Goal: Navigation & Orientation: Locate item on page

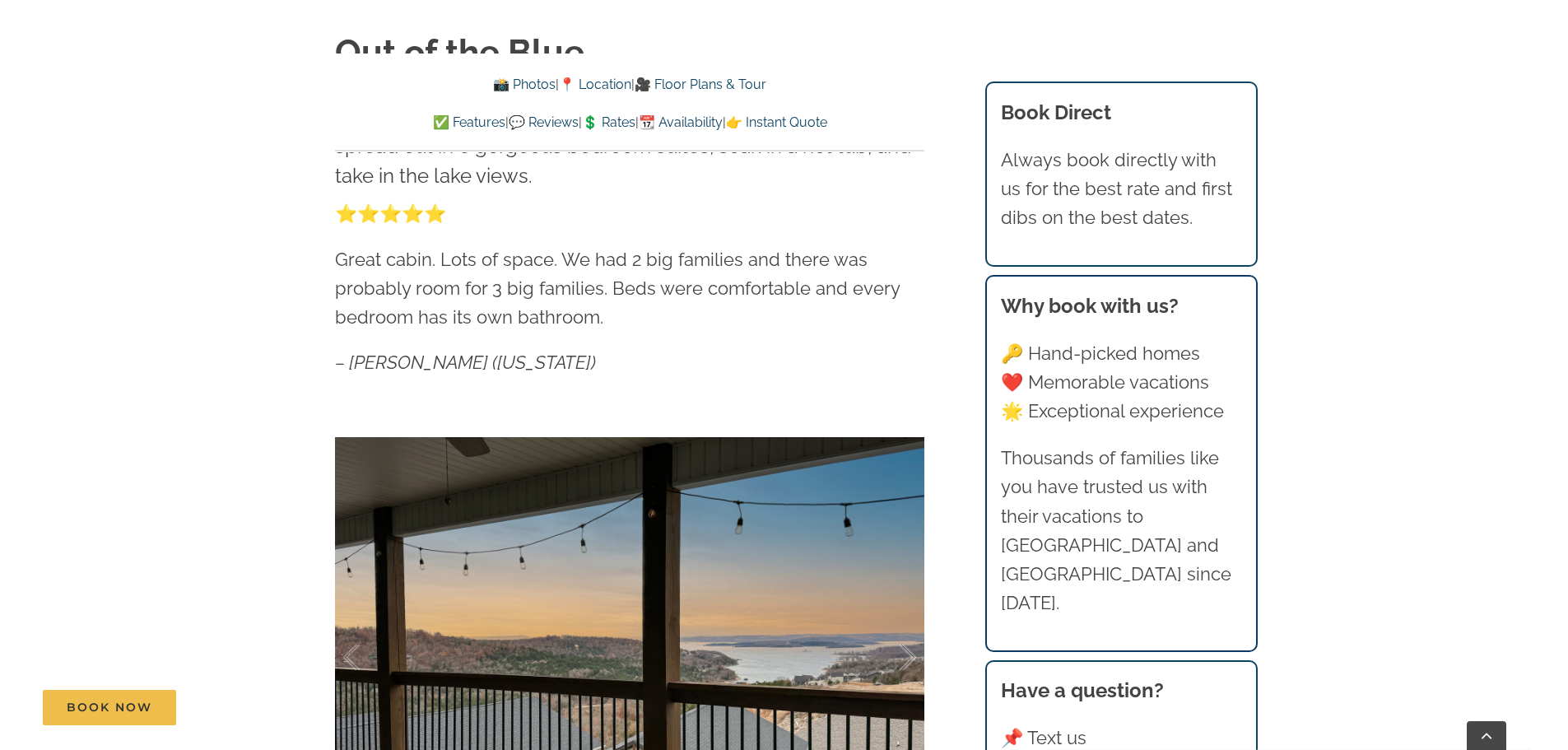
scroll to position [1153, 0]
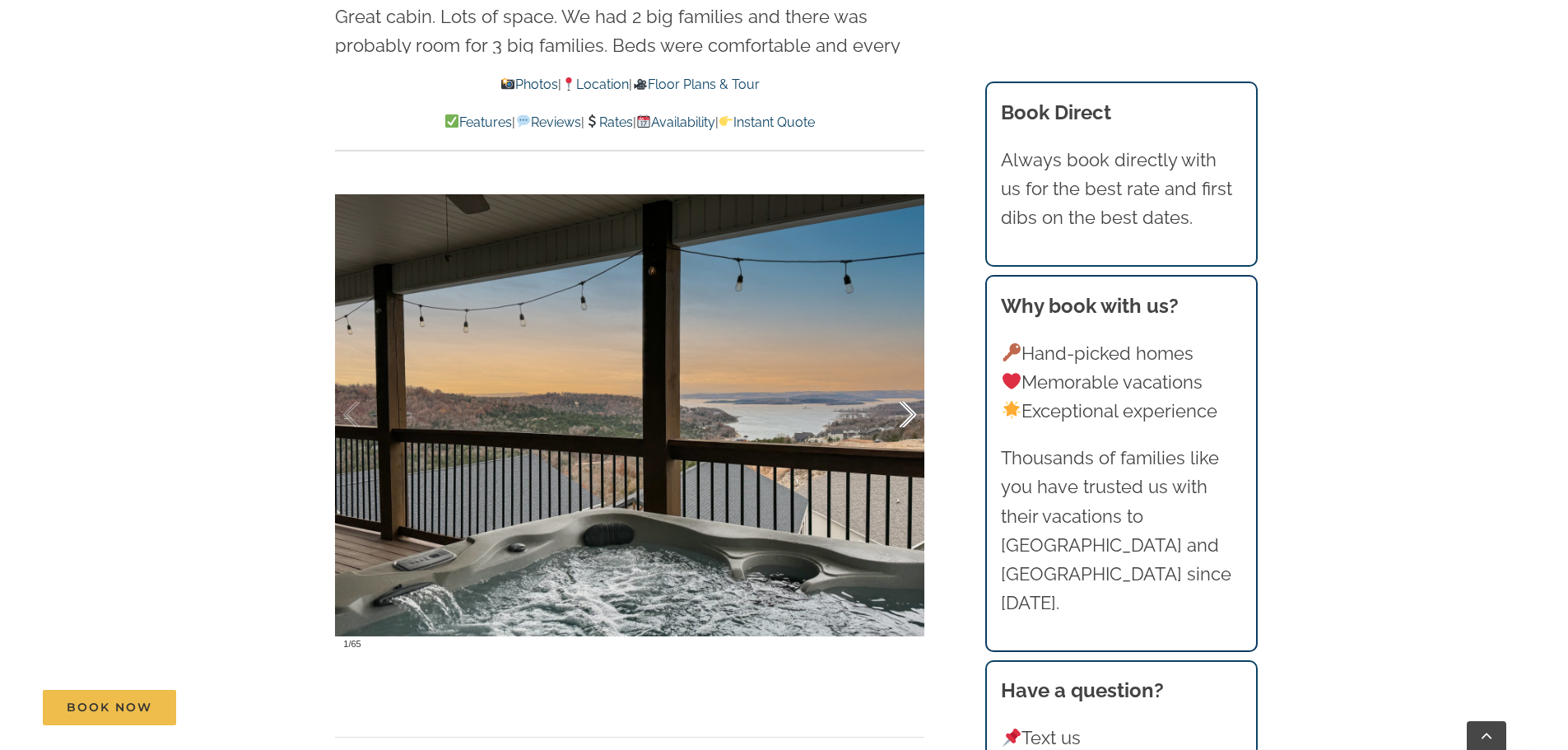
click at [907, 411] on div at bounding box center [890, 415] width 51 height 102
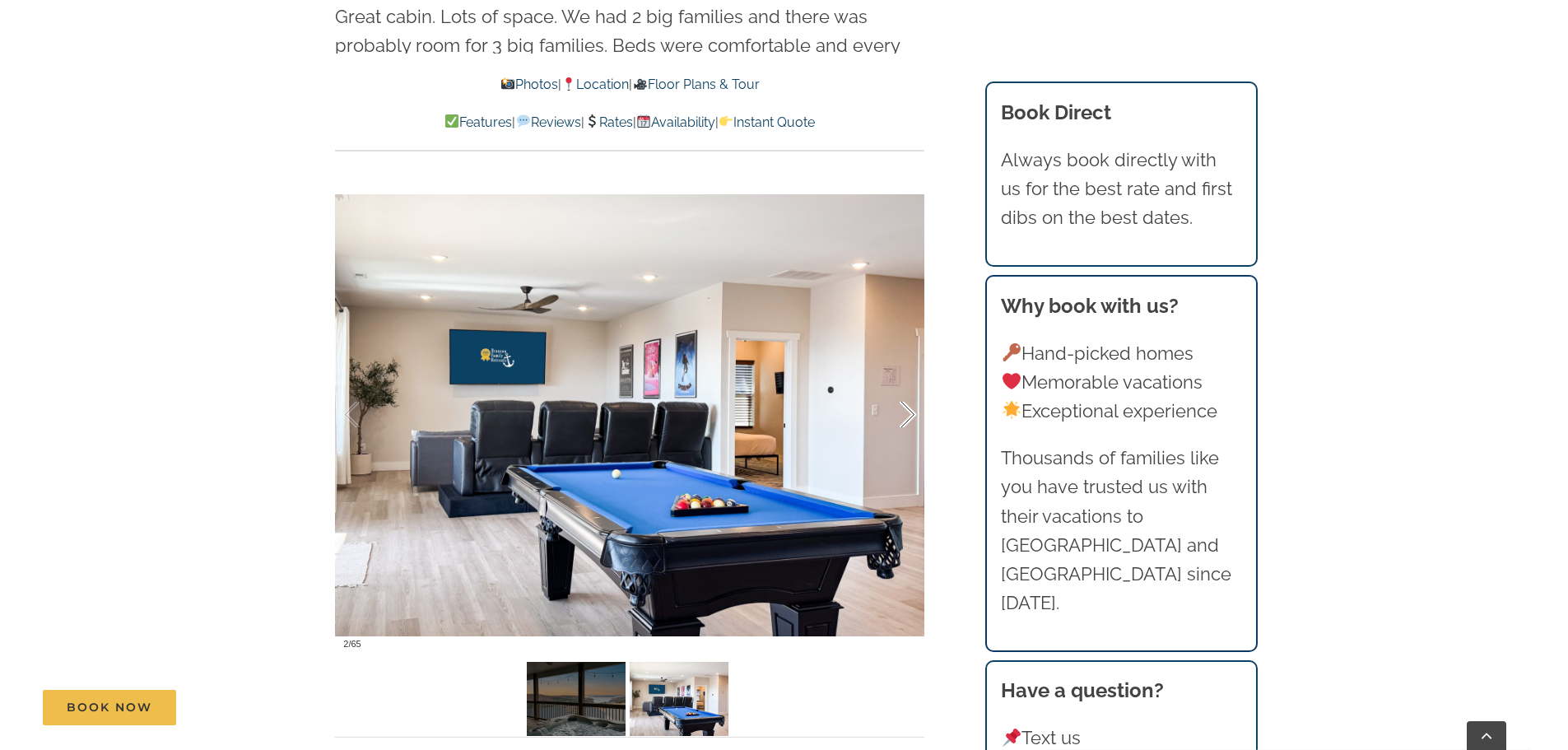
click at [907, 411] on div at bounding box center [890, 415] width 51 height 102
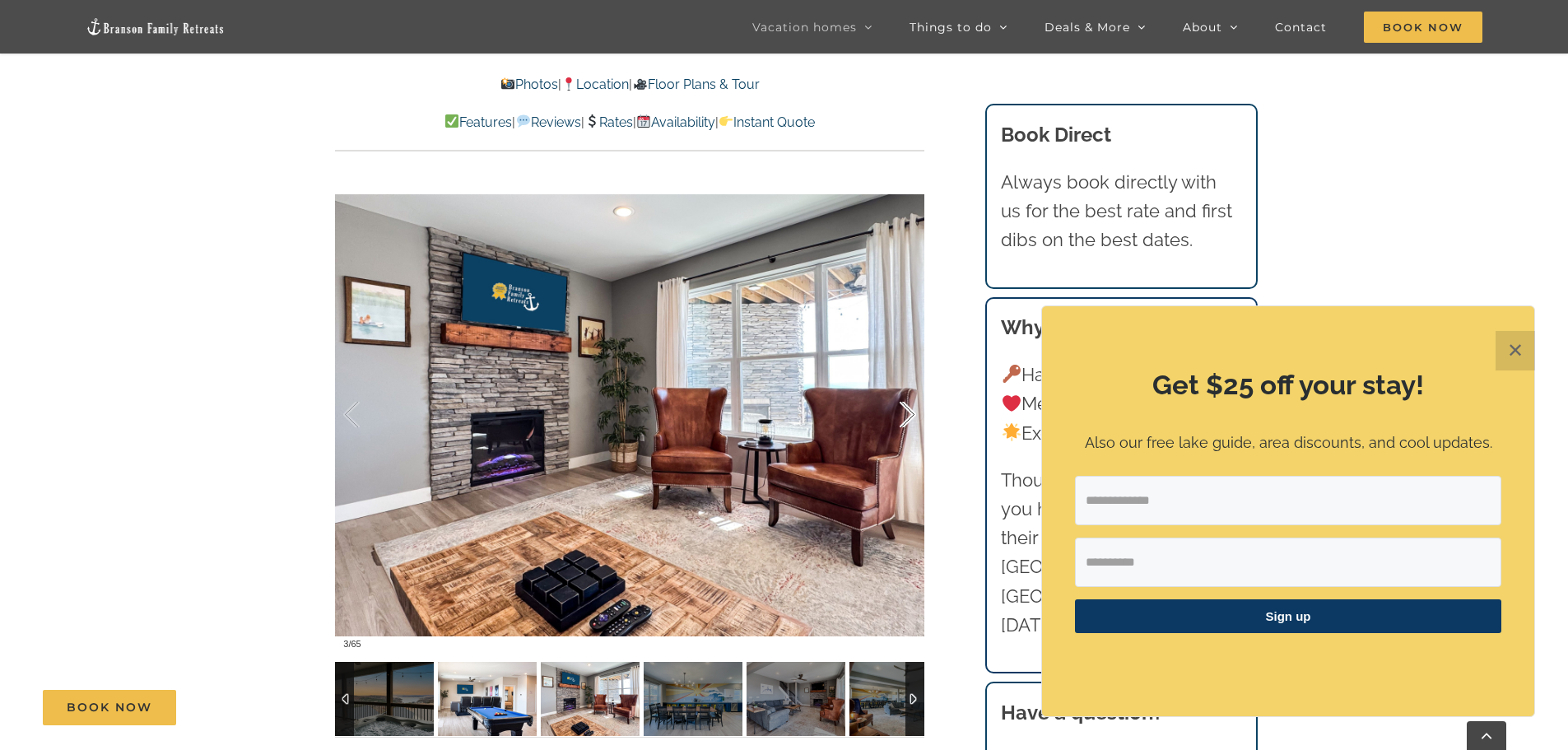
click at [907, 411] on div at bounding box center [890, 415] width 51 height 102
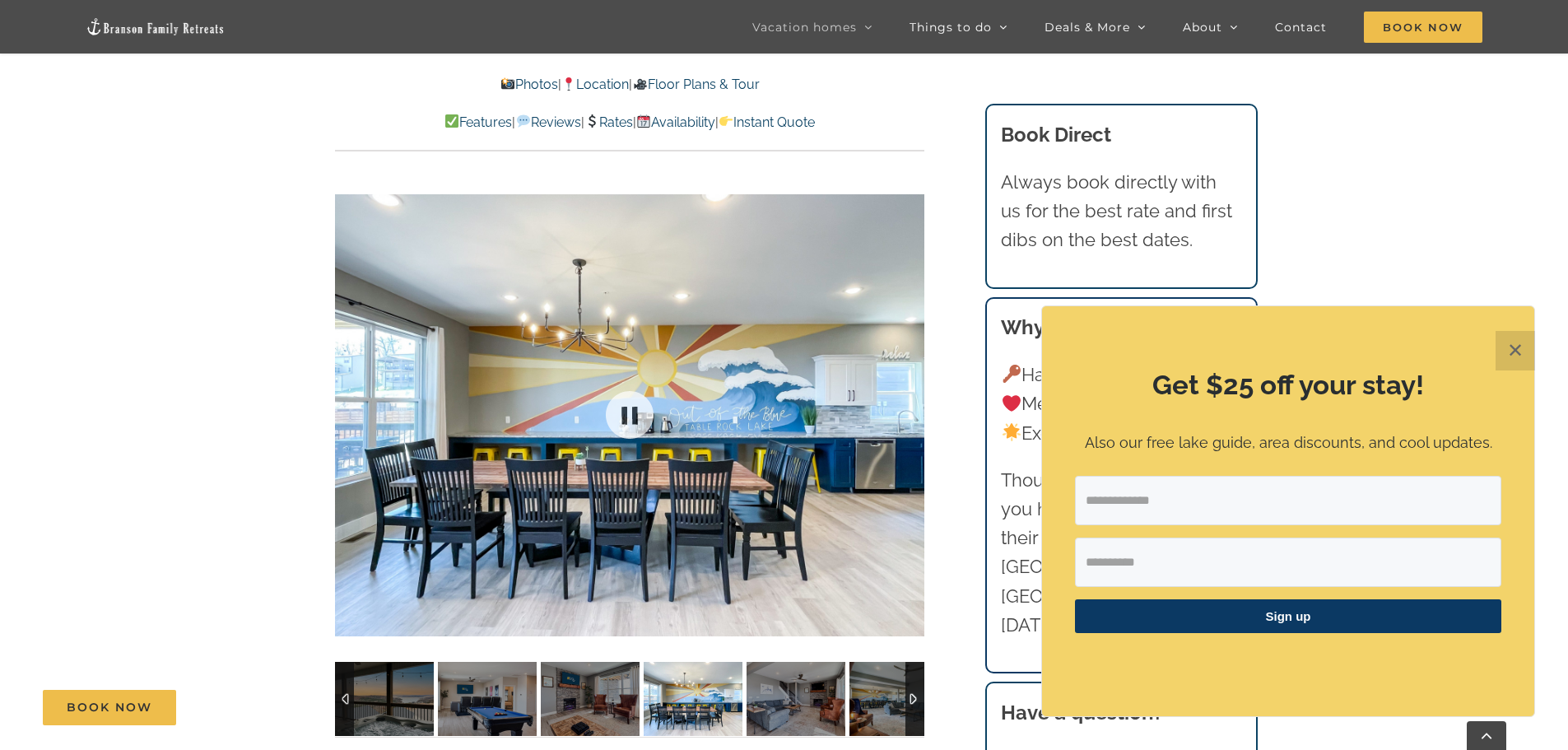
click at [907, 411] on div at bounding box center [629, 415] width 589 height 484
click at [907, 411] on div at bounding box center [890, 415] width 51 height 102
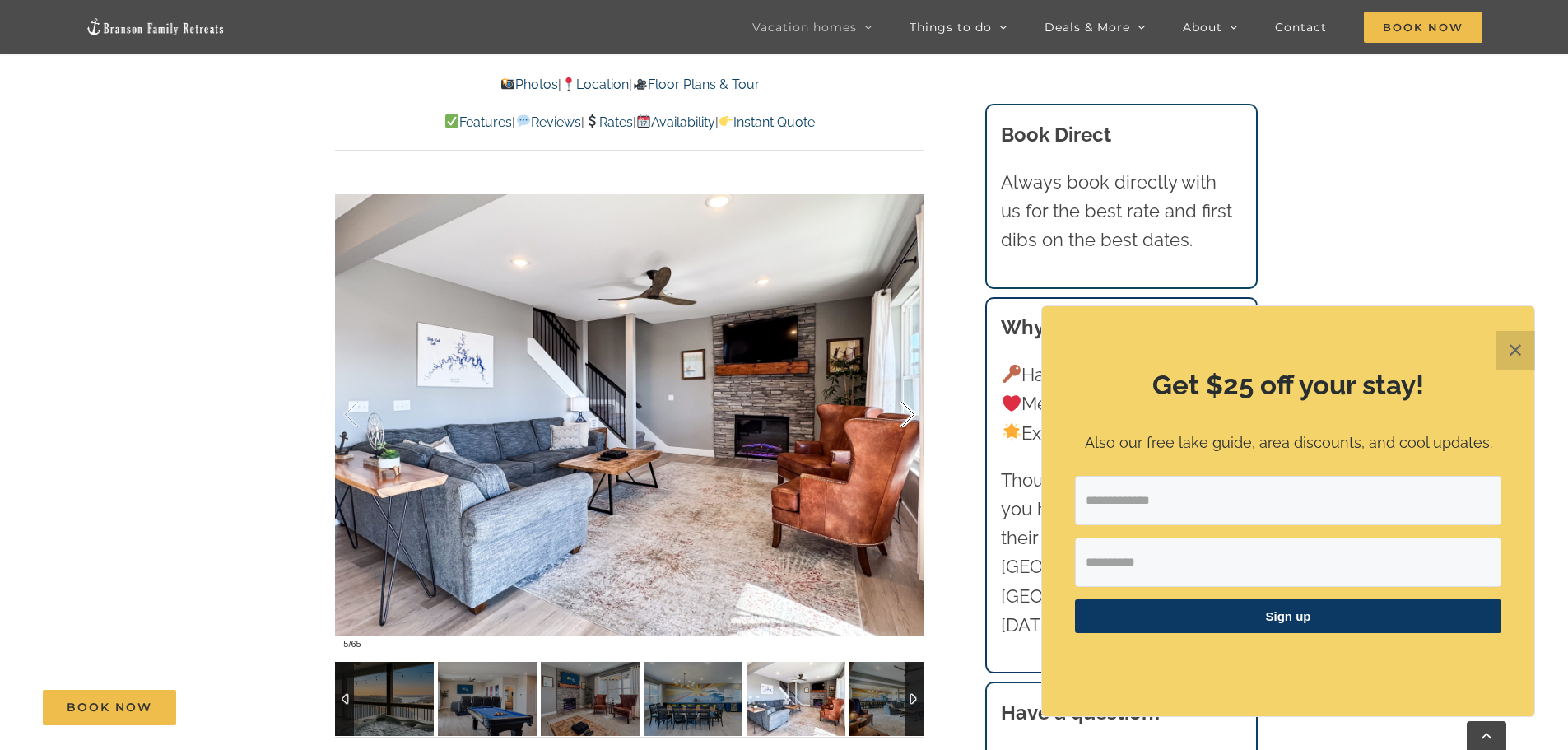
click at [907, 410] on div at bounding box center [890, 415] width 51 height 102
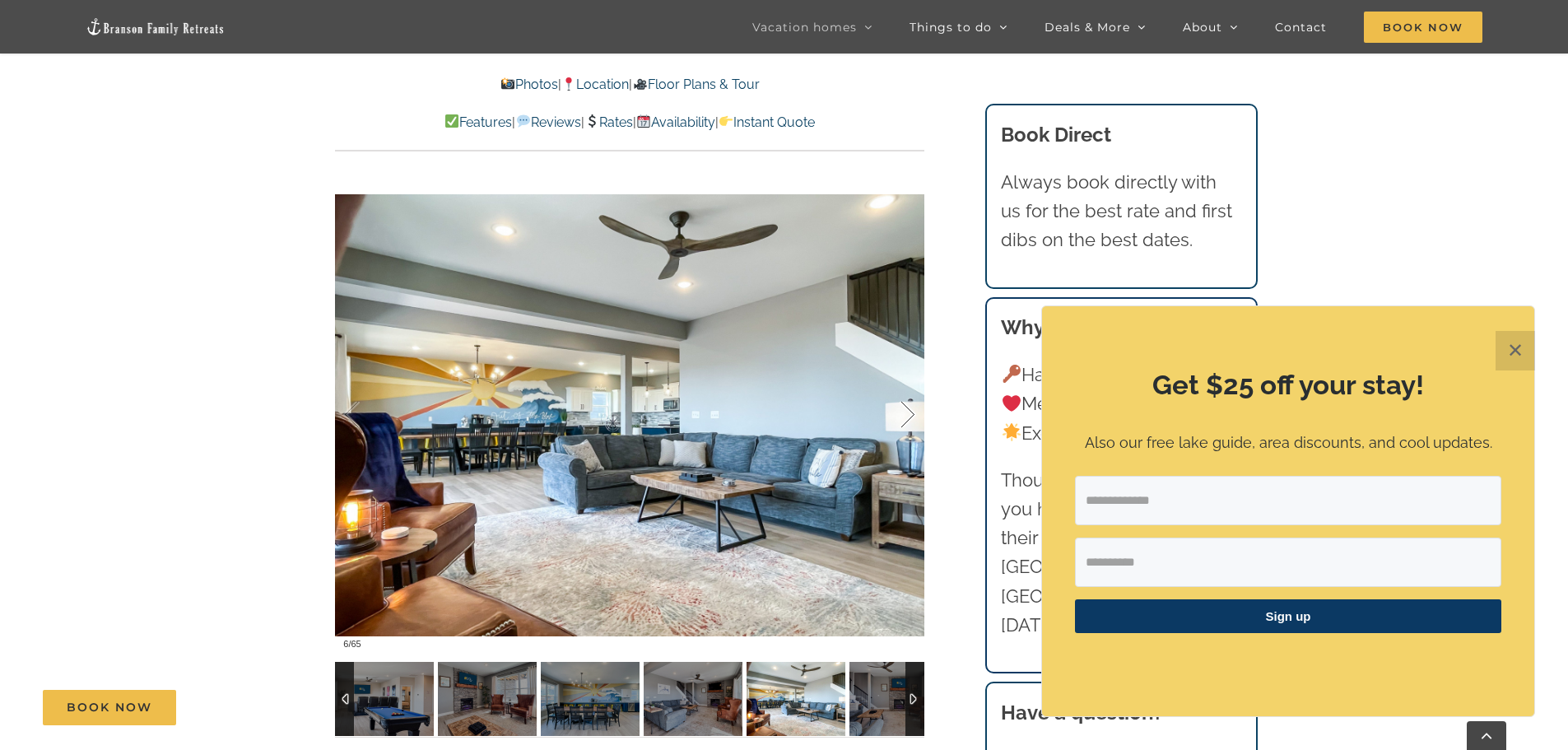
click at [907, 410] on div at bounding box center [890, 415] width 51 height 102
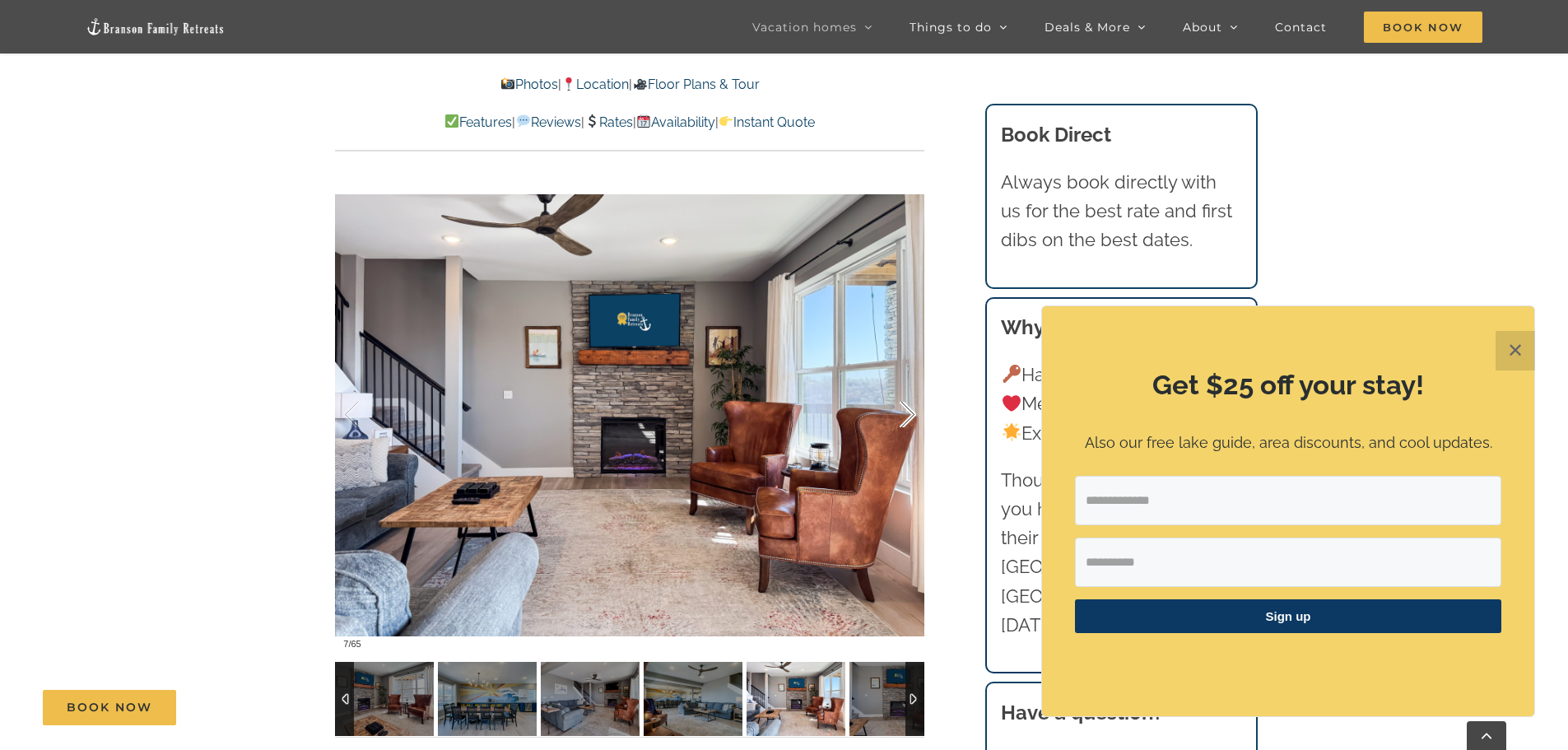
click at [907, 410] on div at bounding box center [890, 415] width 51 height 102
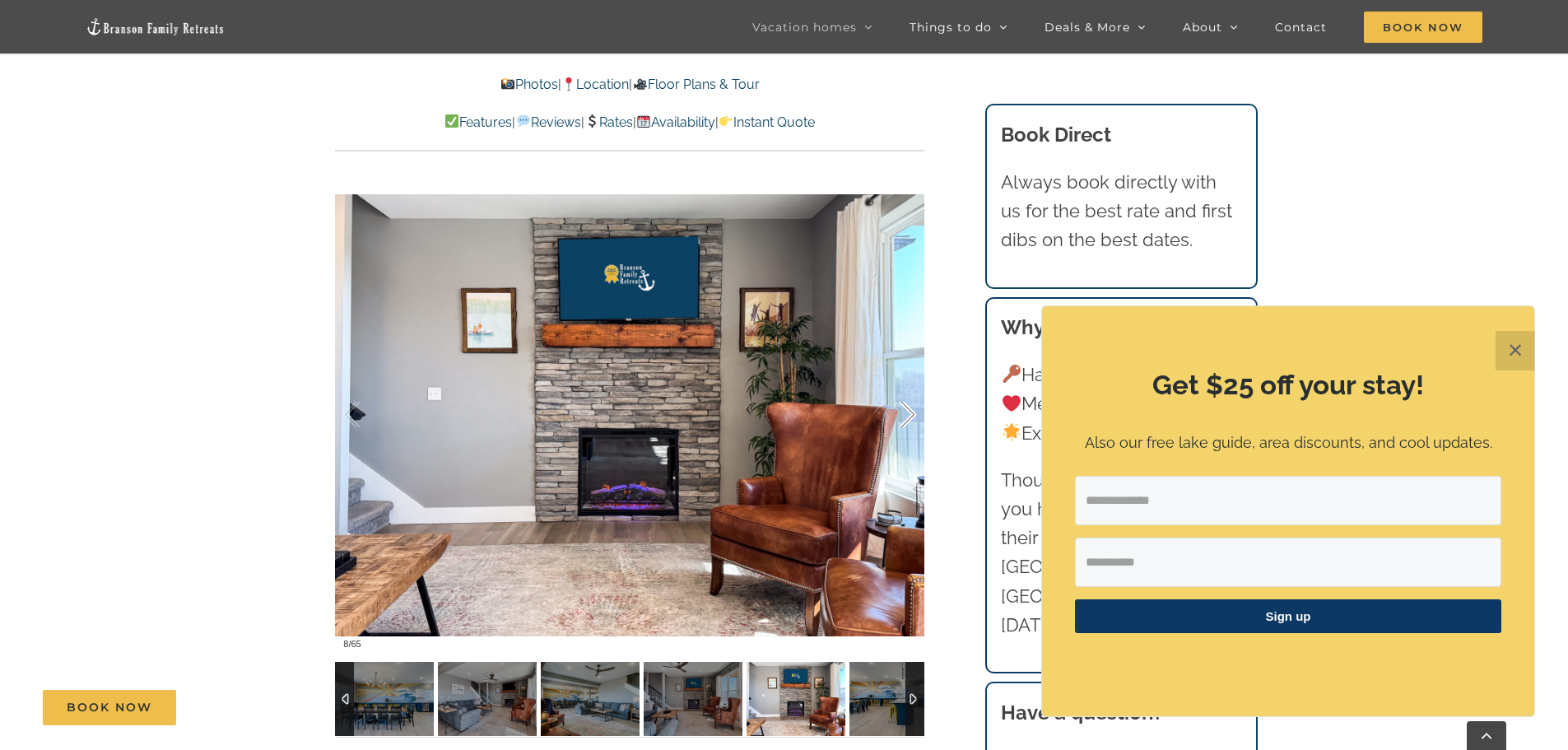
click at [907, 410] on div at bounding box center [890, 415] width 51 height 102
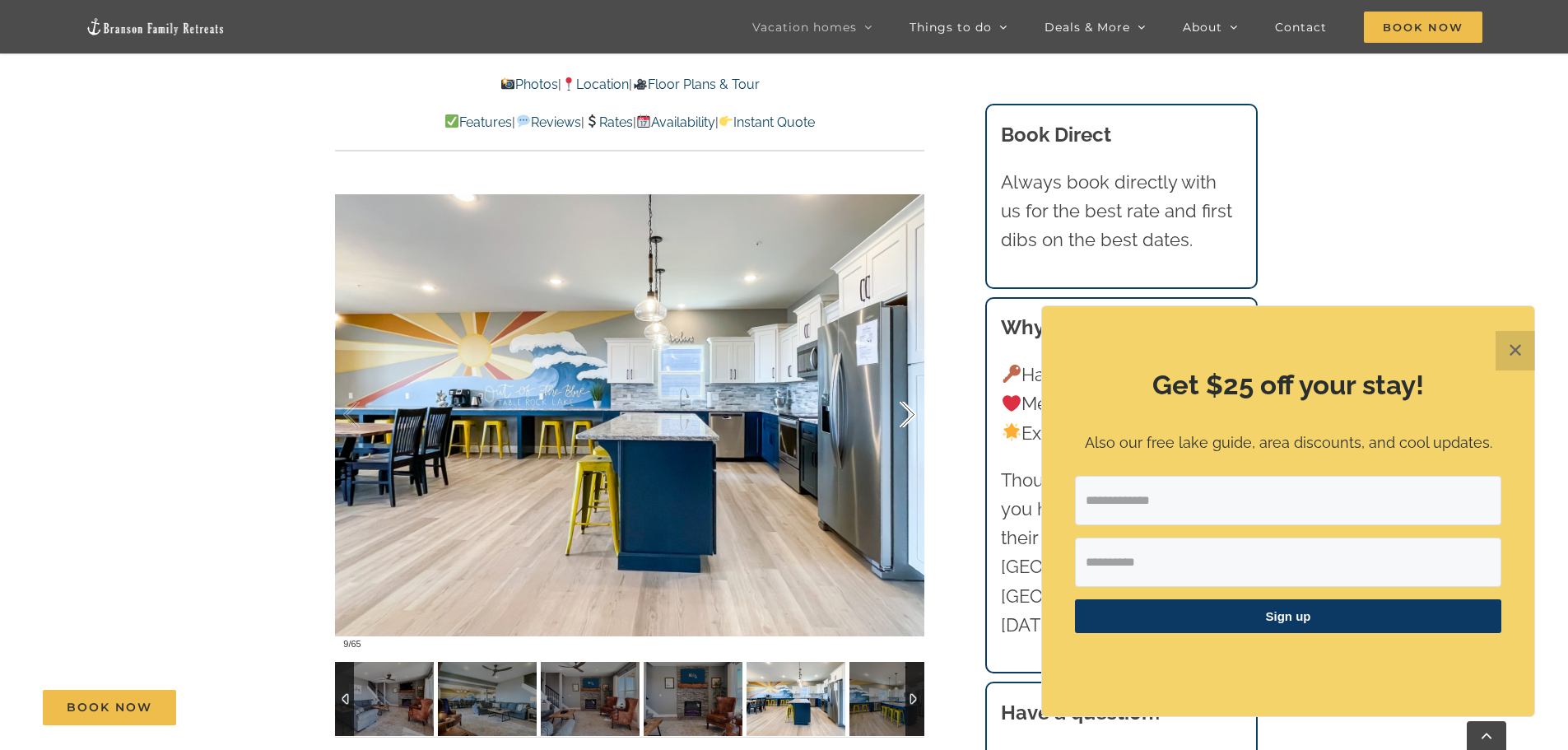
click at [907, 410] on div at bounding box center [890, 415] width 51 height 102
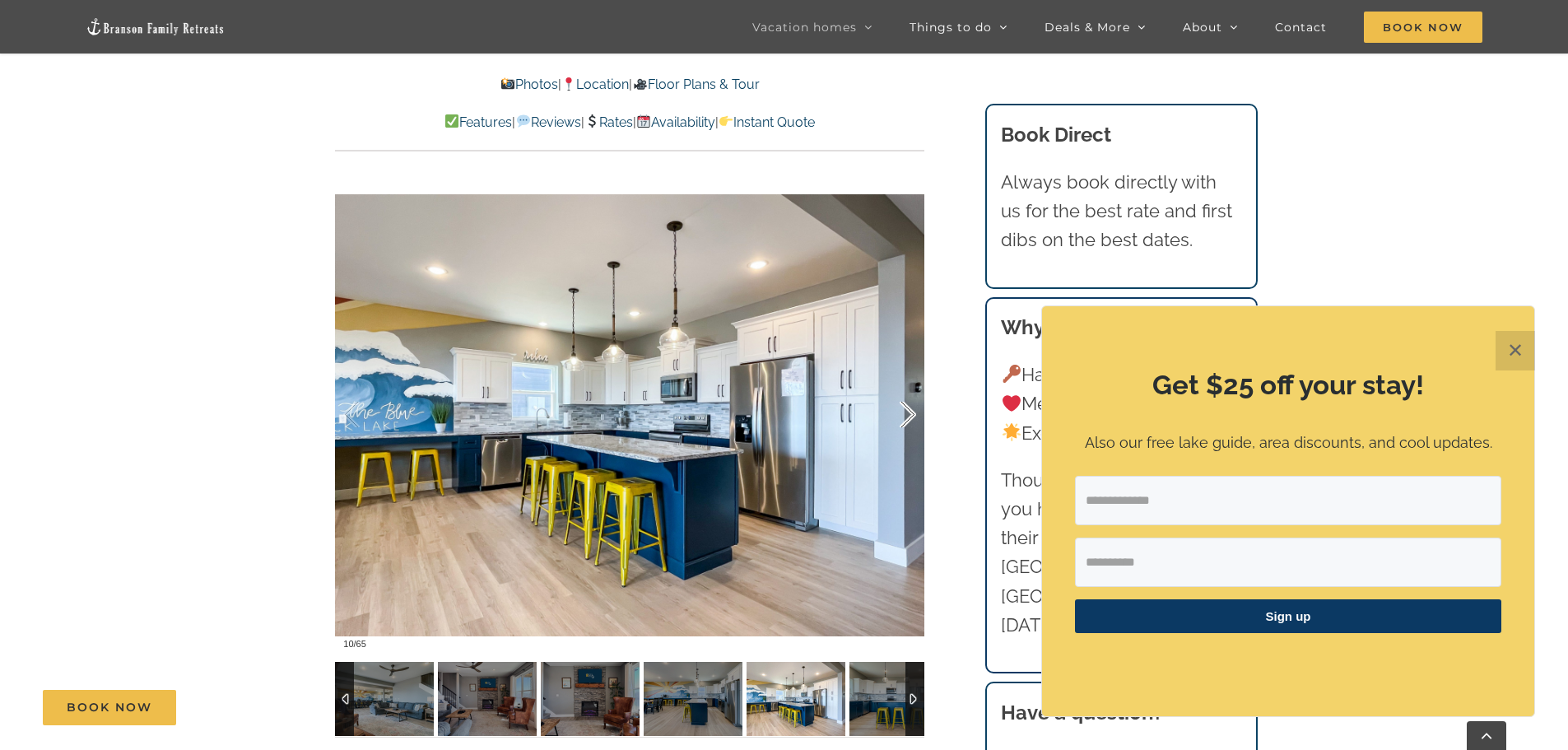
click at [907, 410] on div at bounding box center [890, 415] width 51 height 102
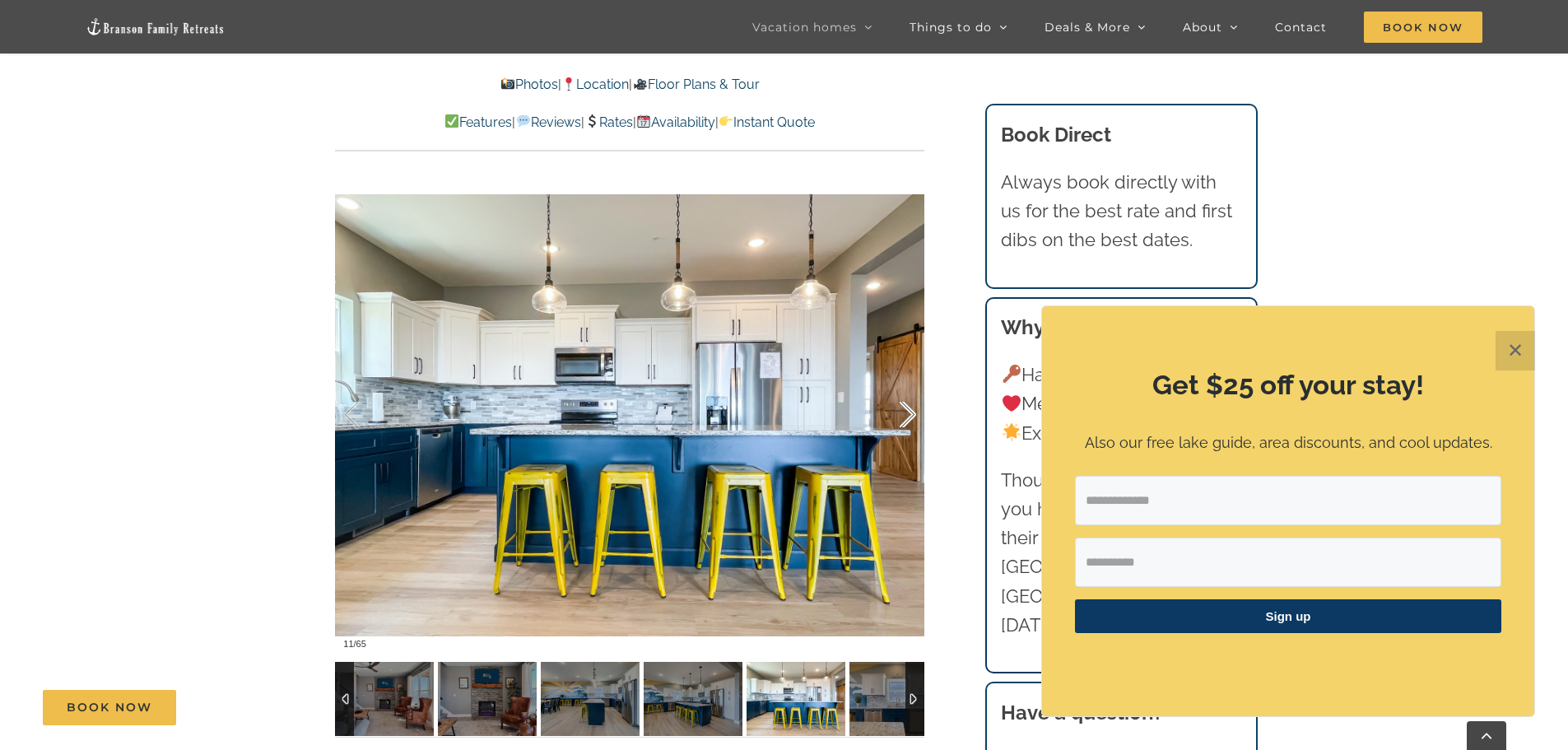
click at [907, 410] on div at bounding box center [890, 415] width 51 height 102
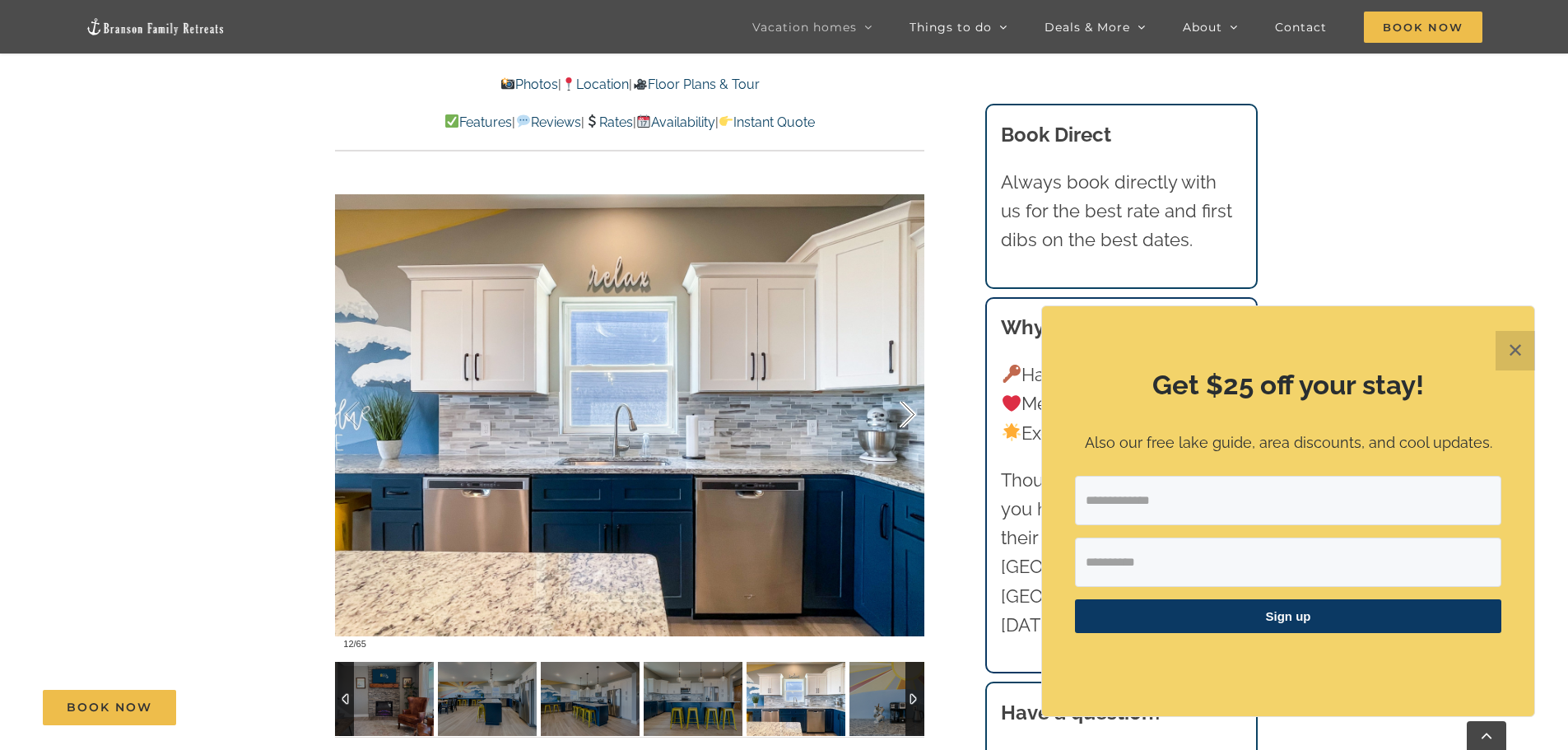
click at [907, 410] on div at bounding box center [890, 415] width 51 height 102
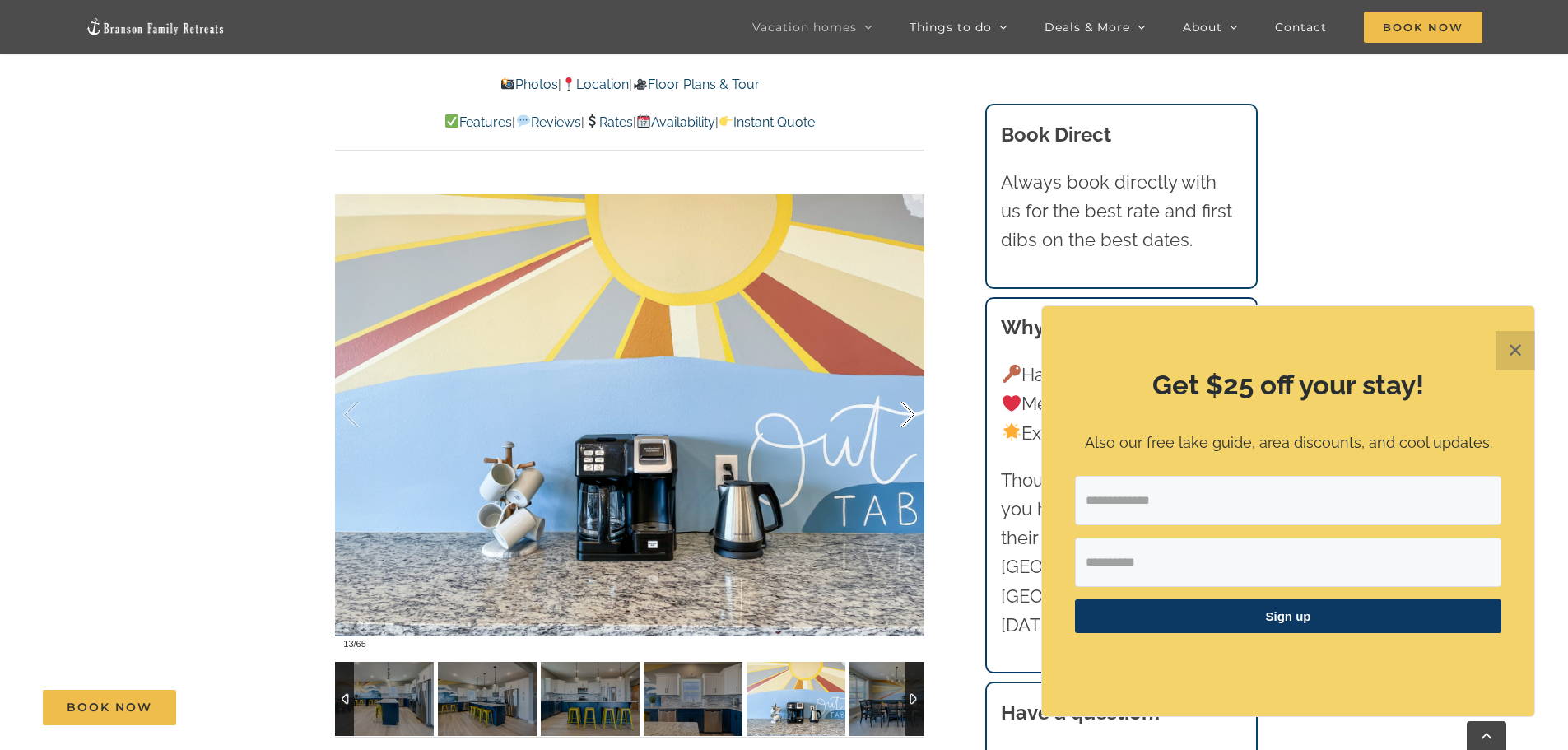
click at [907, 410] on div at bounding box center [890, 415] width 51 height 102
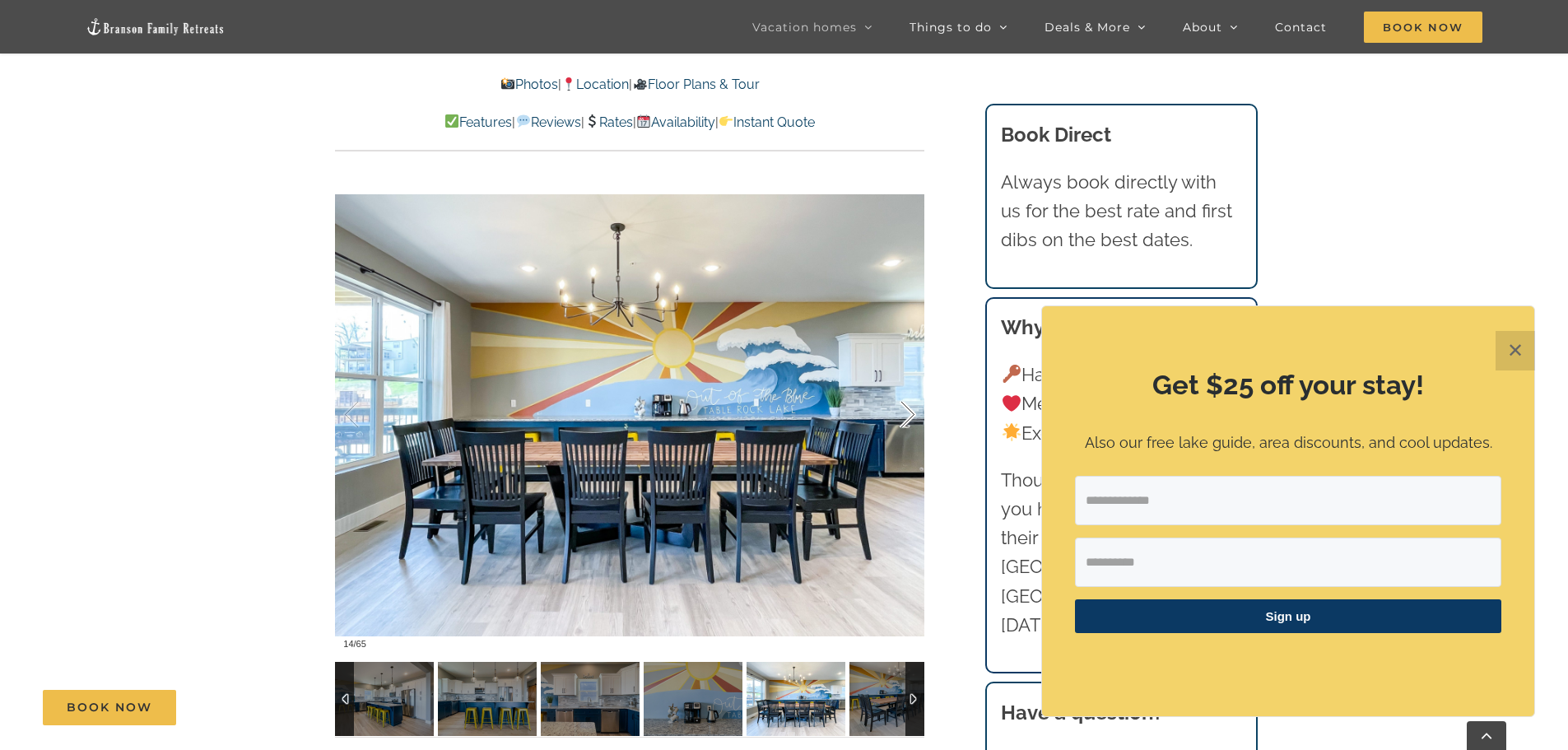
click at [907, 410] on div at bounding box center [890, 415] width 51 height 102
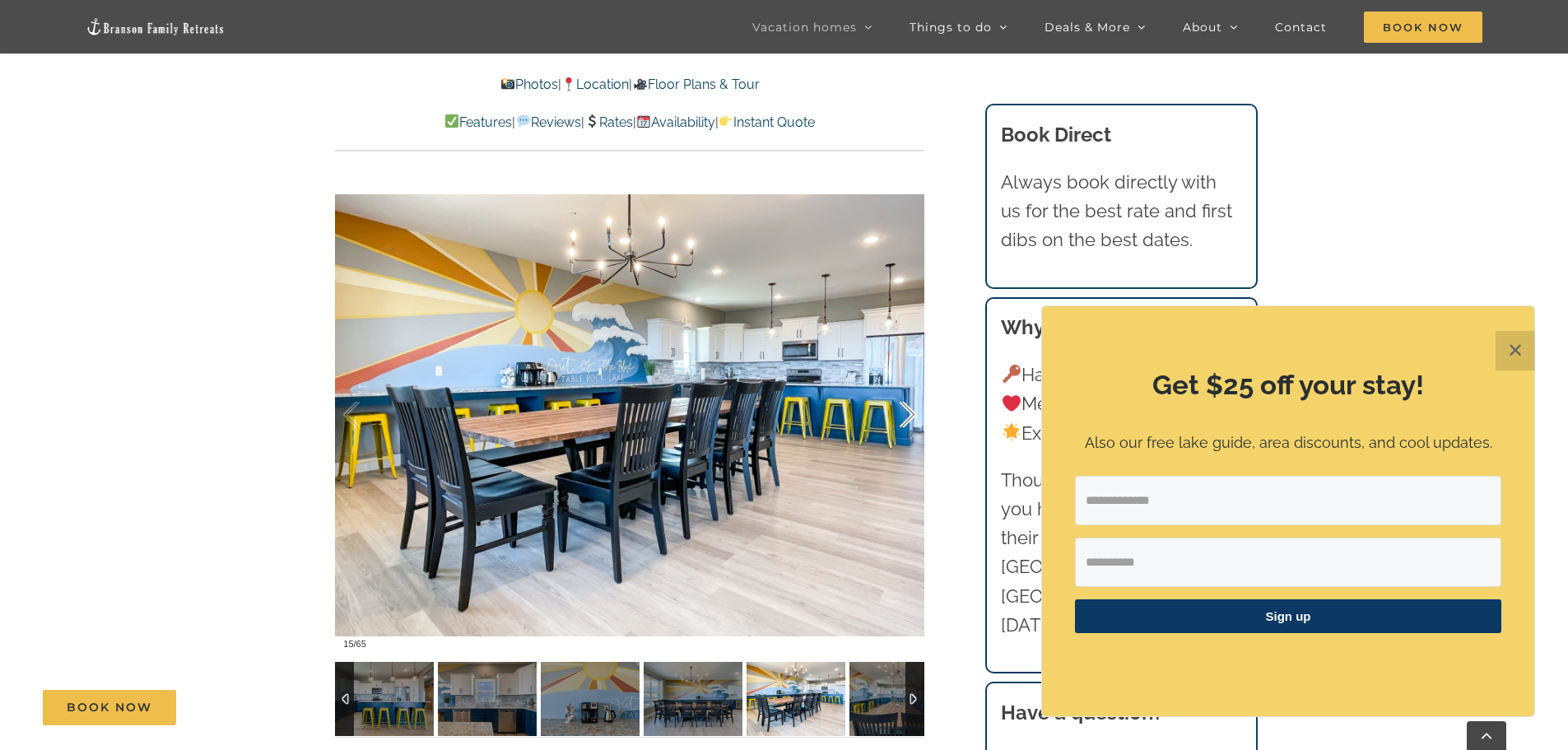
click at [907, 410] on div at bounding box center [890, 415] width 51 height 102
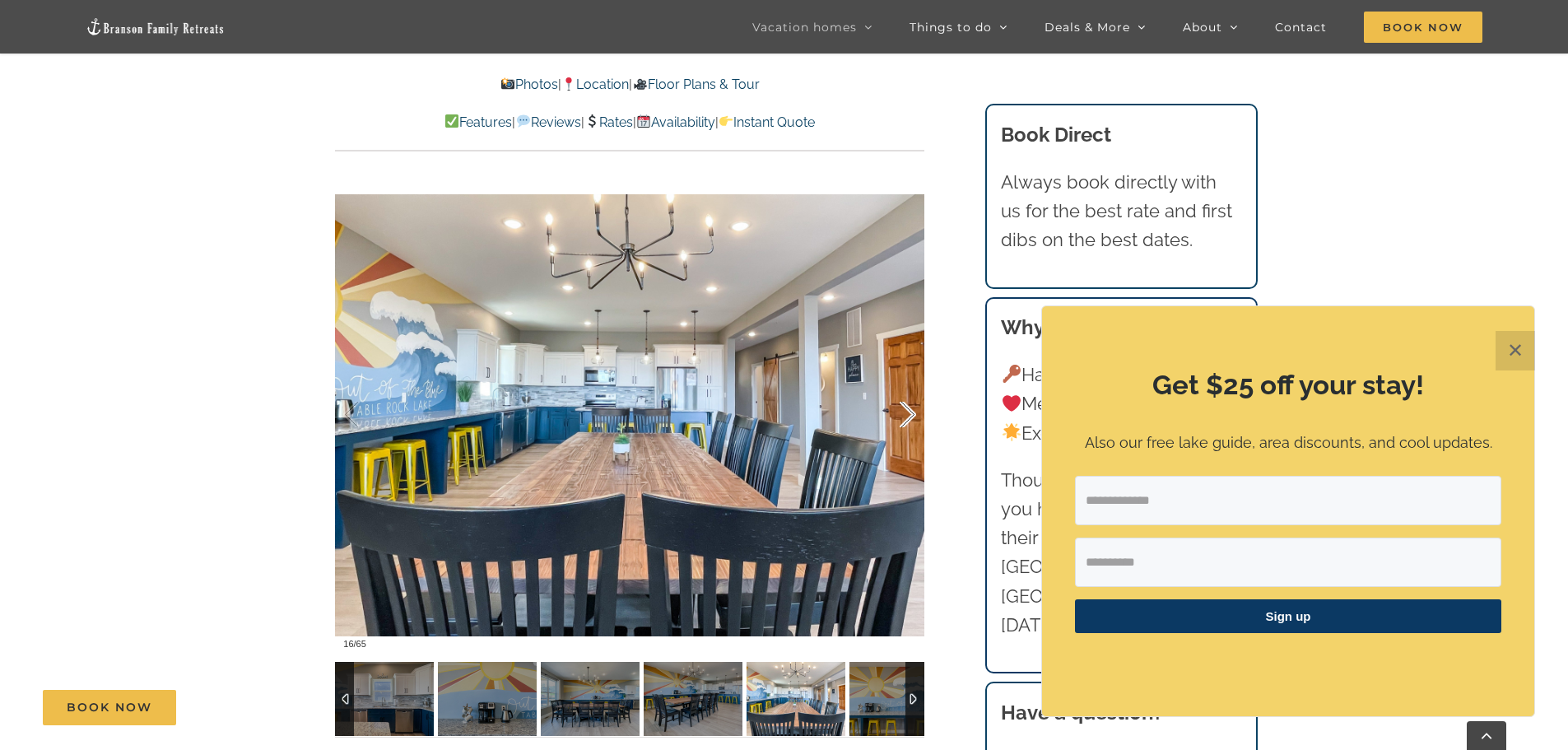
click at [907, 410] on div at bounding box center [890, 415] width 51 height 102
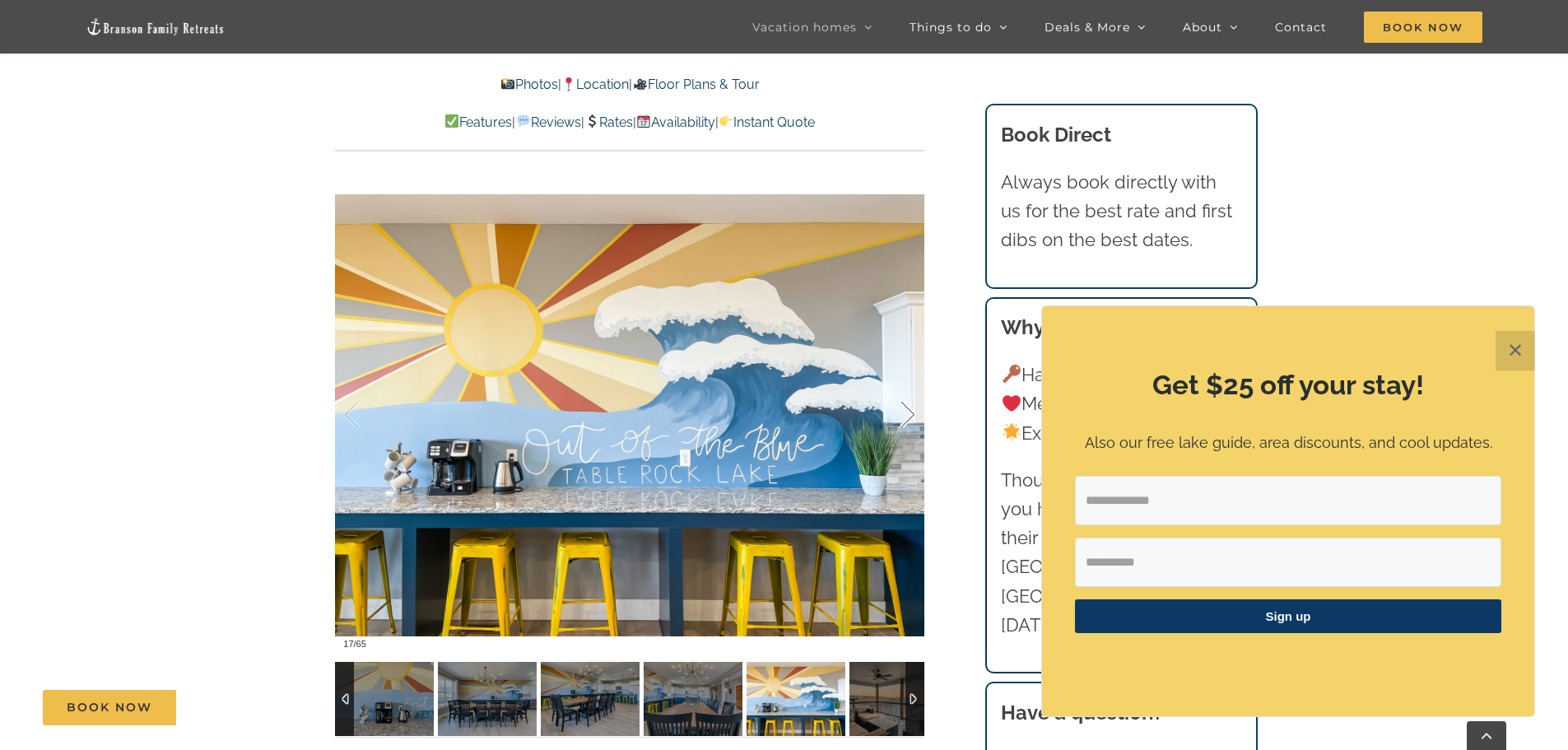
click at [907, 410] on div at bounding box center [890, 415] width 51 height 102
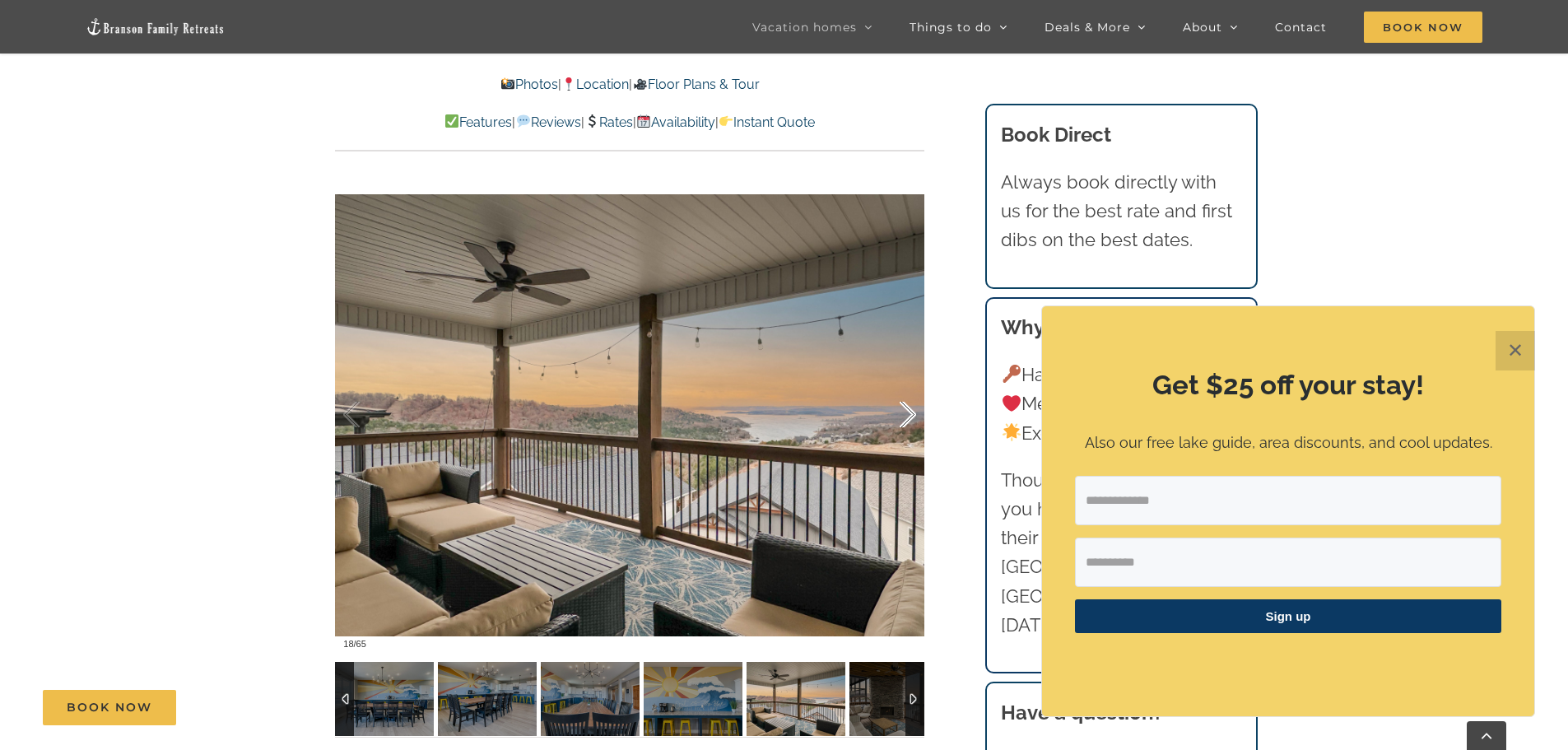
click at [907, 410] on div at bounding box center [890, 415] width 51 height 102
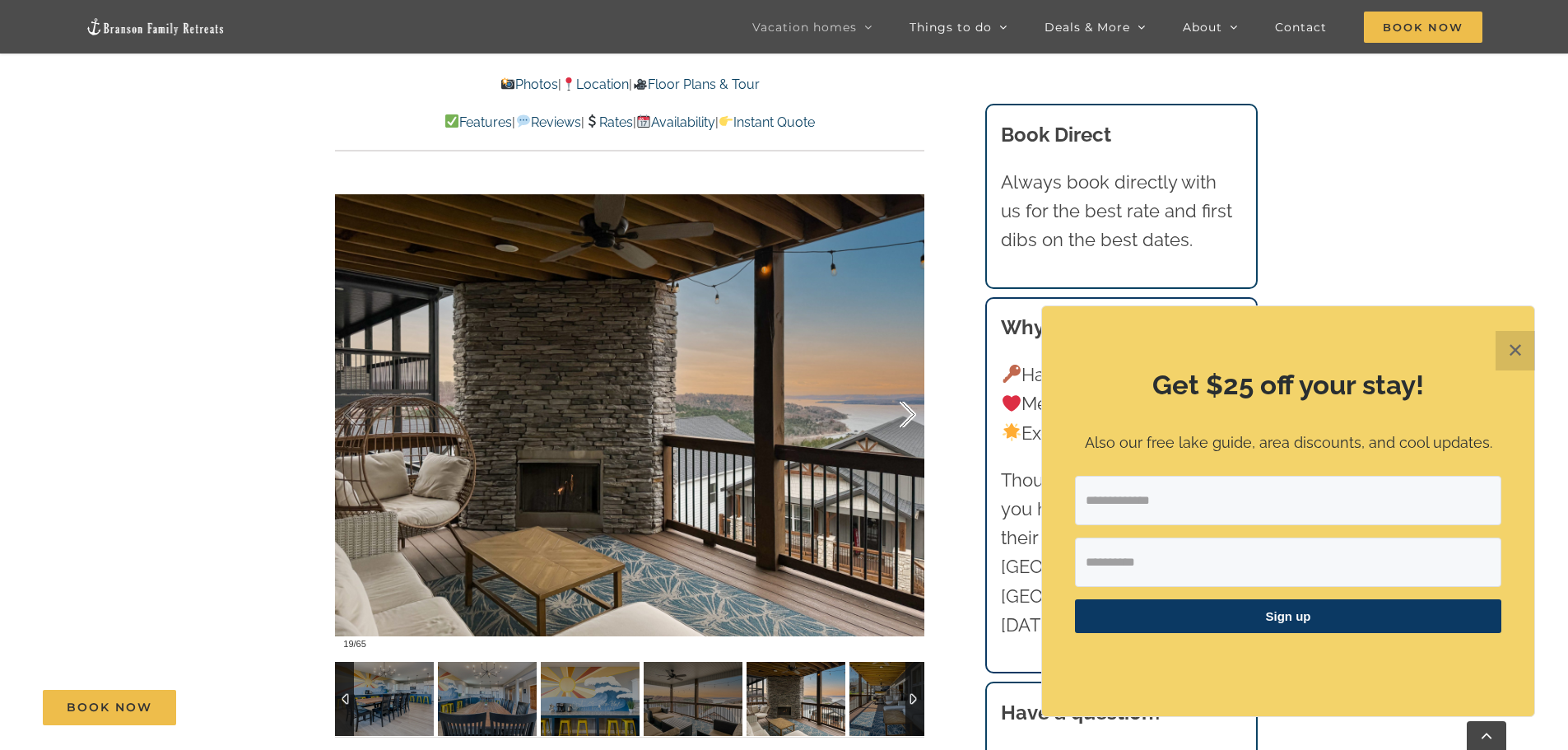
click at [907, 410] on div at bounding box center [890, 415] width 51 height 102
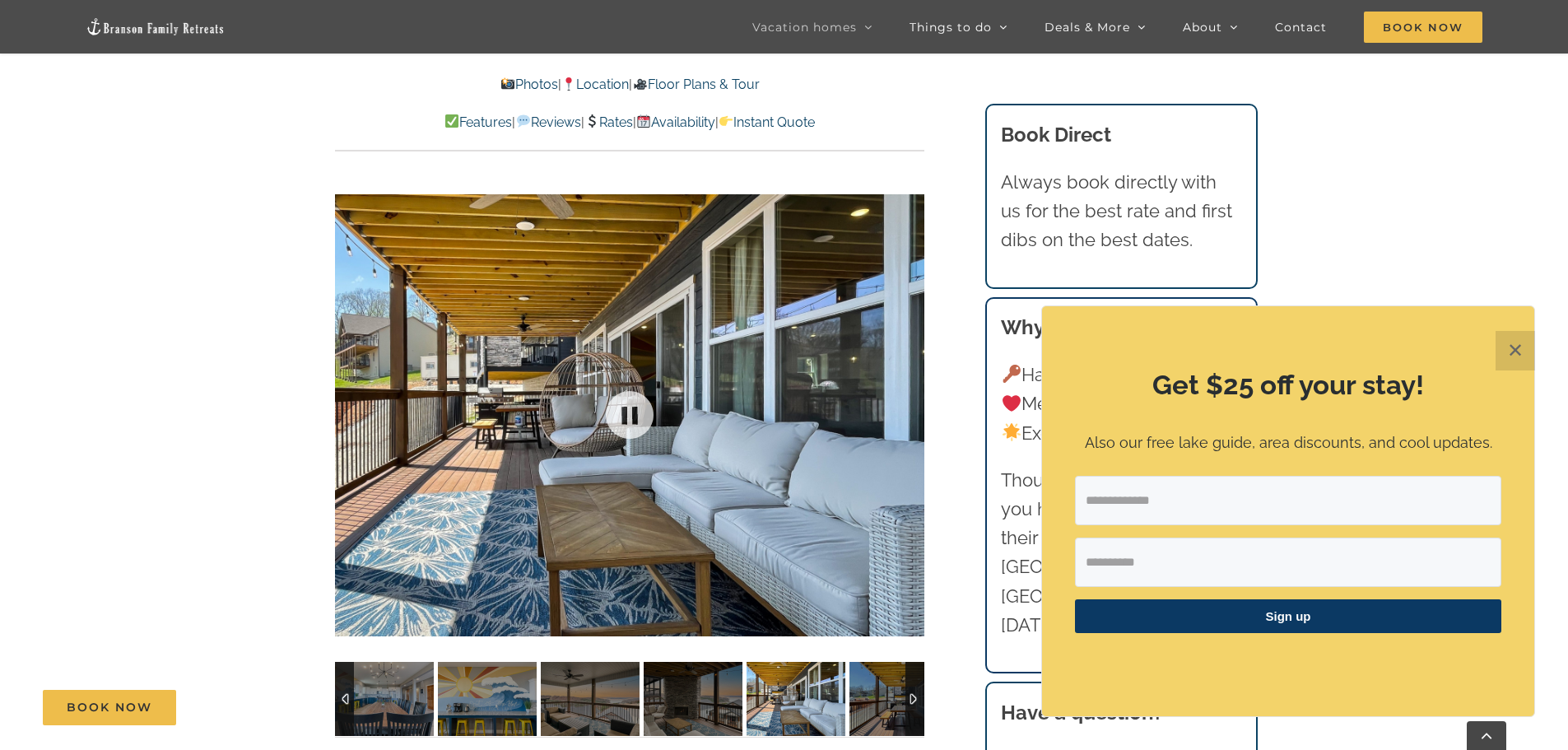
click at [907, 410] on div at bounding box center [629, 415] width 589 height 484
click at [907, 410] on div at bounding box center [890, 415] width 51 height 102
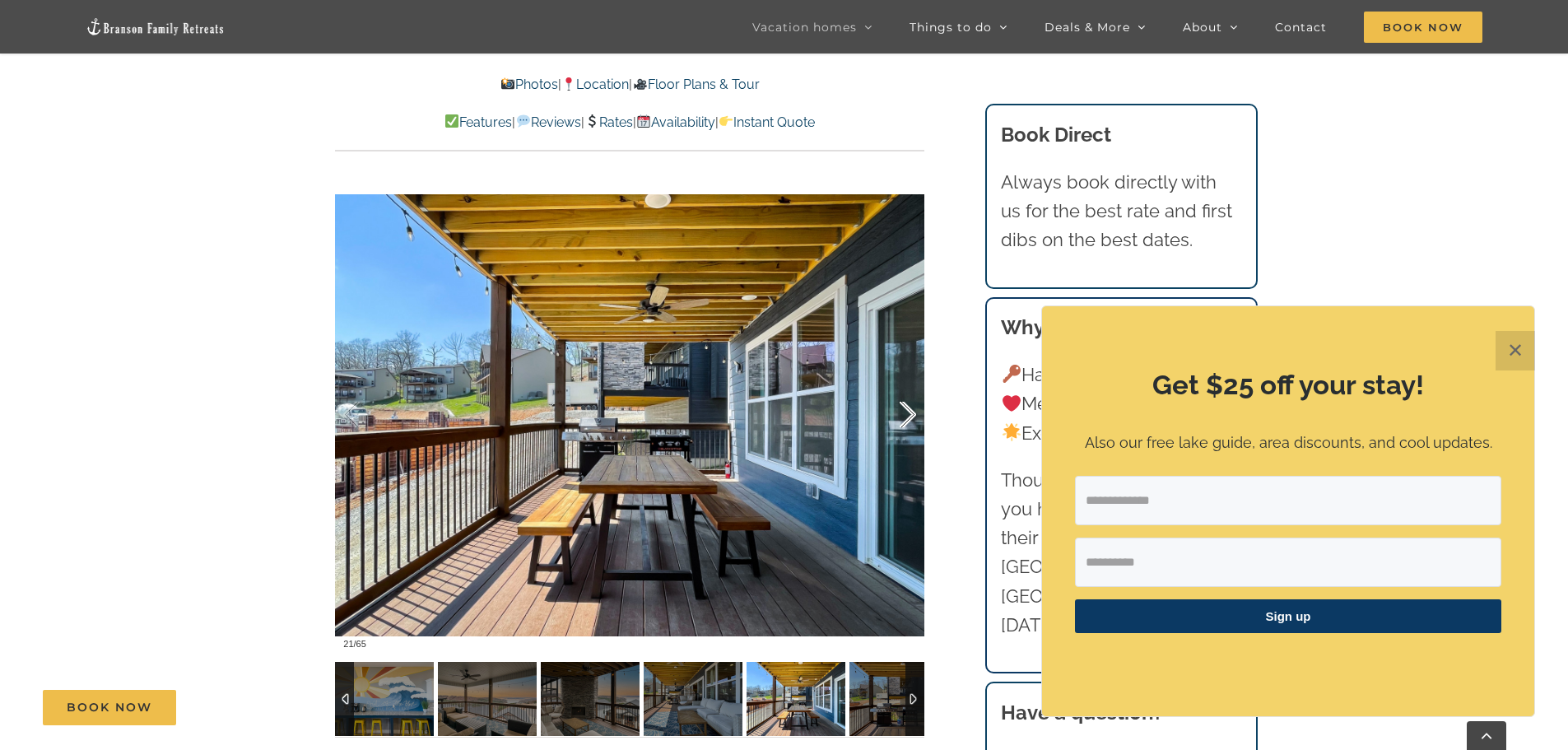
click at [907, 410] on div at bounding box center [890, 415] width 51 height 102
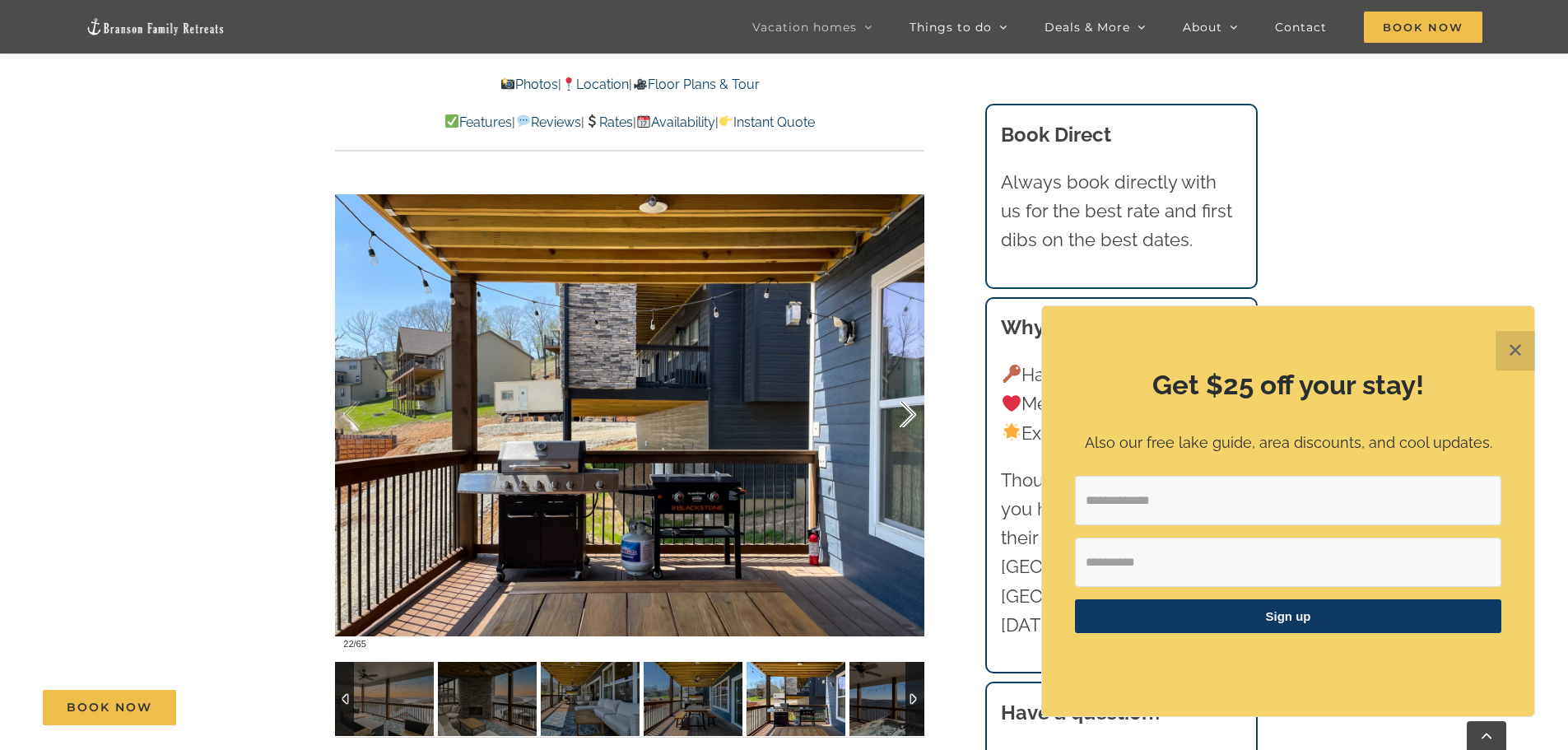
click at [907, 410] on div at bounding box center [890, 415] width 51 height 102
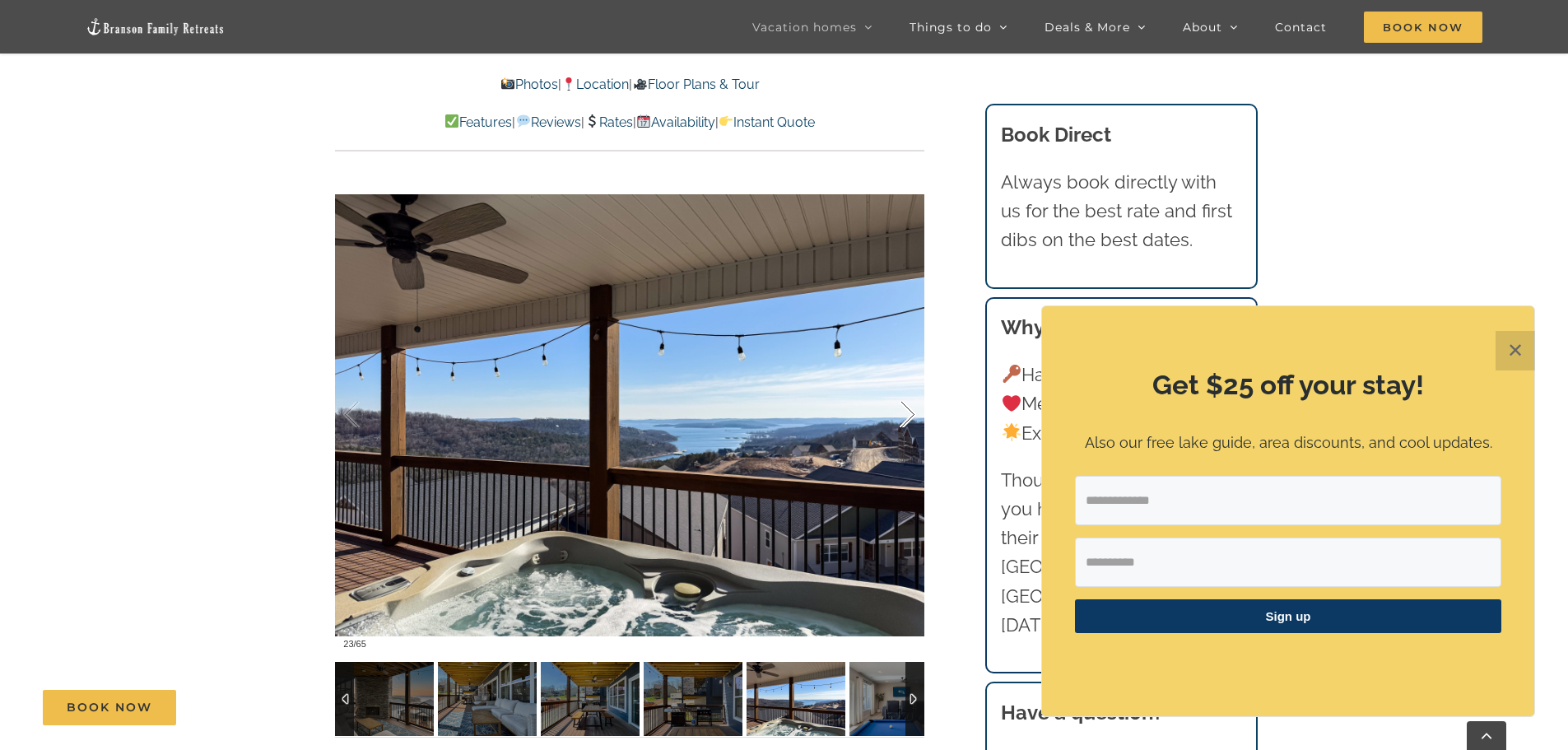
click at [907, 410] on div at bounding box center [890, 415] width 51 height 102
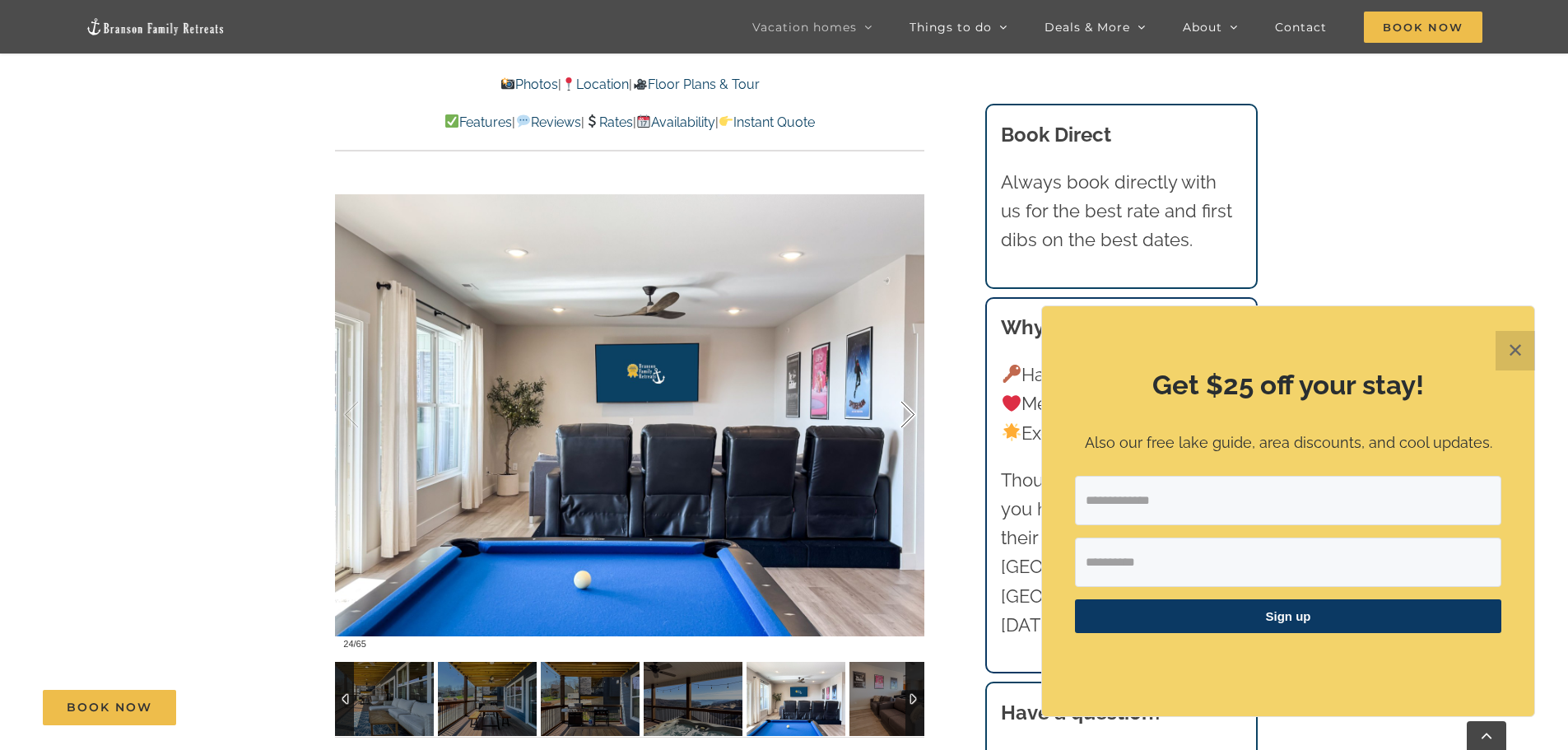
click at [907, 410] on div at bounding box center [890, 415] width 51 height 102
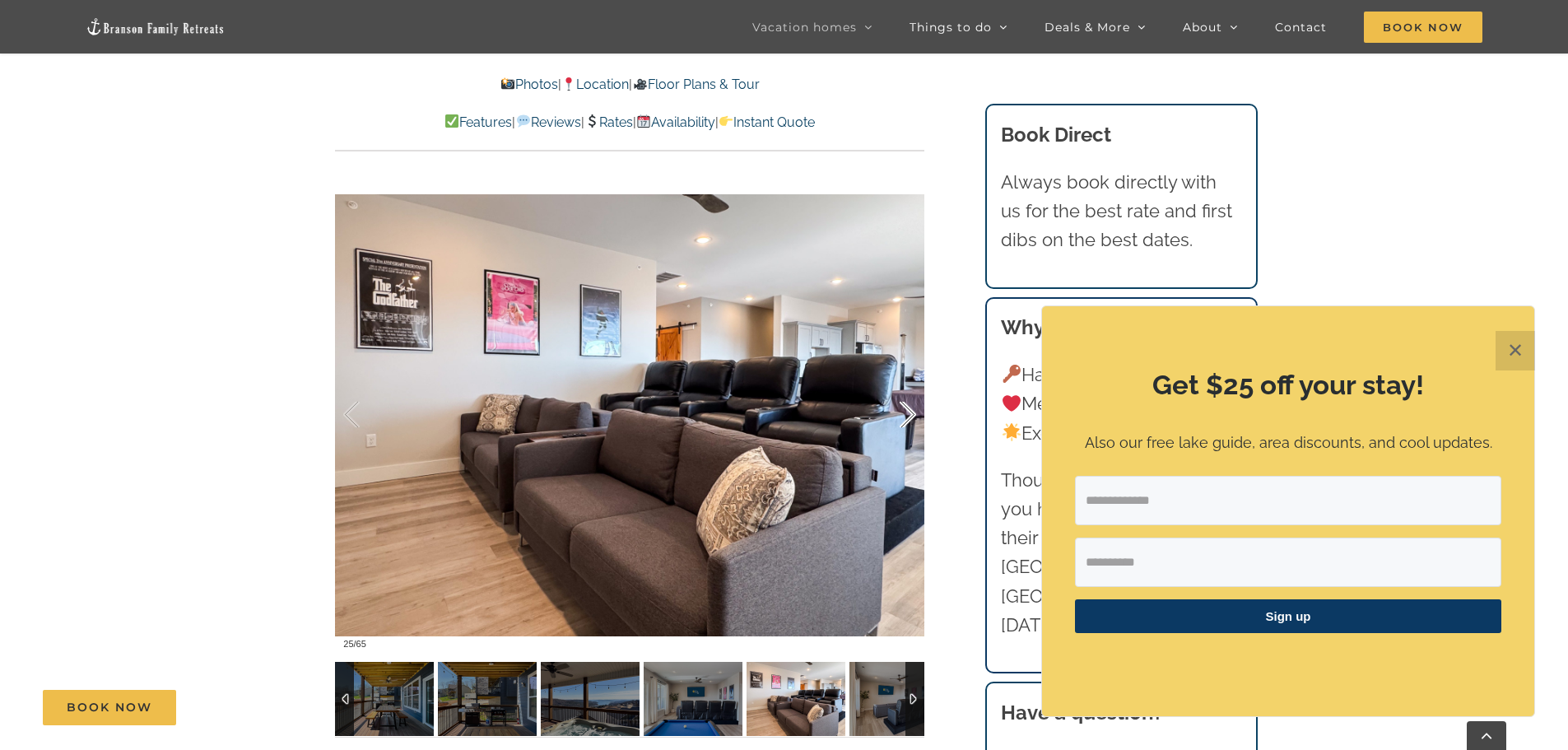
click at [907, 410] on div at bounding box center [890, 415] width 51 height 102
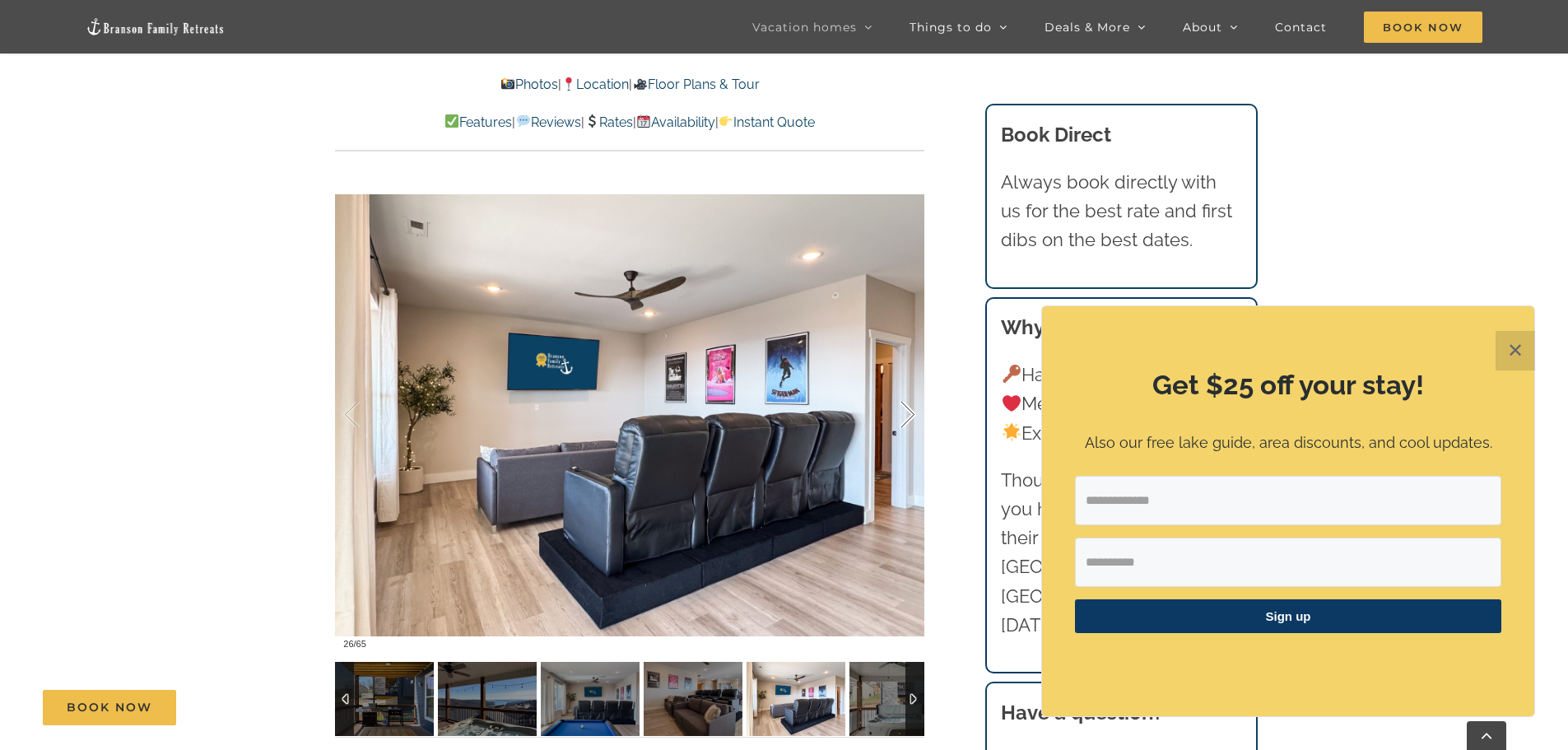
click at [907, 410] on div at bounding box center [890, 415] width 51 height 102
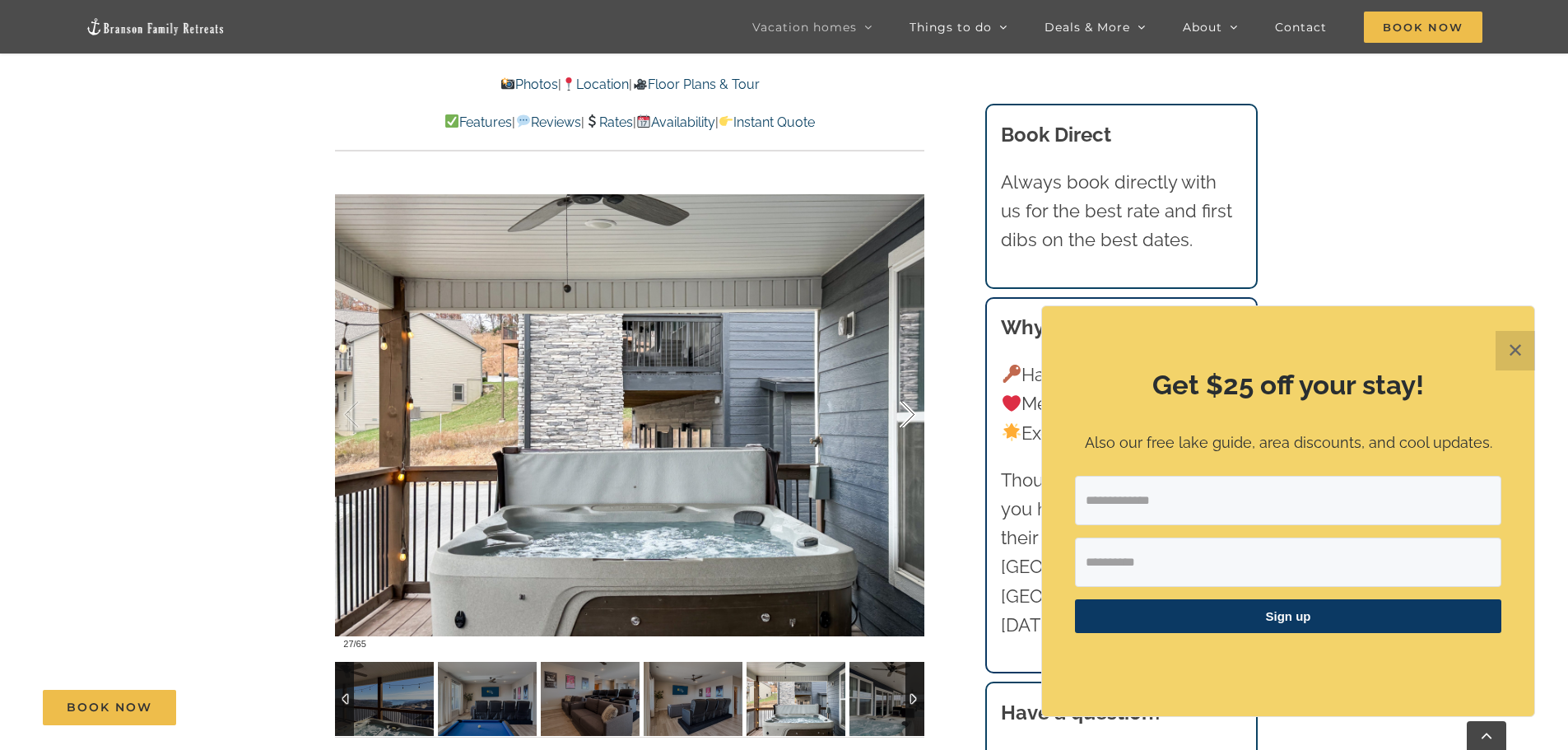
click at [907, 410] on div at bounding box center [890, 415] width 51 height 102
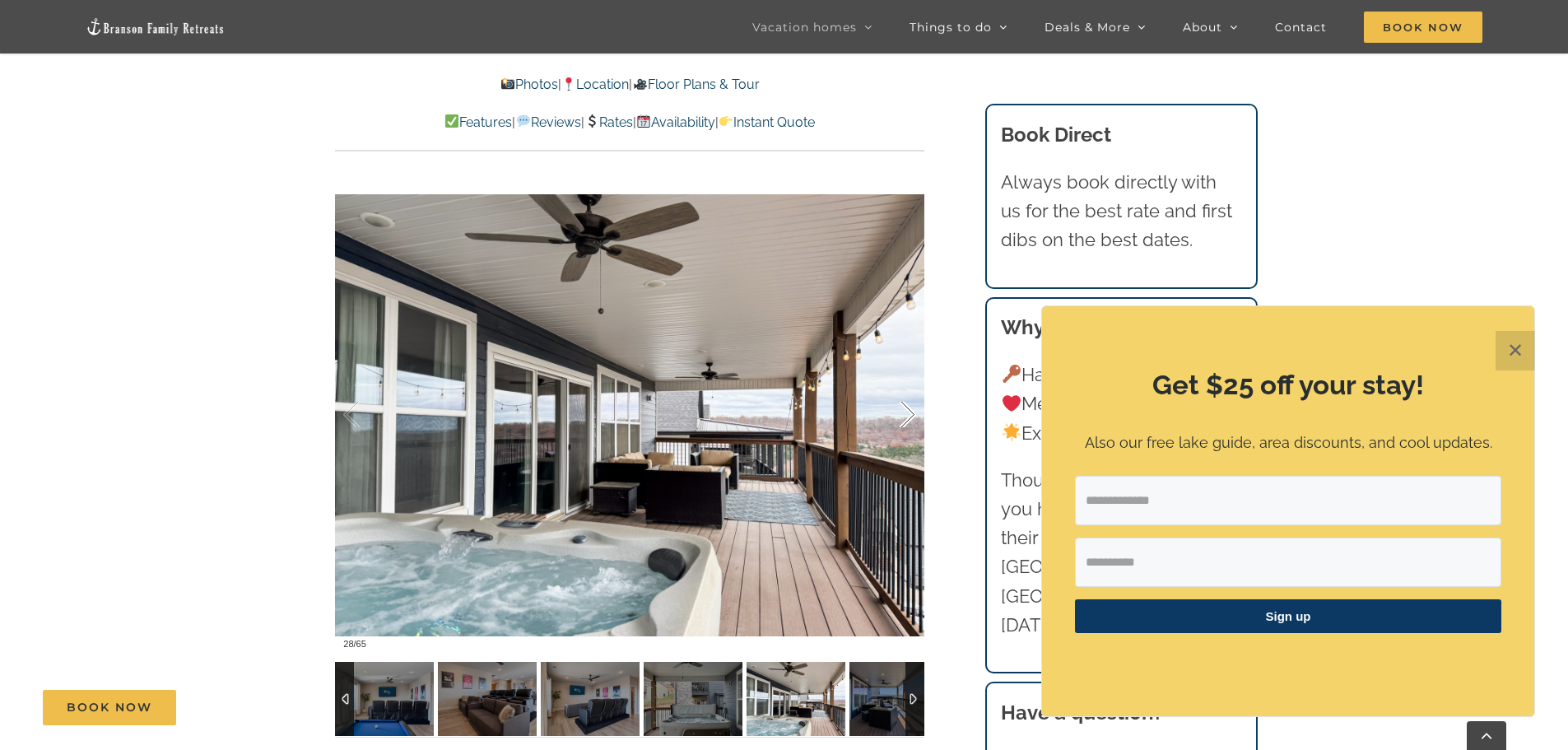
click at [907, 410] on div at bounding box center [890, 415] width 51 height 102
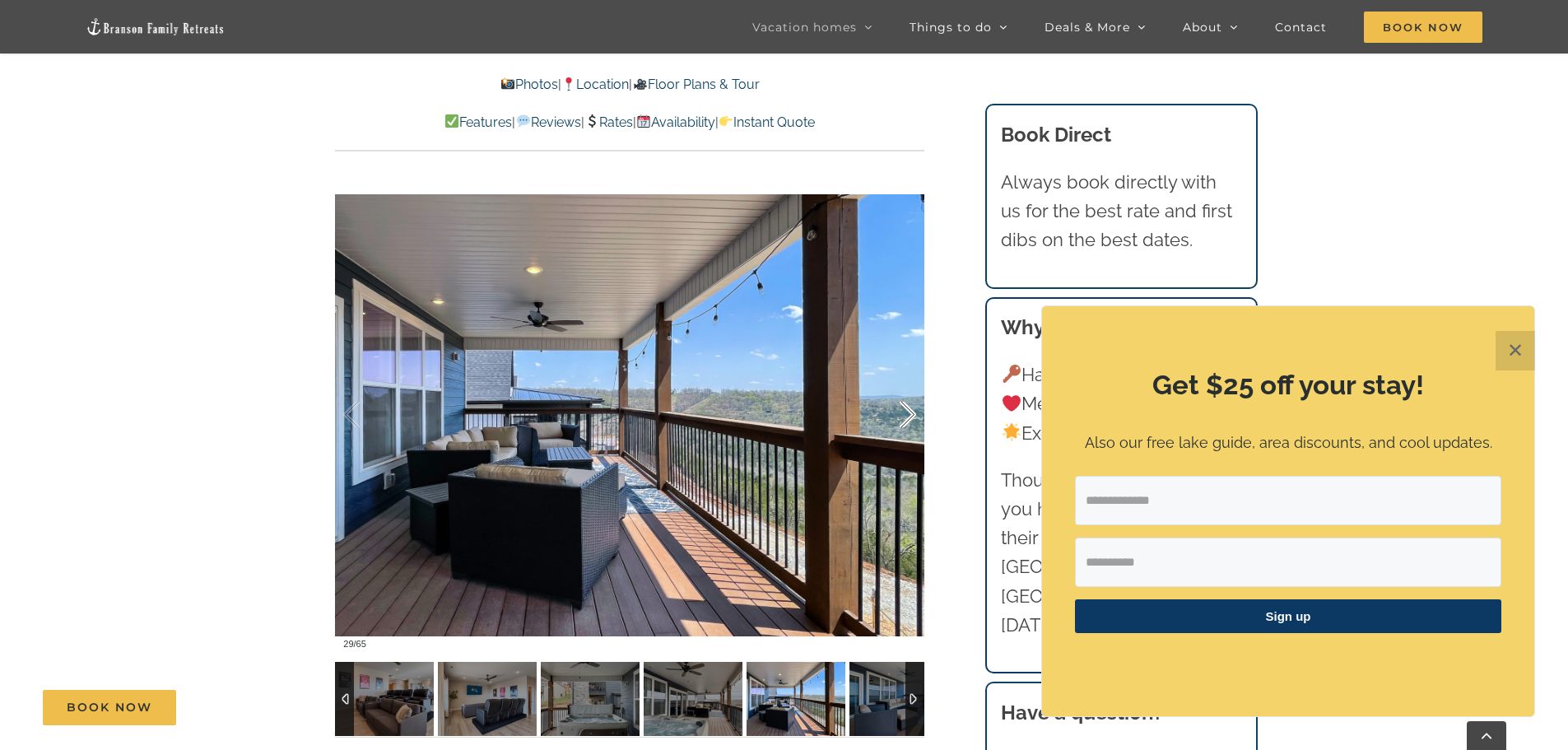
click at [907, 410] on div at bounding box center [890, 415] width 51 height 102
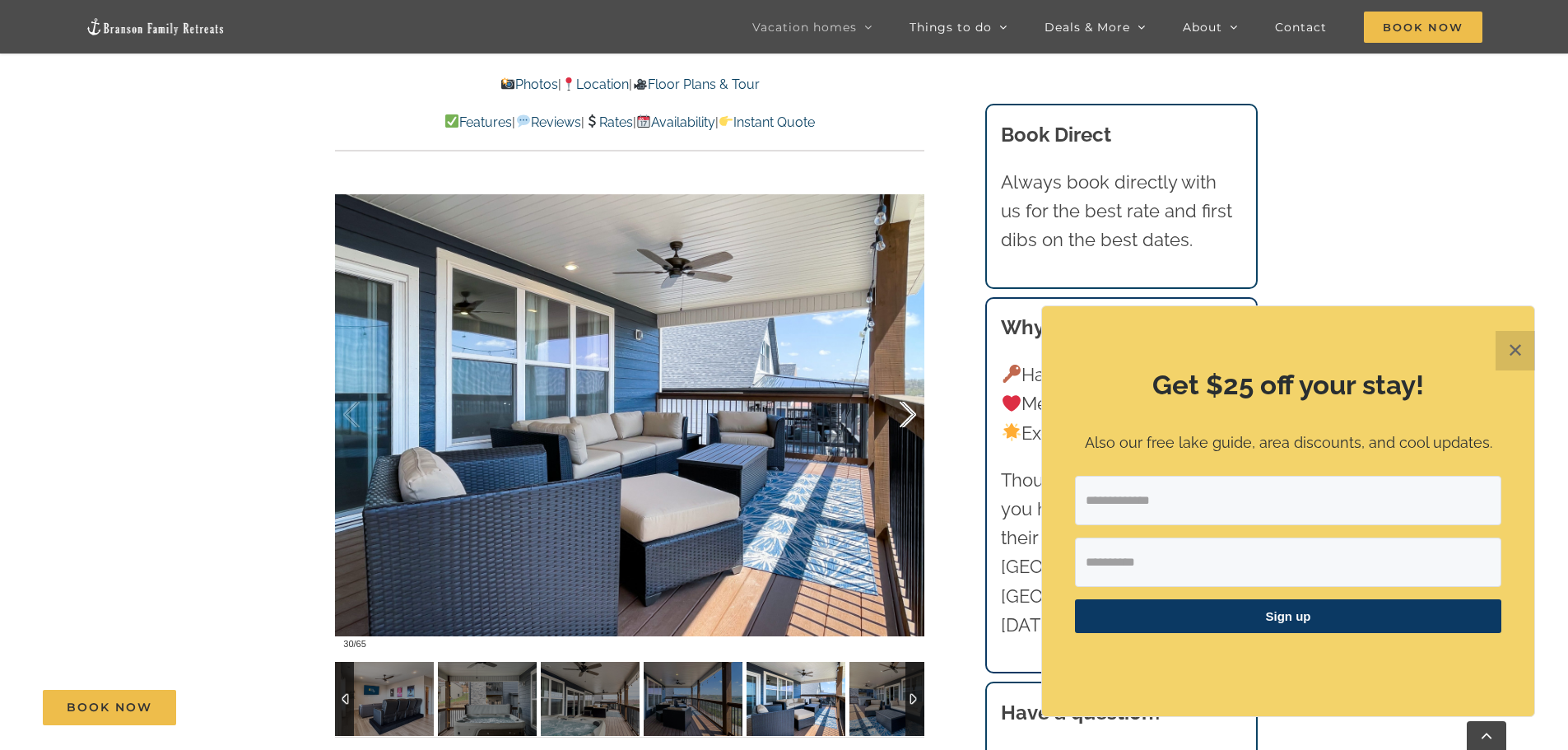
click at [907, 410] on div at bounding box center [890, 415] width 51 height 102
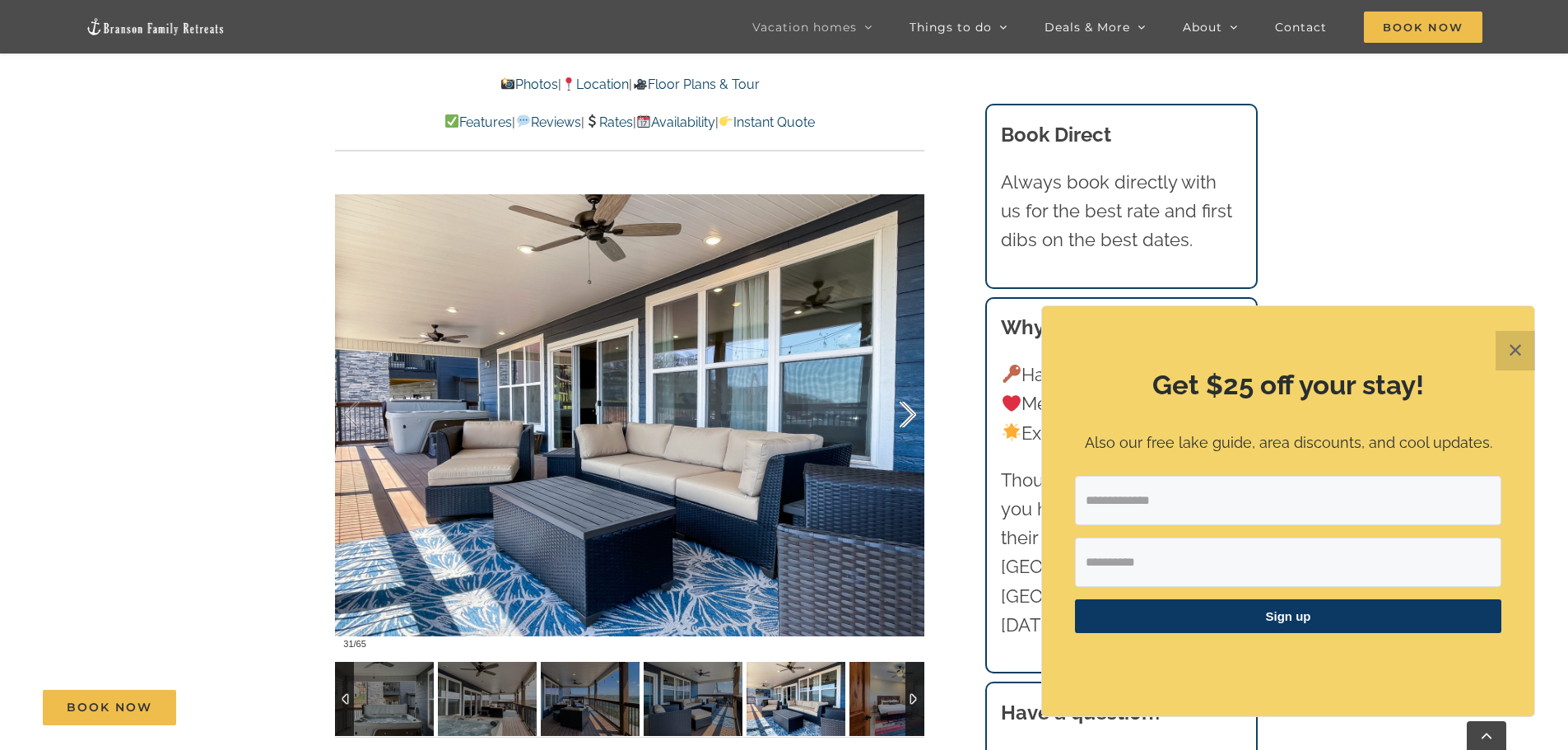
click at [907, 410] on div at bounding box center [890, 415] width 51 height 102
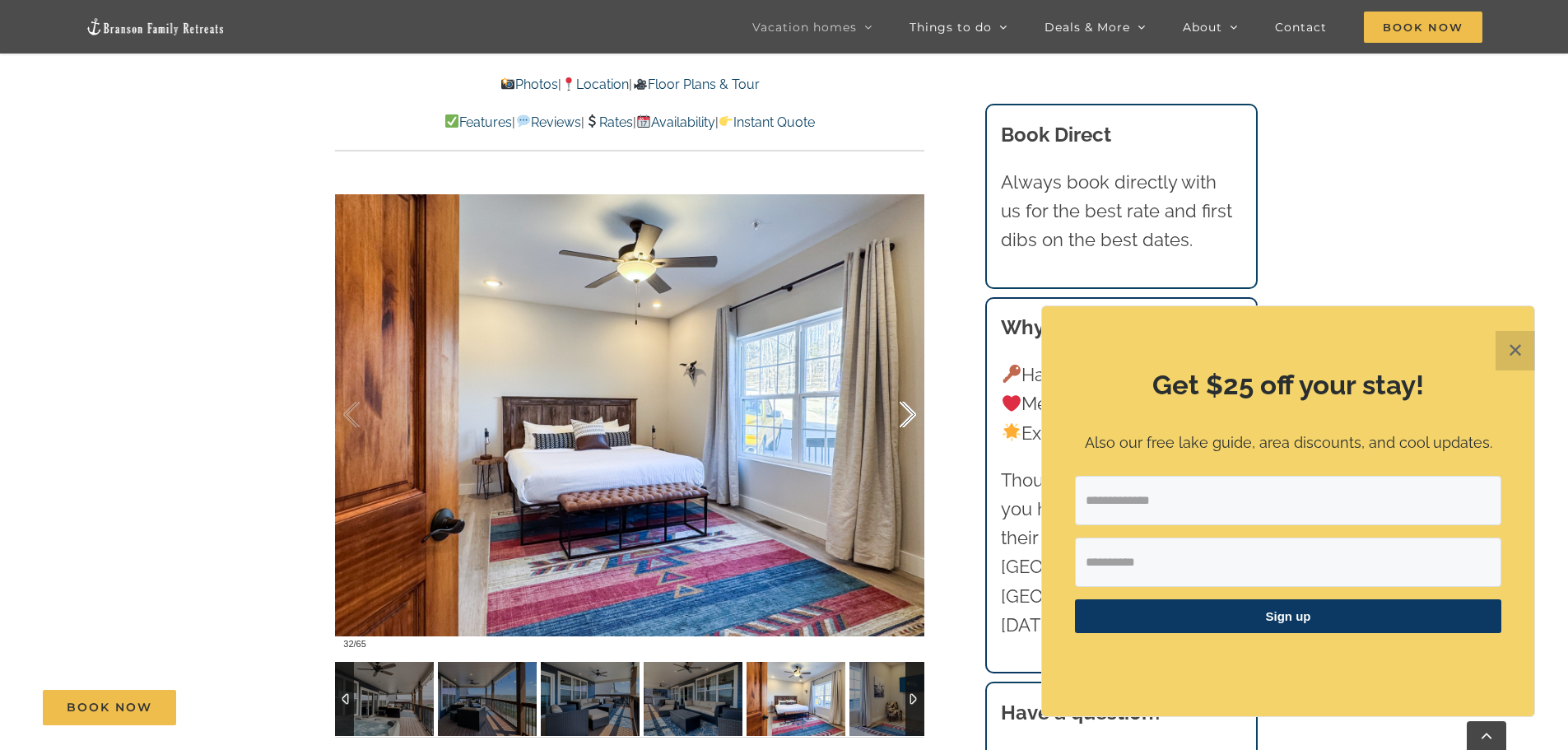
click at [907, 410] on div at bounding box center [890, 415] width 51 height 102
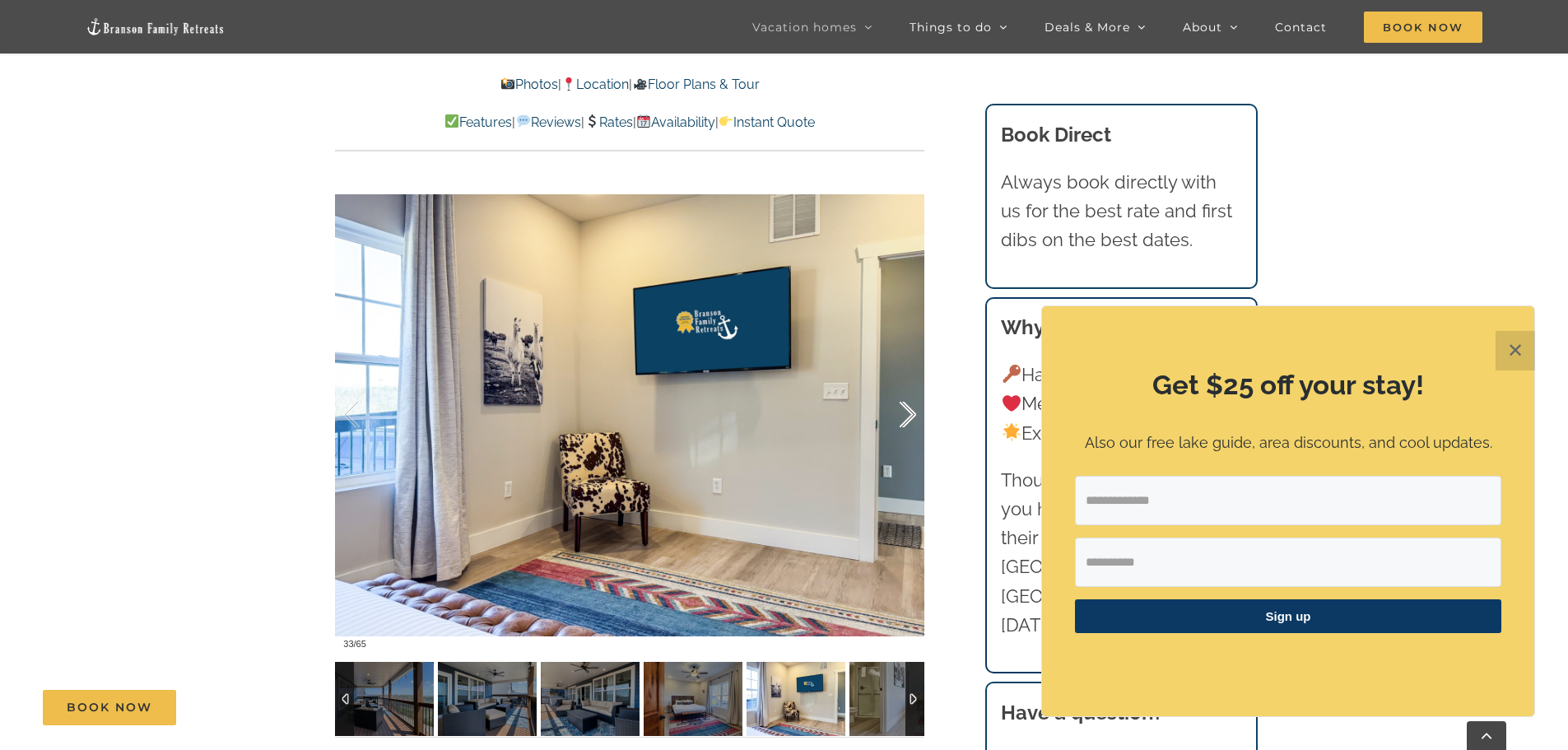
click at [907, 410] on div at bounding box center [890, 415] width 51 height 102
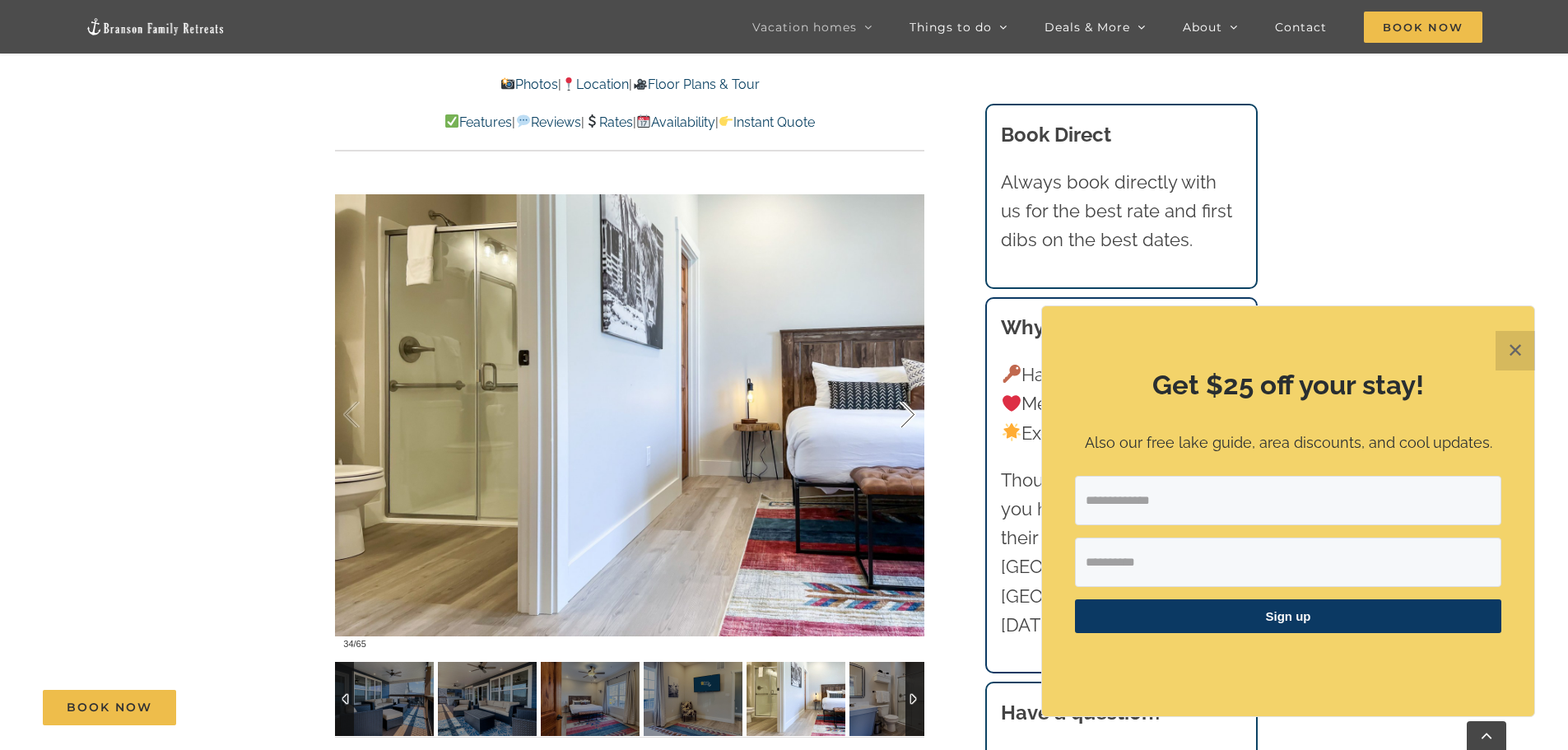
click at [907, 410] on div at bounding box center [890, 415] width 51 height 102
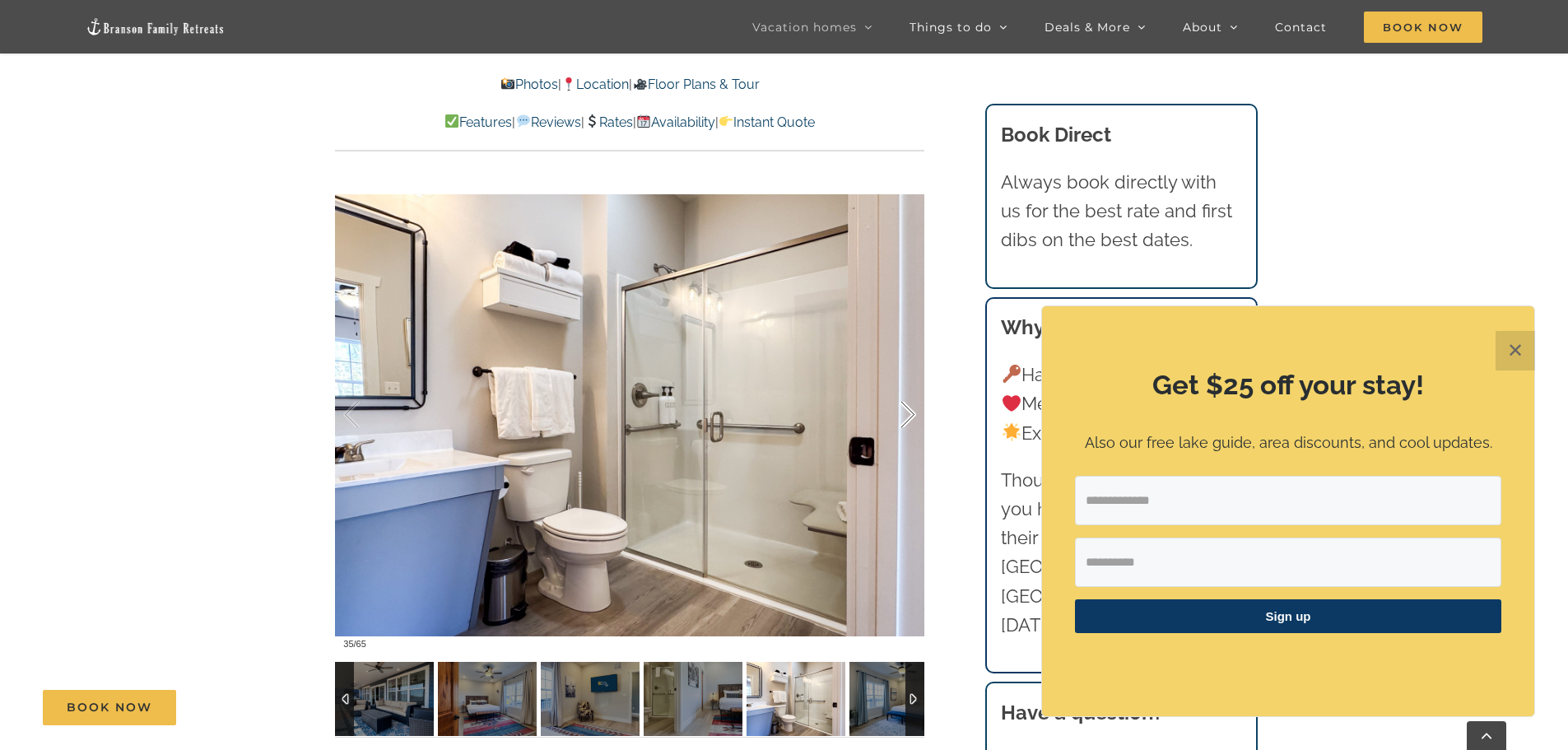
click at [907, 410] on div at bounding box center [890, 415] width 51 height 102
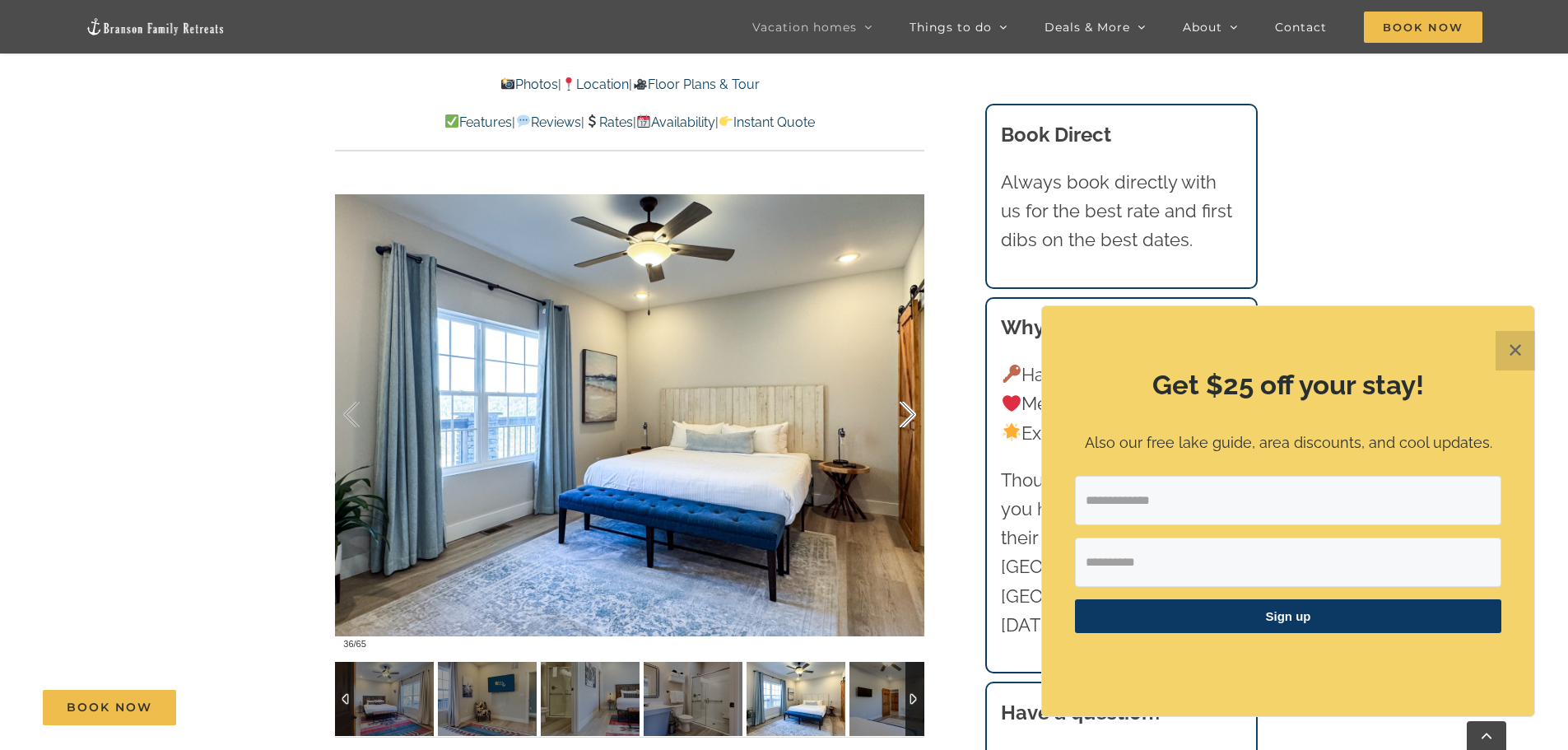
click at [907, 410] on div at bounding box center [890, 415] width 51 height 102
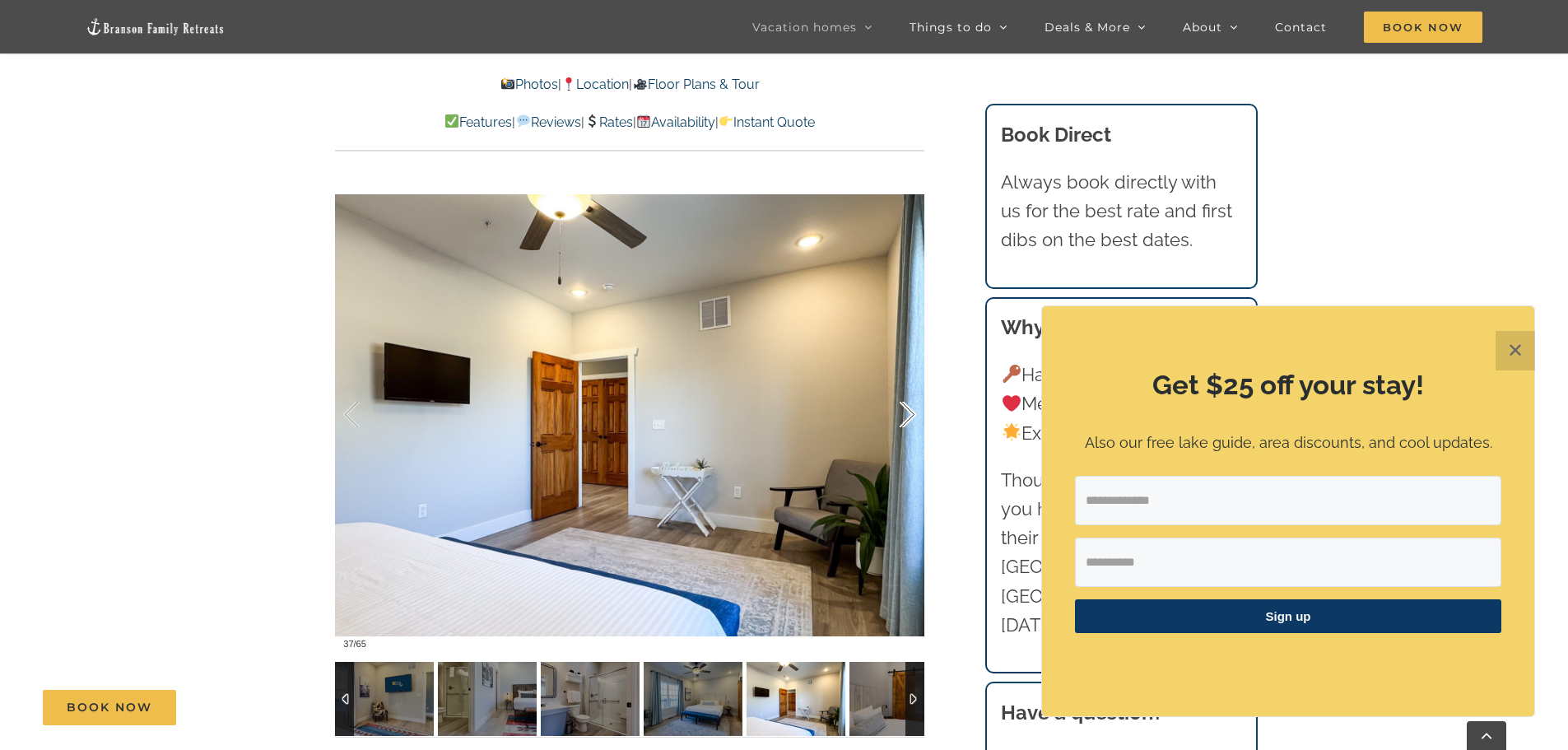
click at [907, 410] on div at bounding box center [890, 415] width 51 height 102
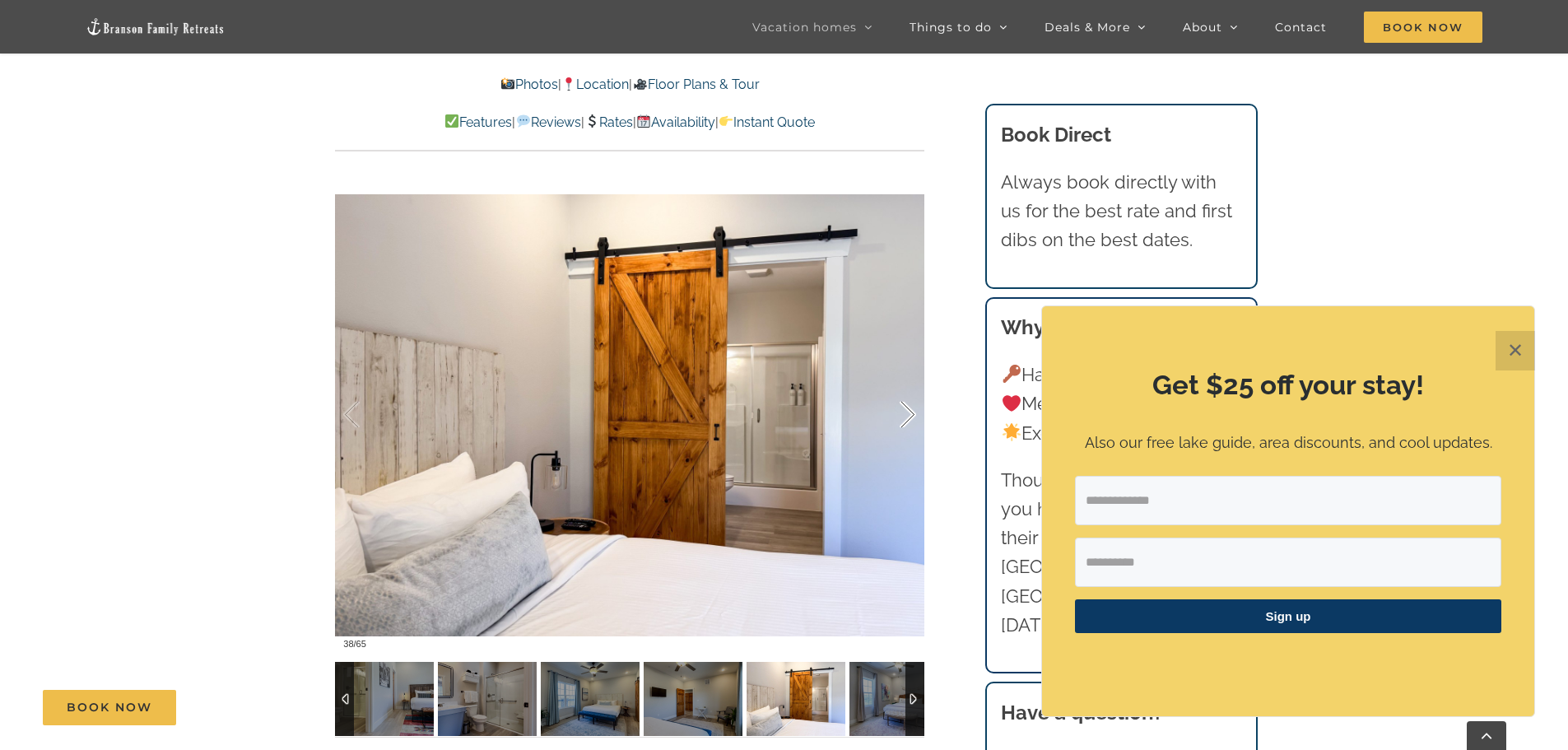
click at [907, 410] on div at bounding box center [890, 415] width 51 height 102
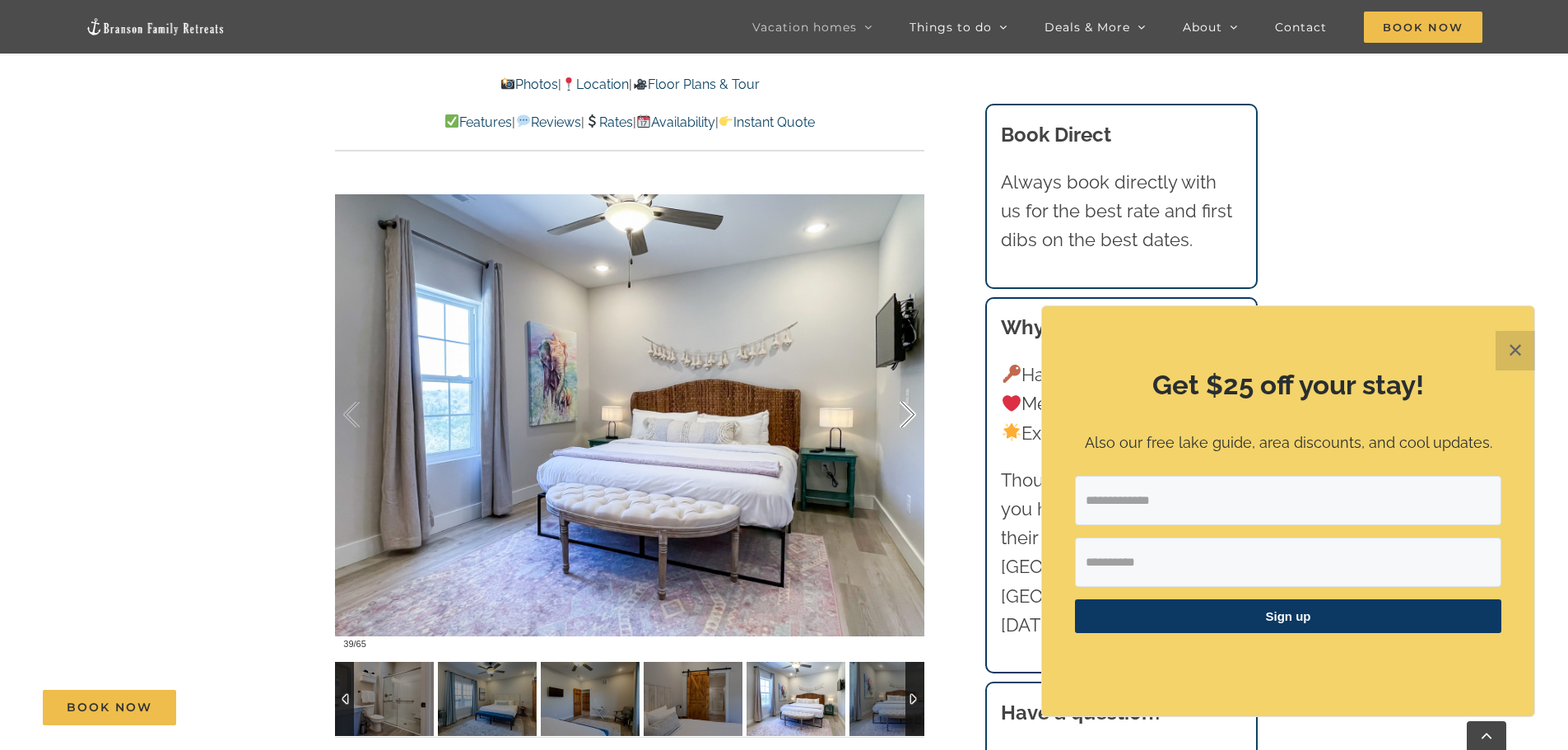
click at [907, 410] on div at bounding box center [890, 415] width 51 height 102
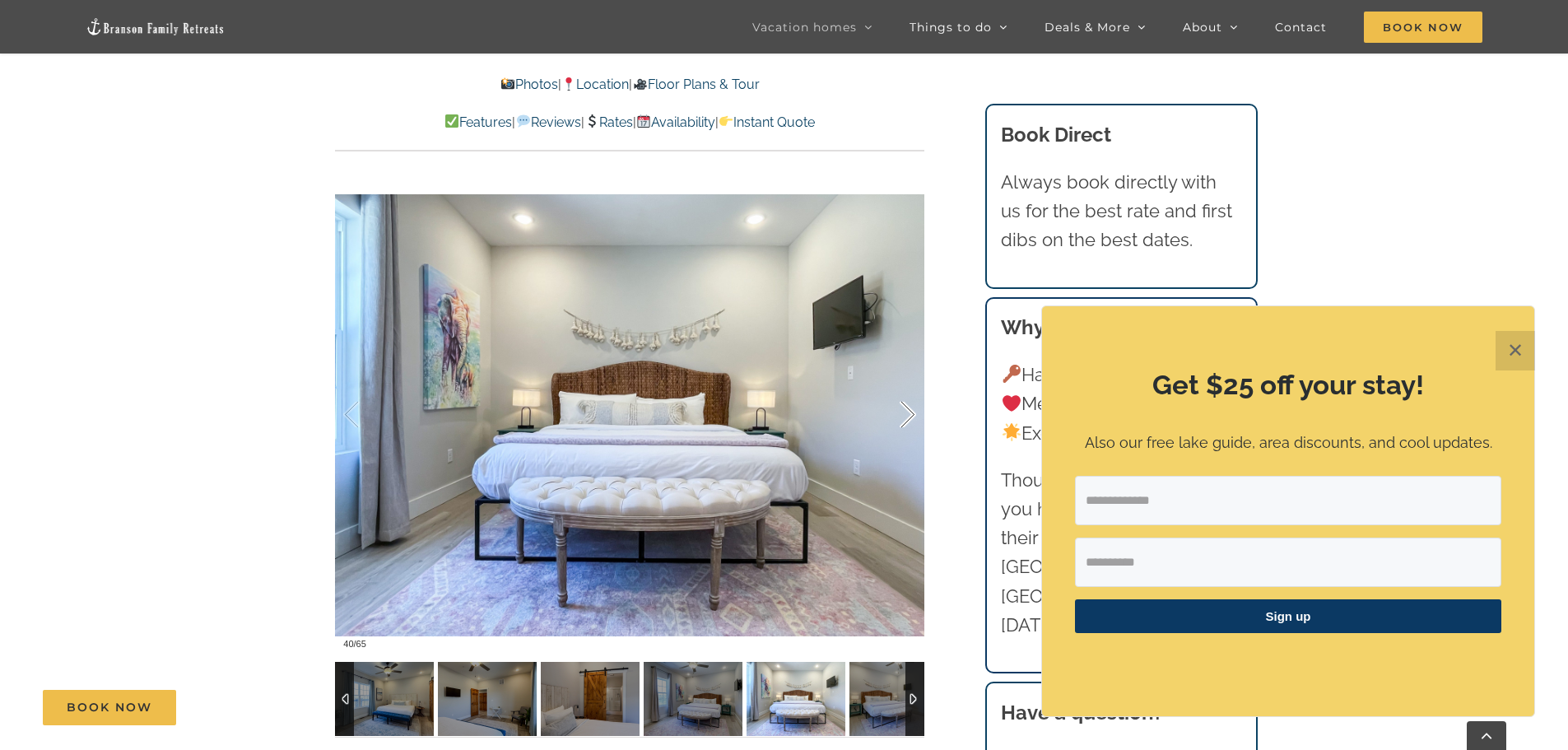
click at [907, 410] on div at bounding box center [890, 415] width 51 height 102
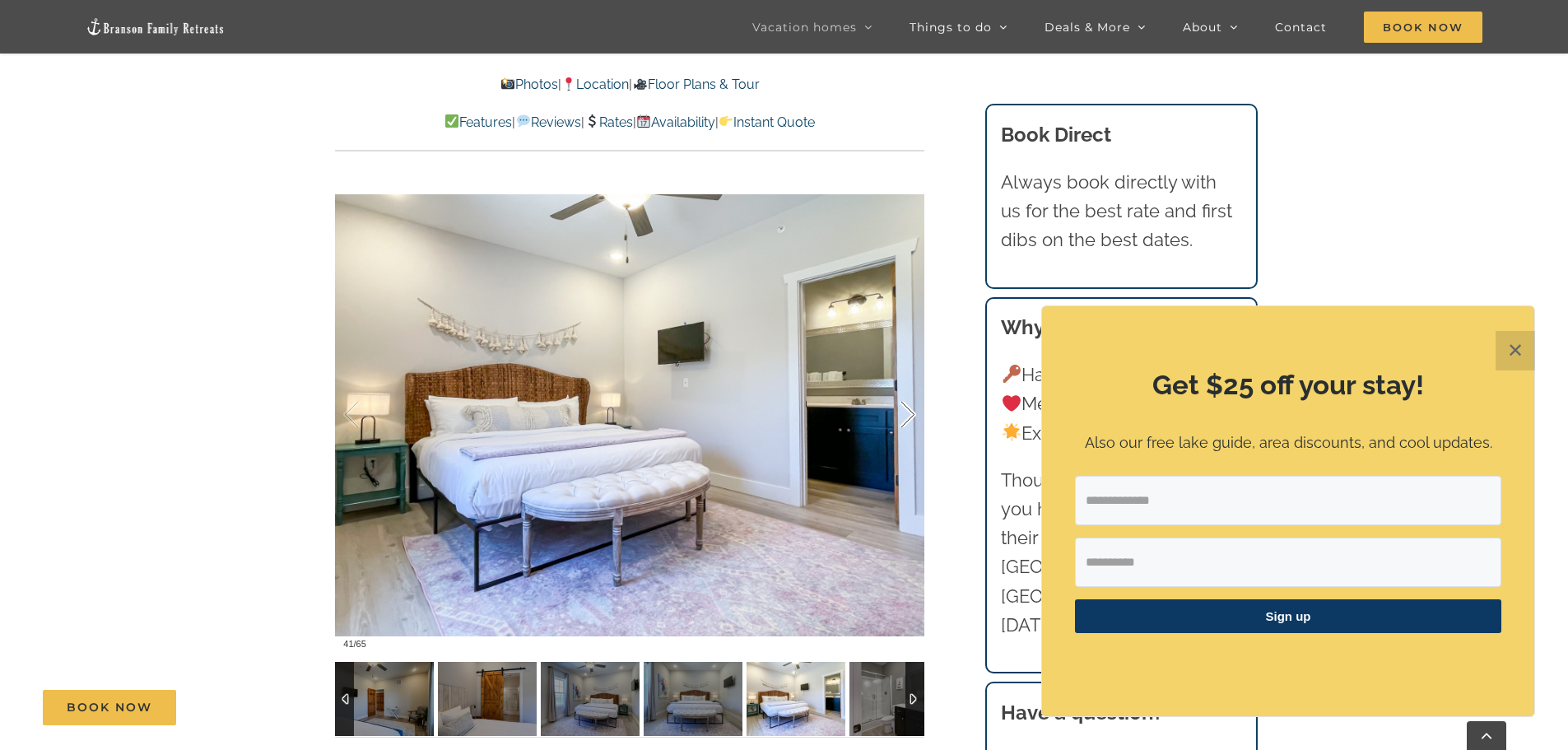
click at [907, 410] on div at bounding box center [890, 415] width 51 height 102
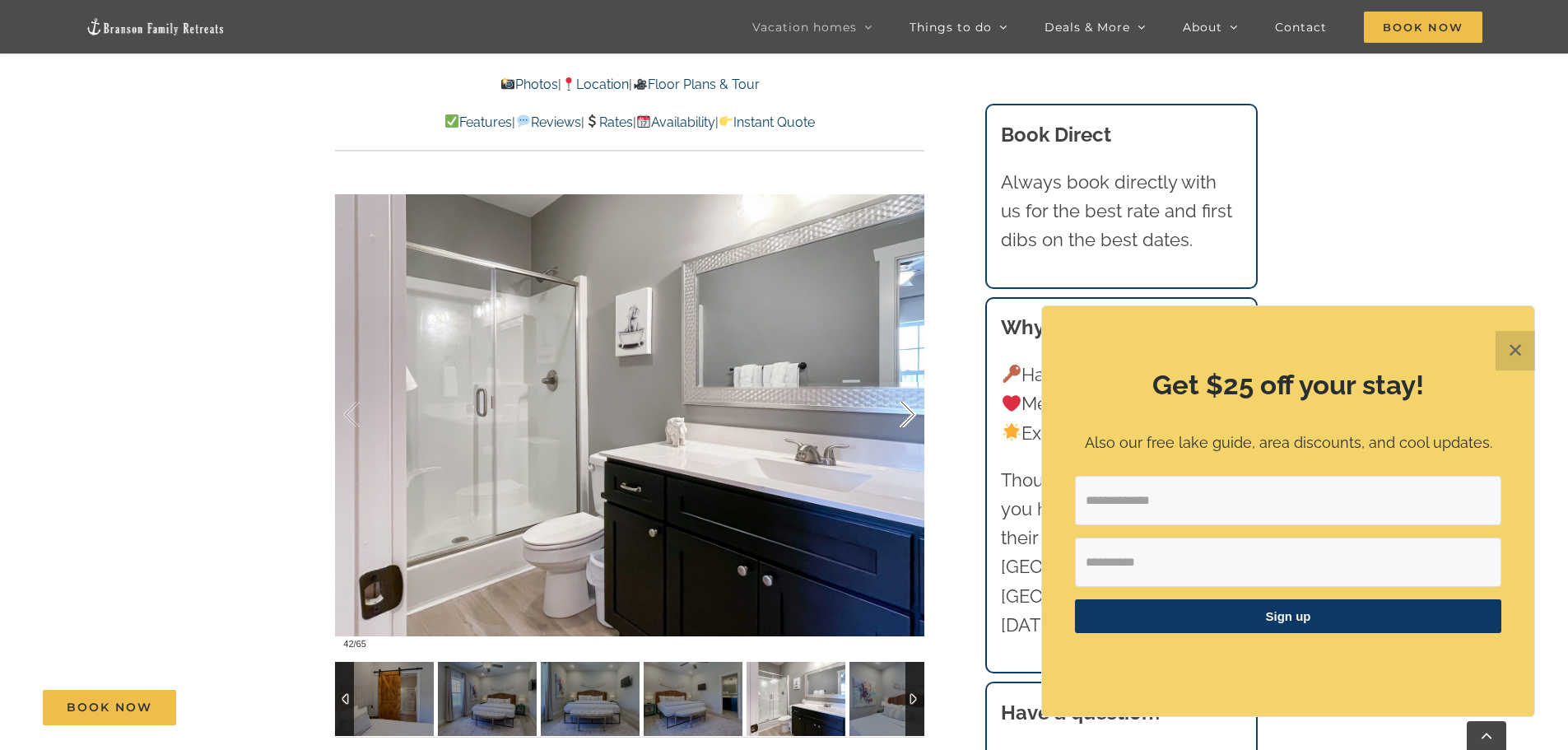
click at [907, 410] on div at bounding box center [890, 415] width 51 height 102
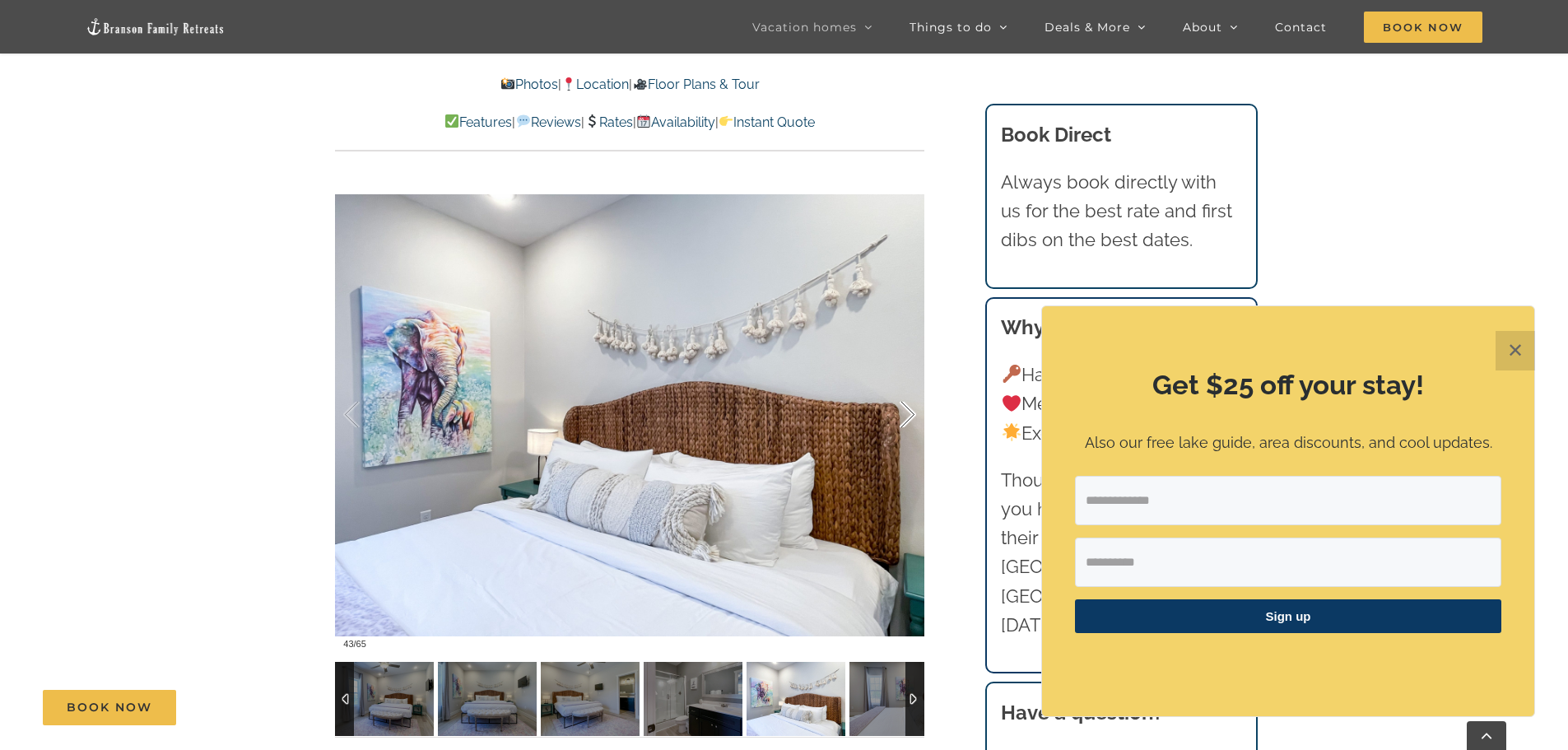
click at [907, 410] on div at bounding box center [890, 415] width 51 height 102
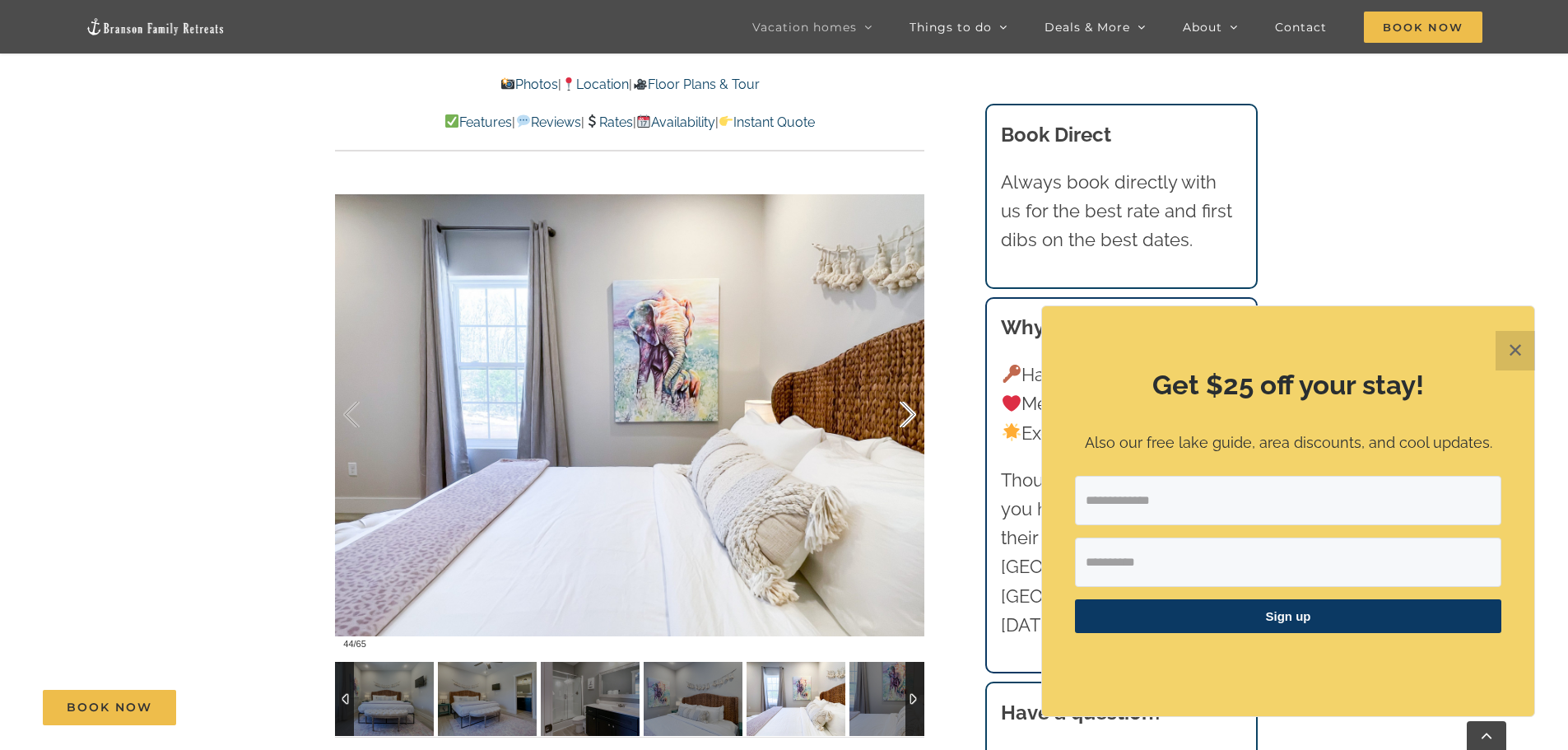
click at [907, 410] on div at bounding box center [890, 415] width 51 height 102
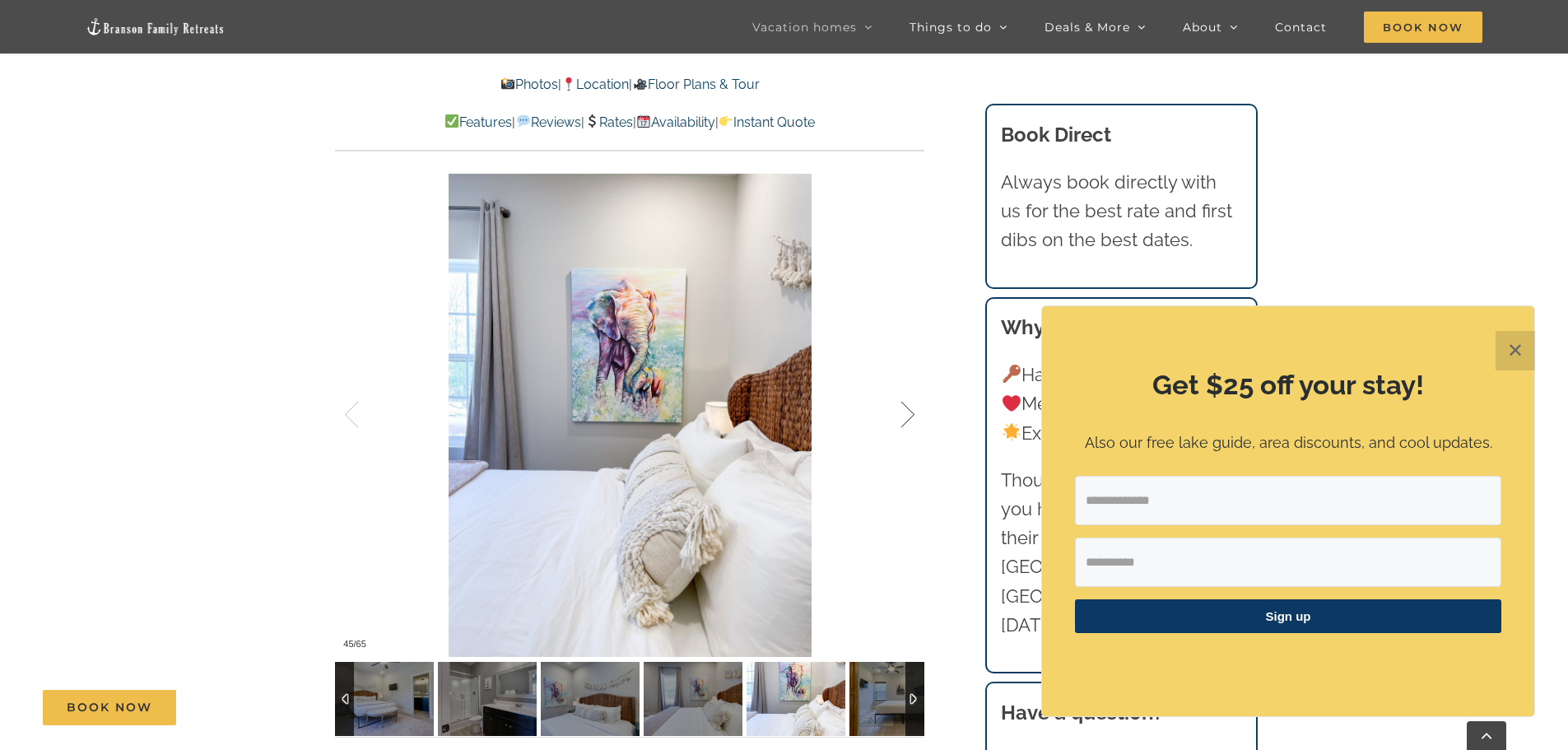
click at [907, 410] on div at bounding box center [890, 415] width 51 height 102
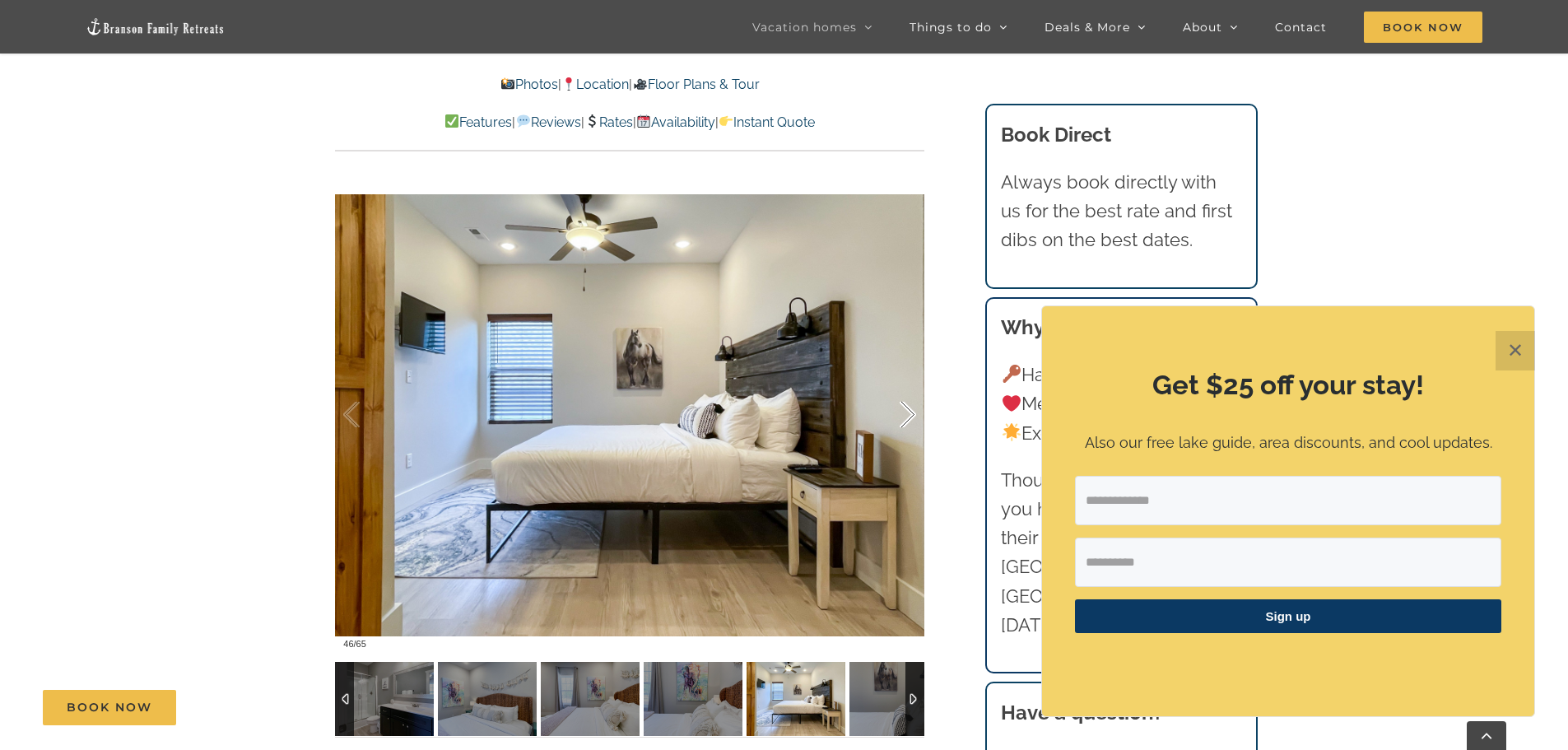
click at [907, 410] on div at bounding box center [890, 415] width 51 height 102
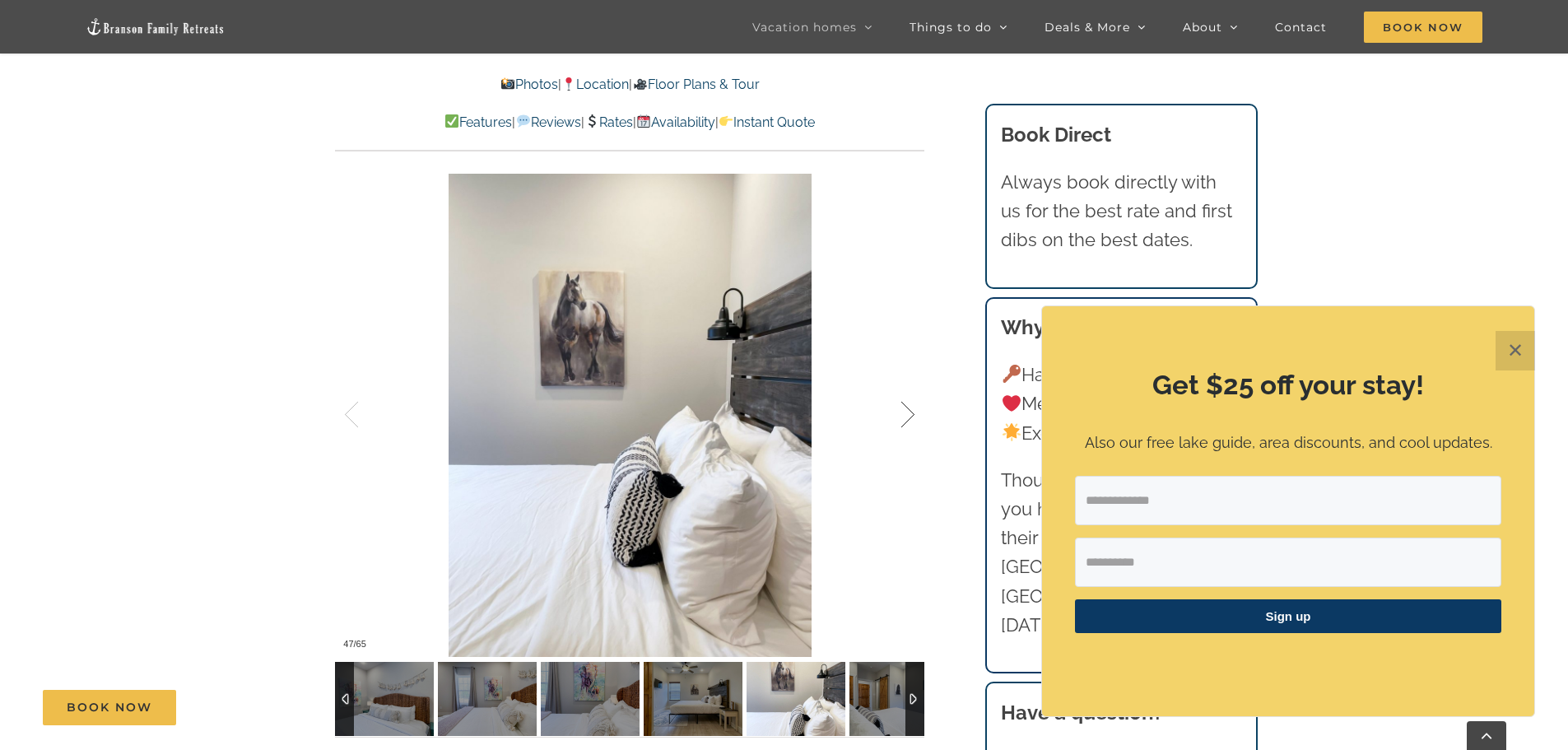
click at [907, 410] on div at bounding box center [890, 415] width 51 height 102
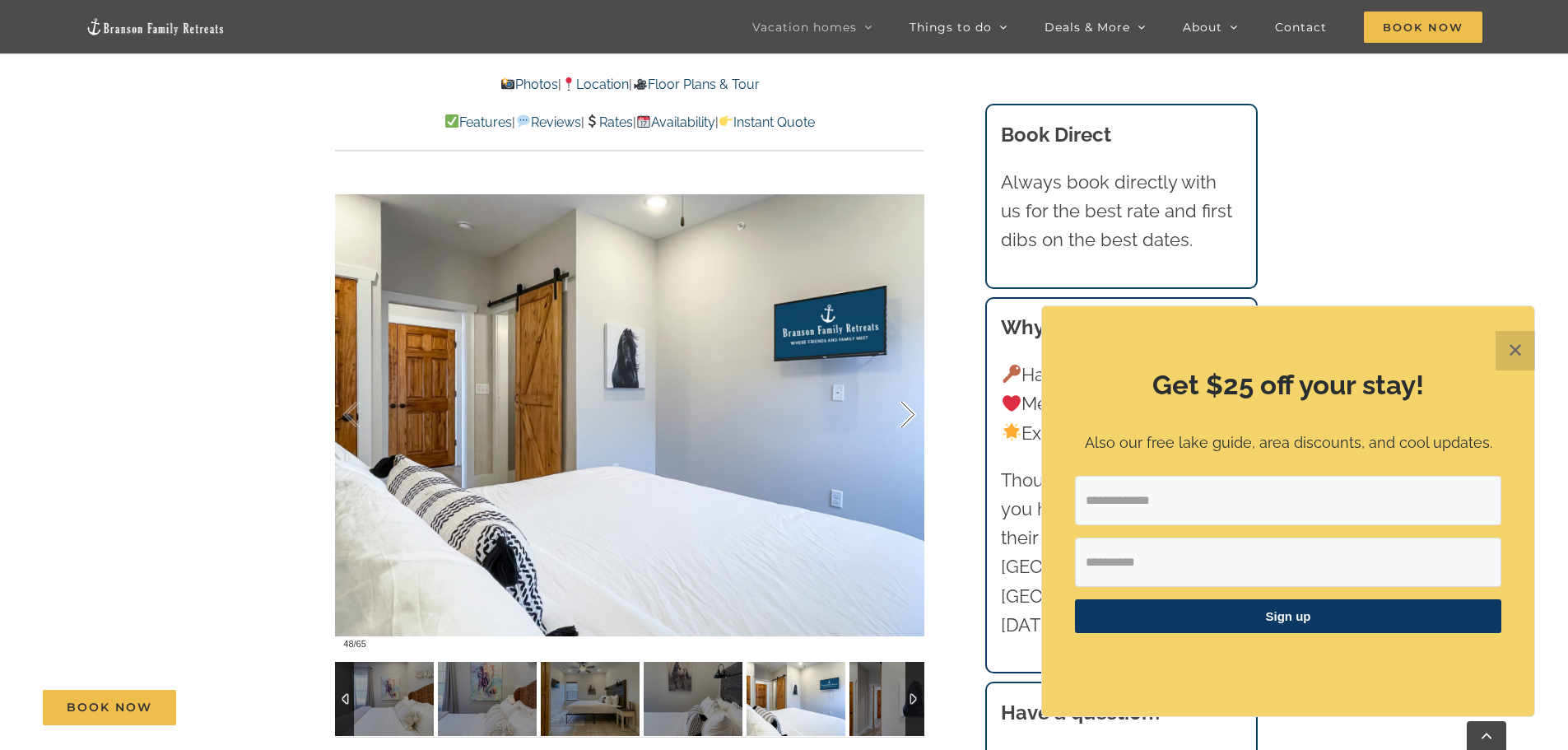
click at [907, 410] on div at bounding box center [890, 415] width 51 height 102
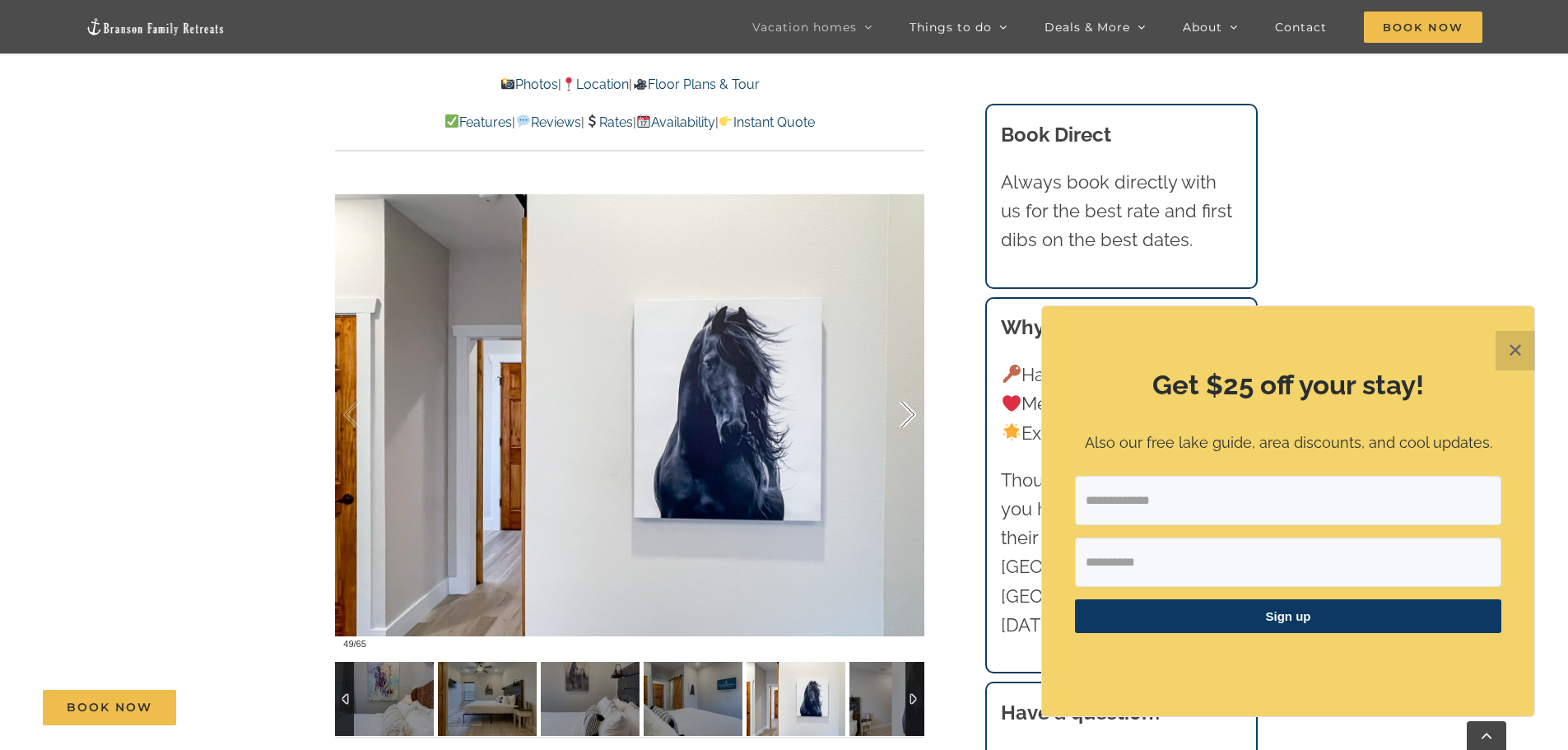
click at [907, 410] on div at bounding box center [890, 415] width 51 height 102
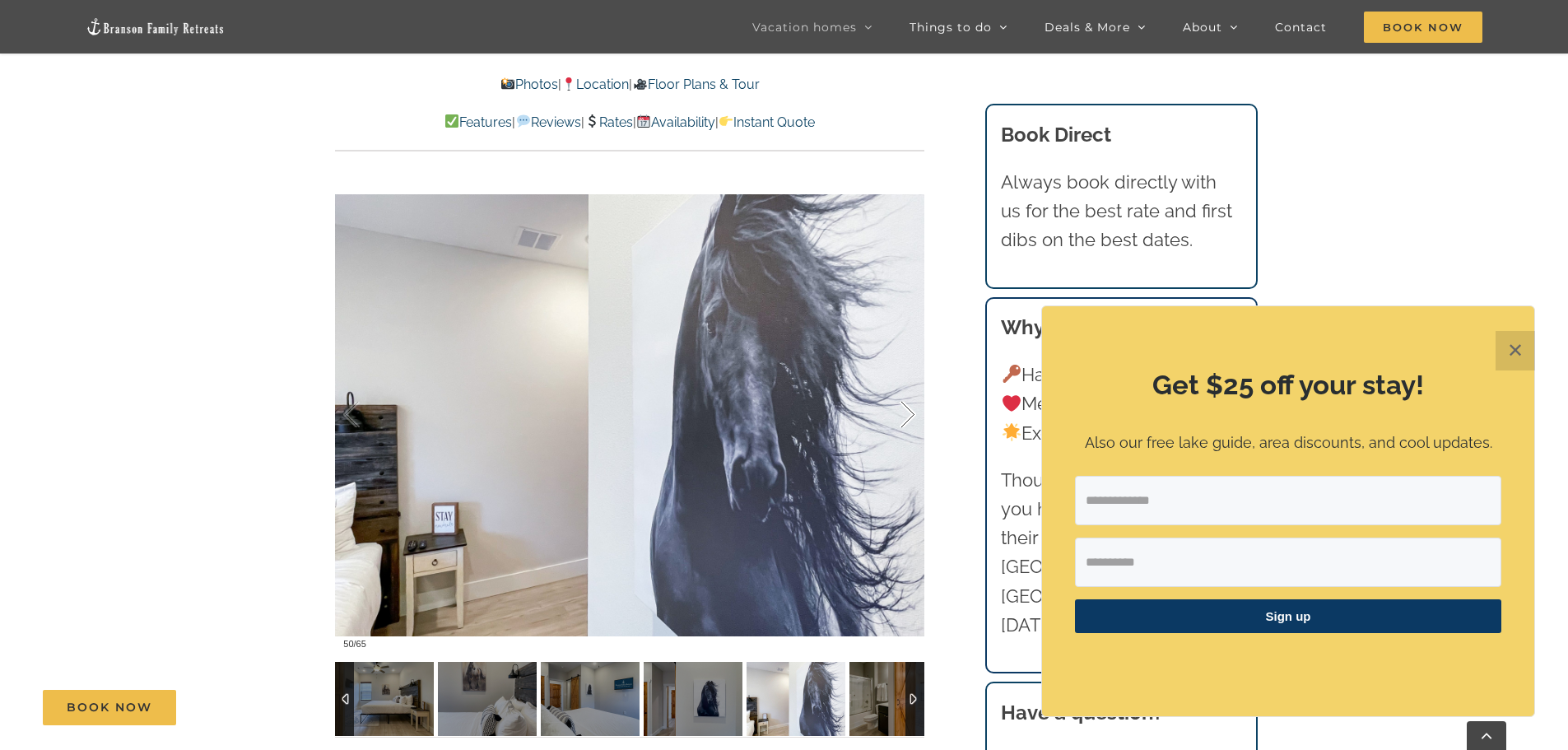
click at [907, 410] on div at bounding box center [890, 415] width 51 height 102
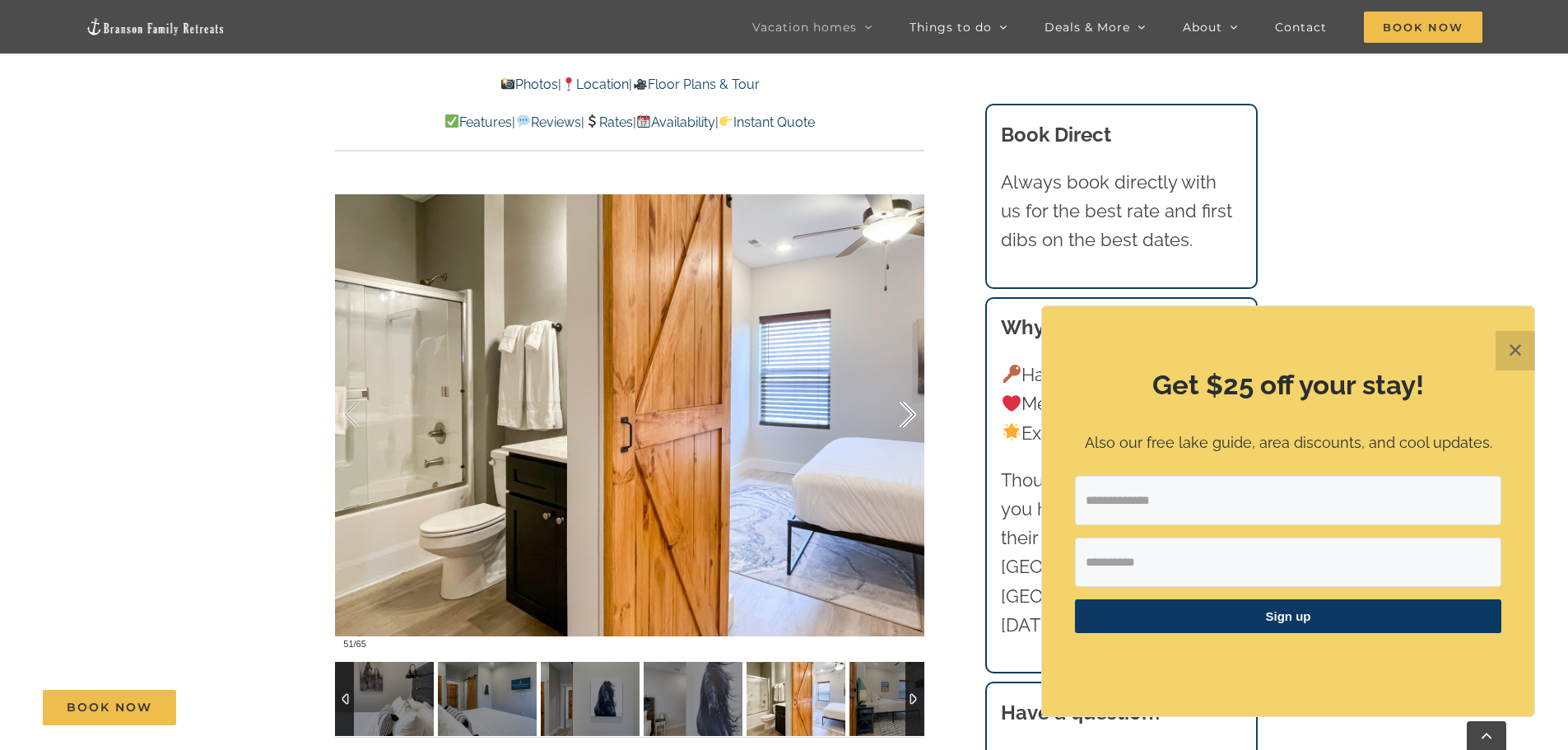
click at [907, 410] on div at bounding box center [890, 415] width 51 height 102
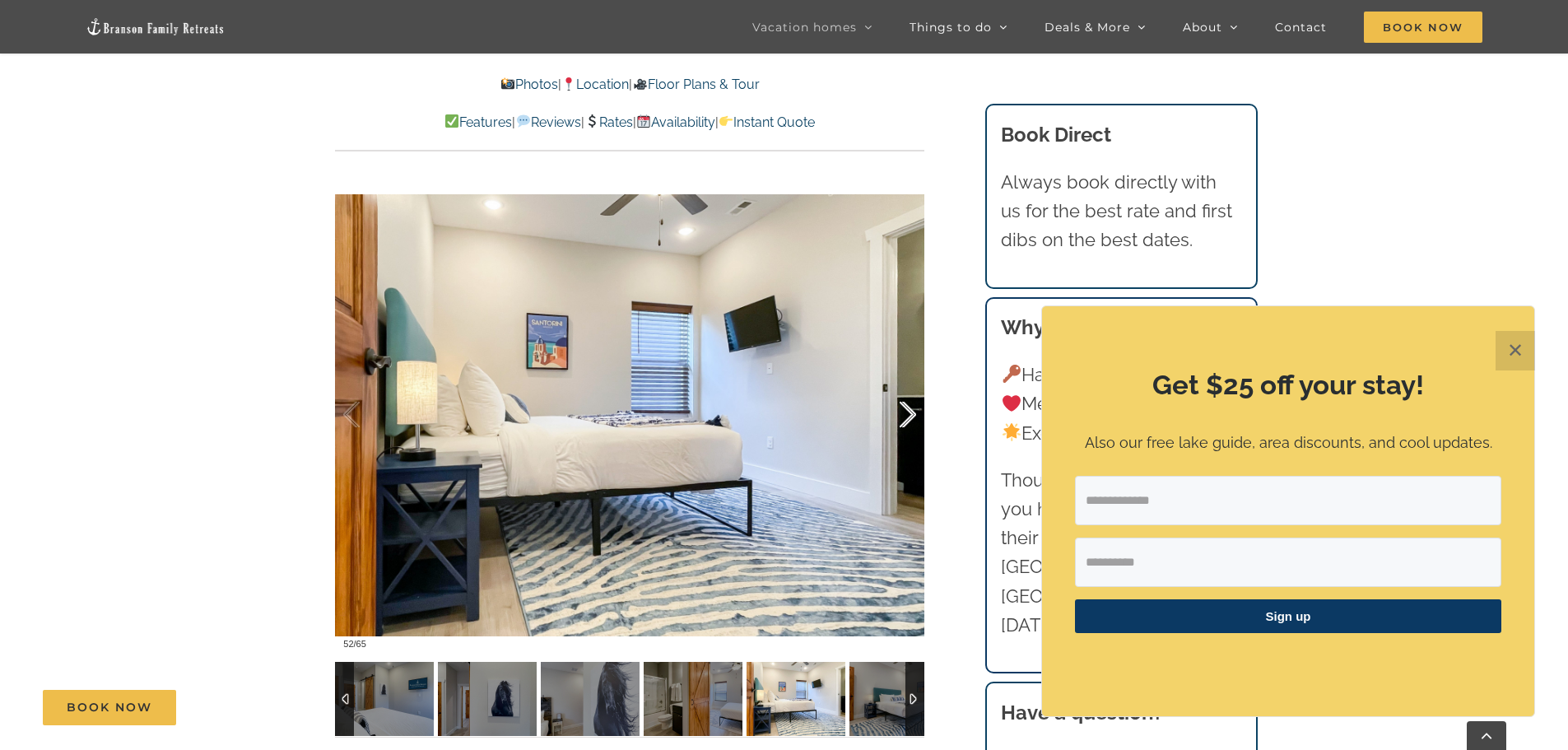
click at [907, 410] on div at bounding box center [890, 415] width 51 height 102
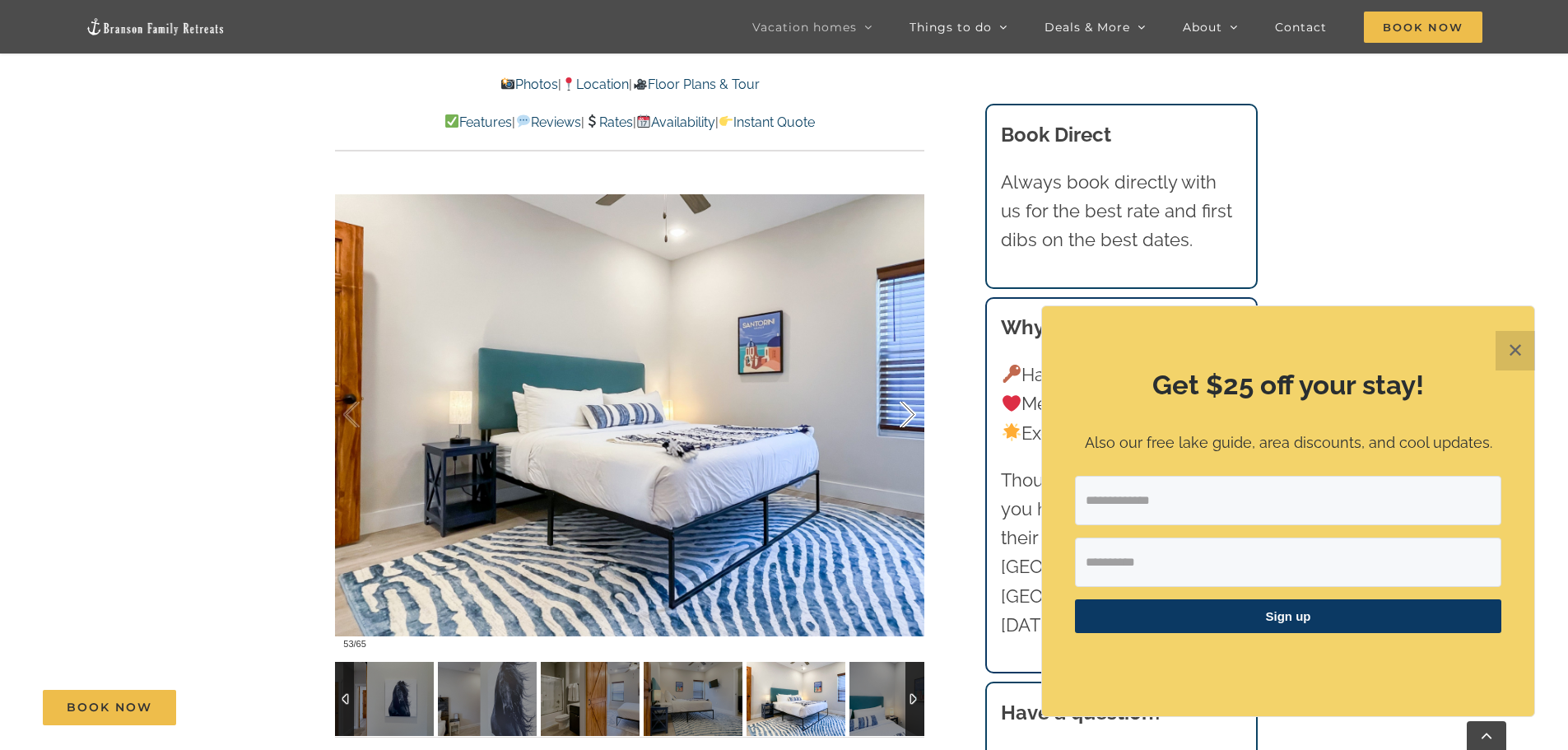
click at [907, 410] on div at bounding box center [890, 415] width 51 height 102
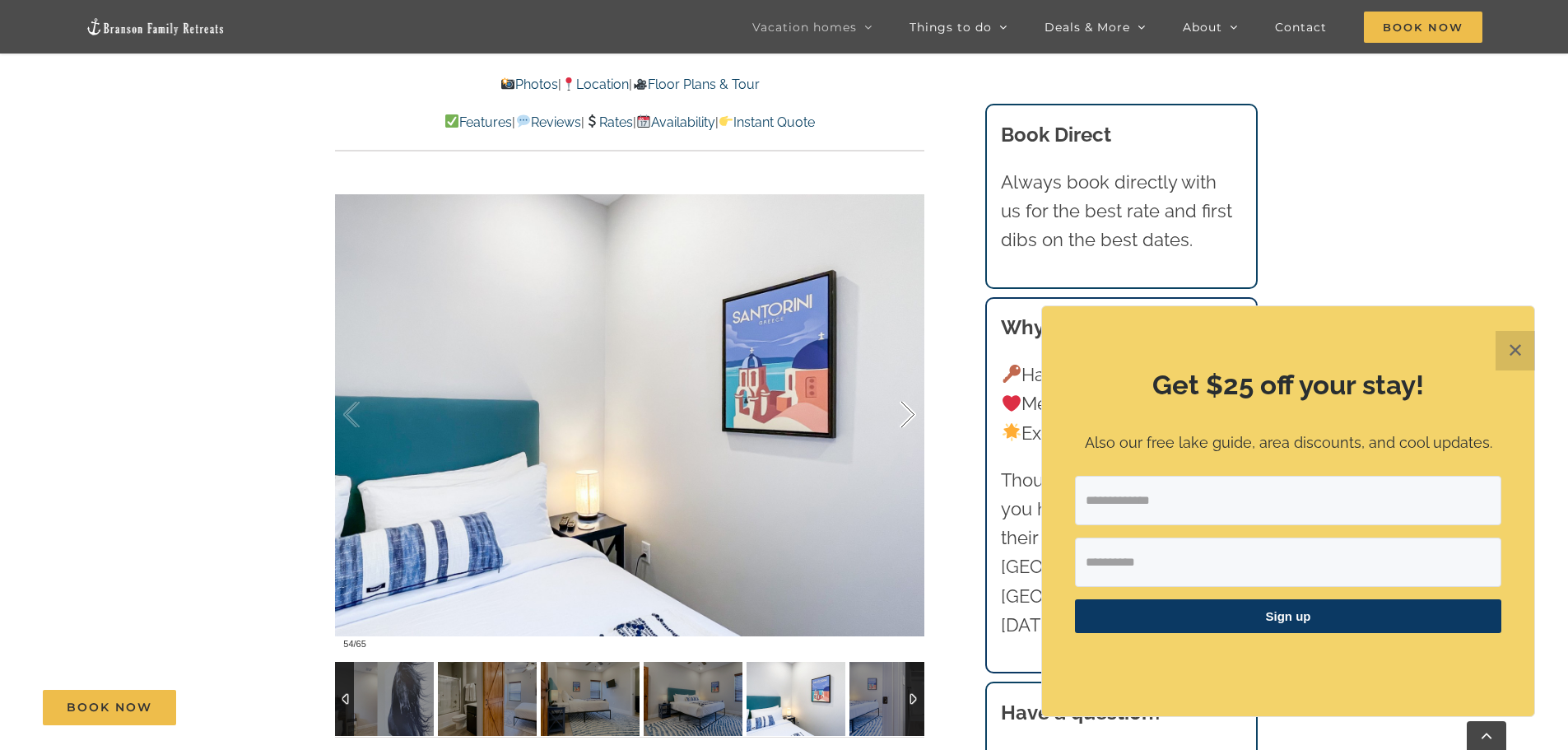
click at [907, 410] on div at bounding box center [890, 415] width 51 height 102
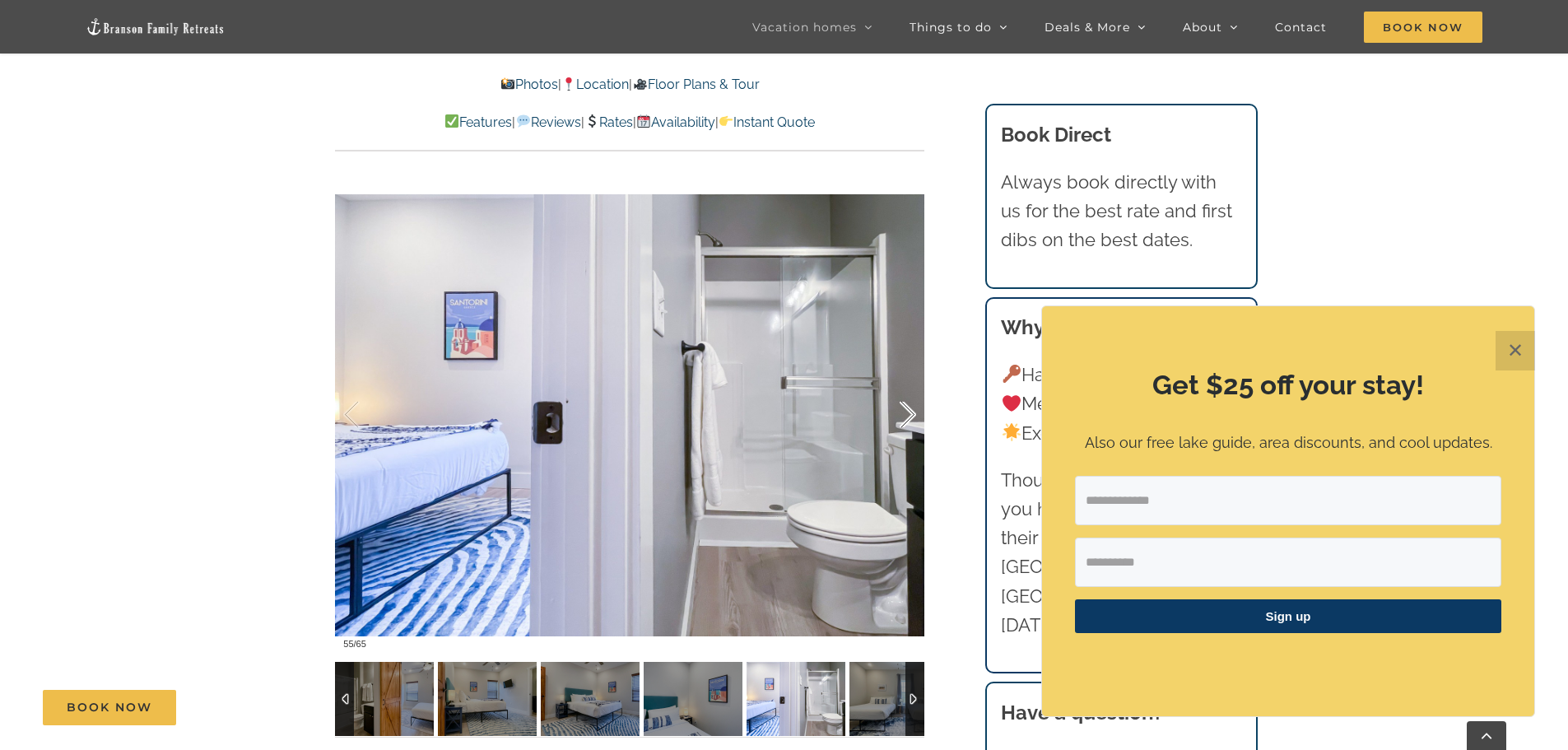
click at [907, 410] on div at bounding box center [890, 415] width 51 height 102
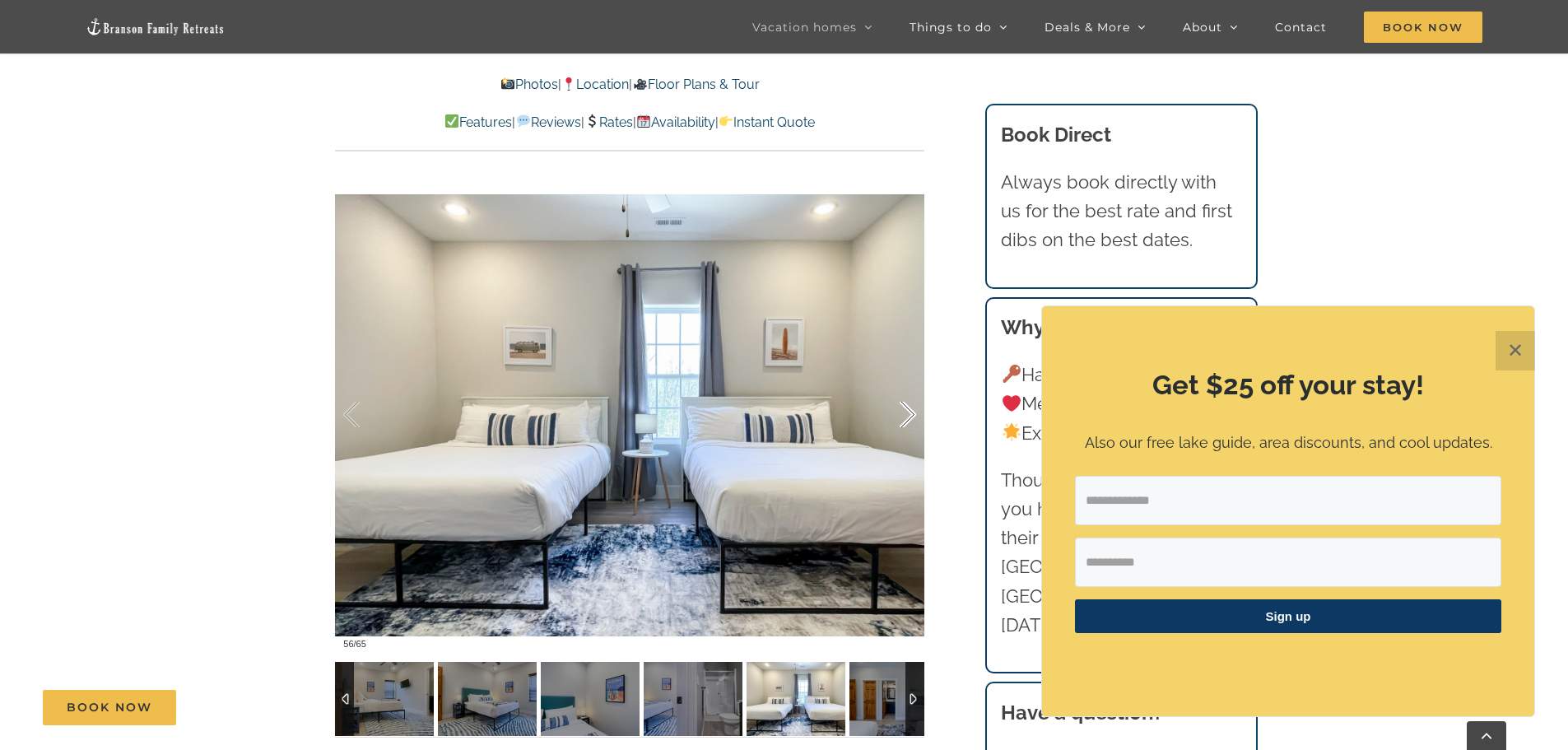
click at [907, 410] on div at bounding box center [890, 415] width 51 height 102
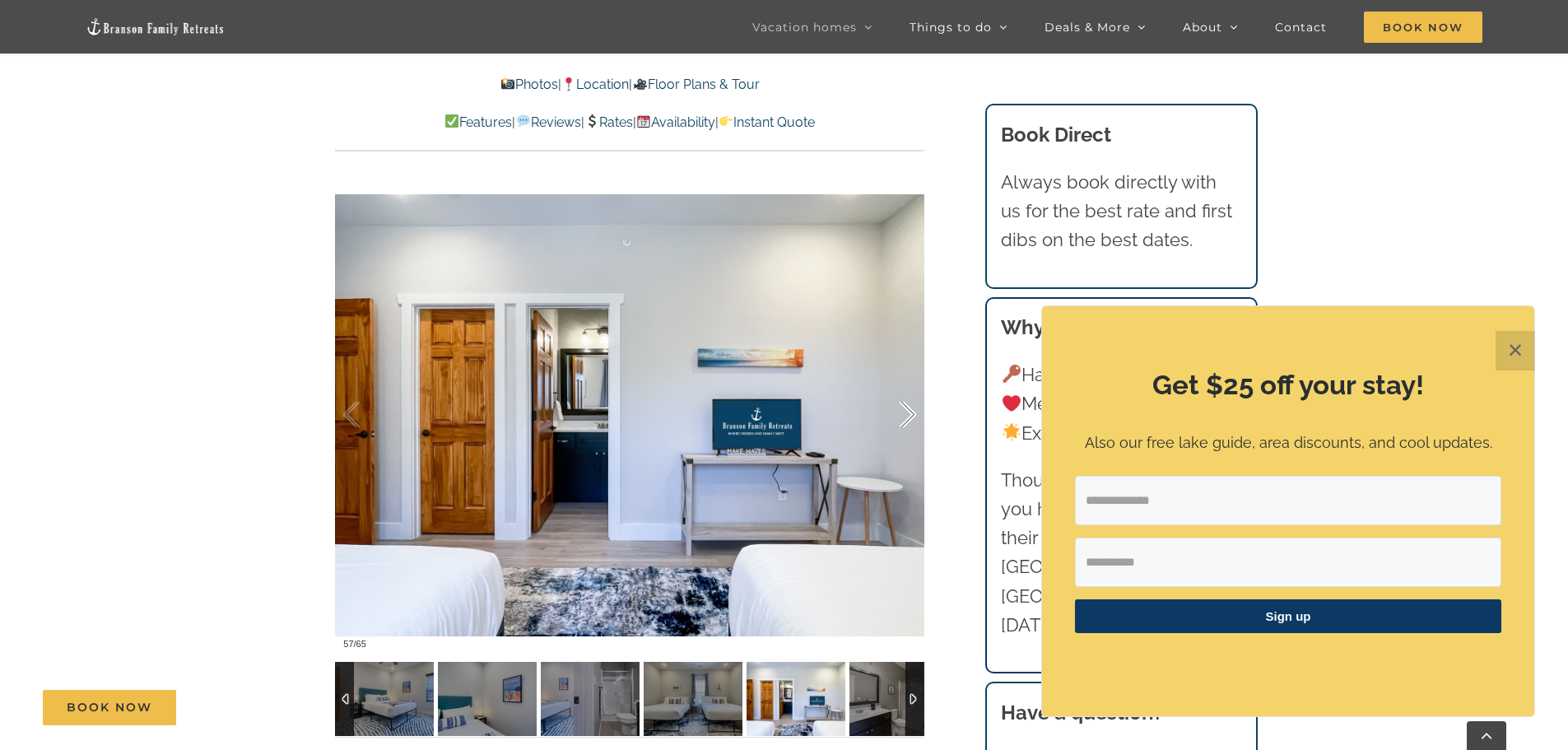
click at [907, 410] on div at bounding box center [890, 415] width 51 height 102
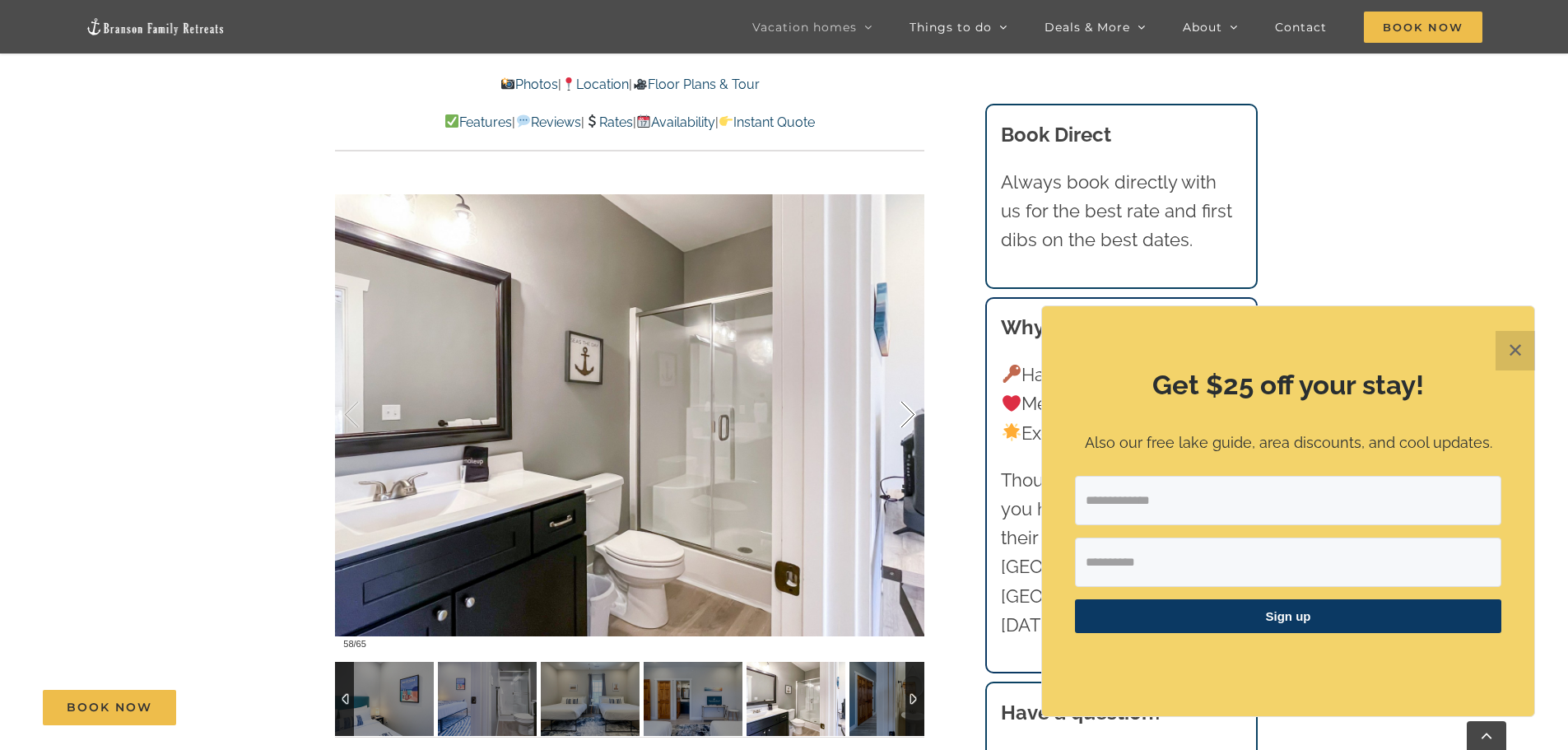
click at [907, 410] on div at bounding box center [890, 415] width 51 height 102
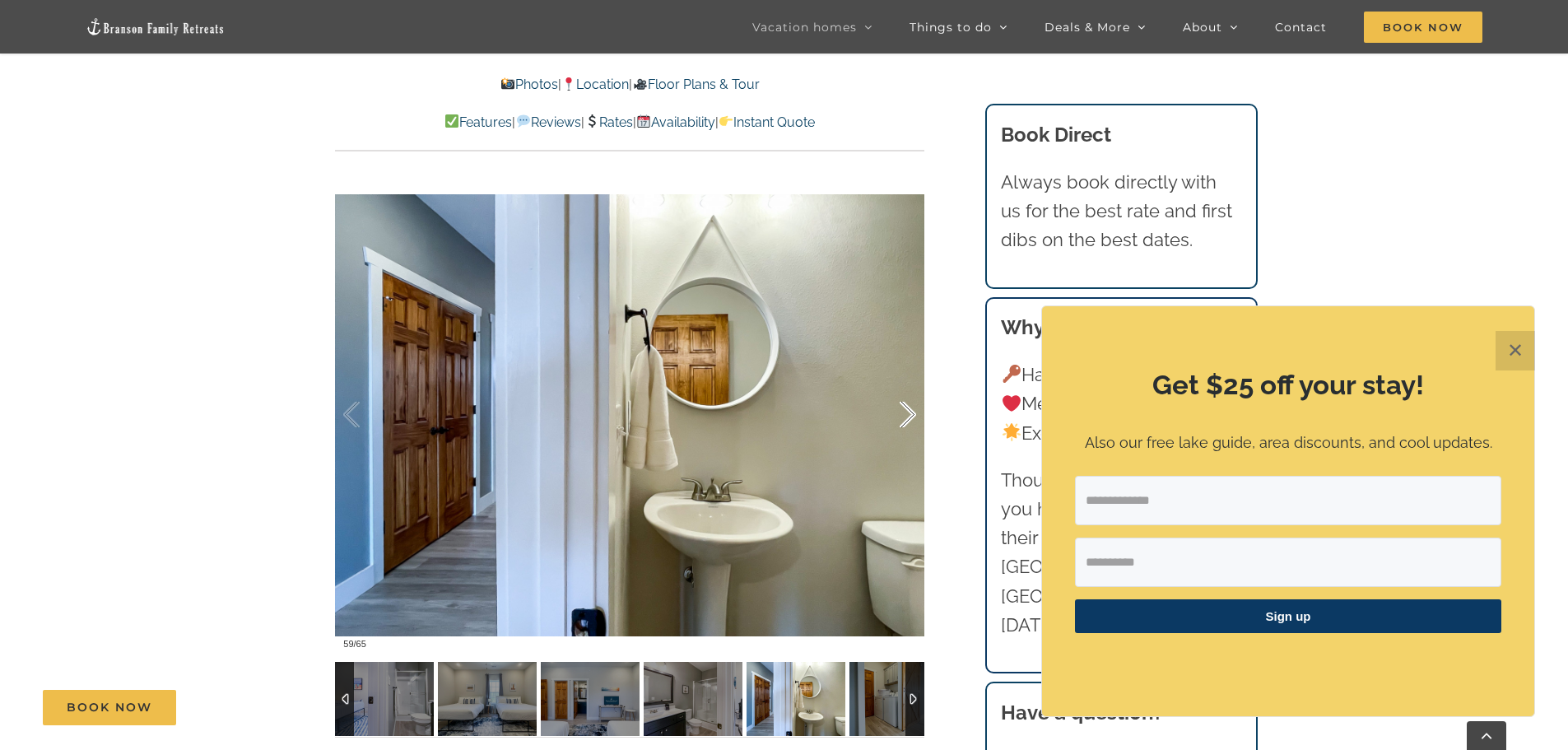
click at [907, 410] on div at bounding box center [890, 415] width 51 height 102
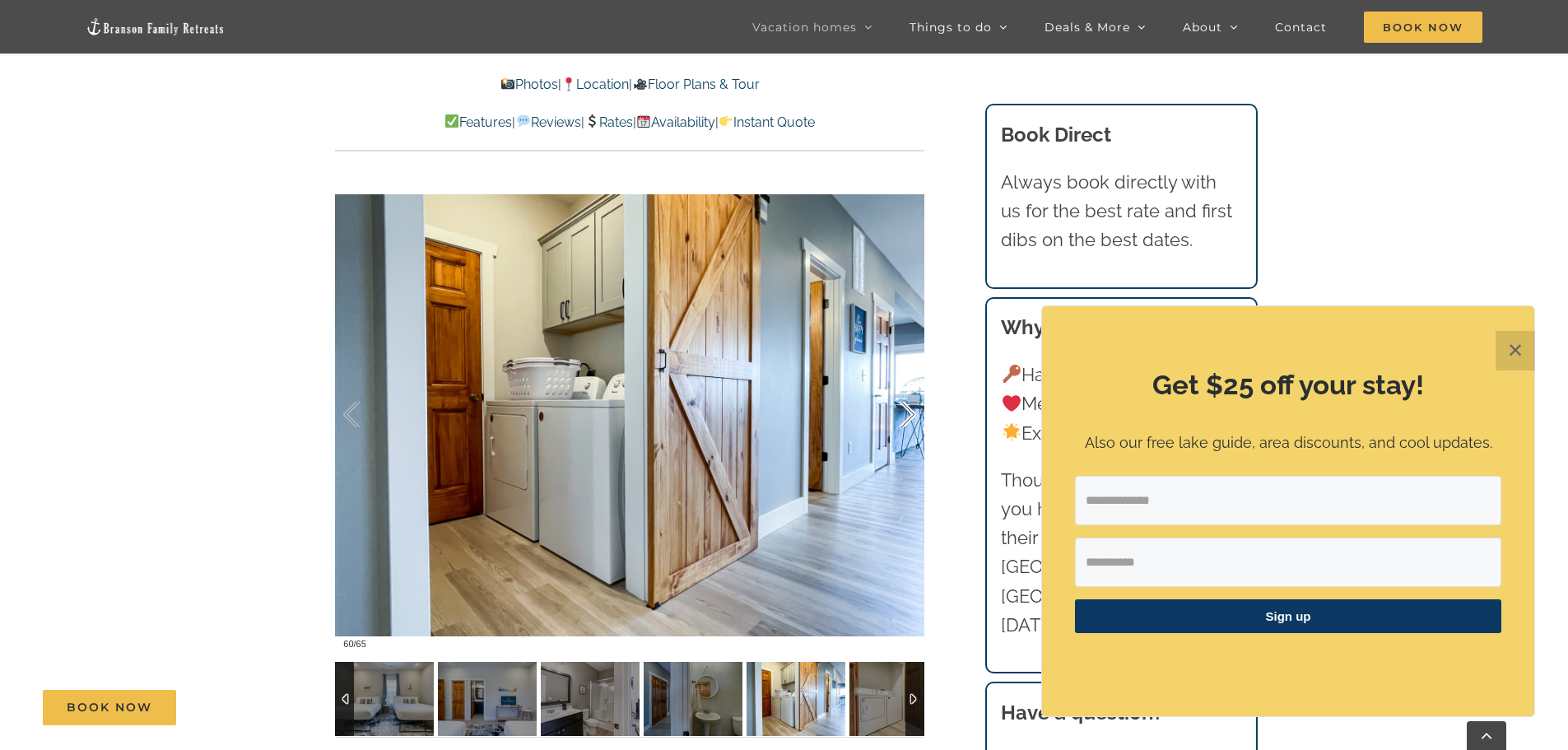
click at [907, 410] on div at bounding box center [890, 415] width 51 height 102
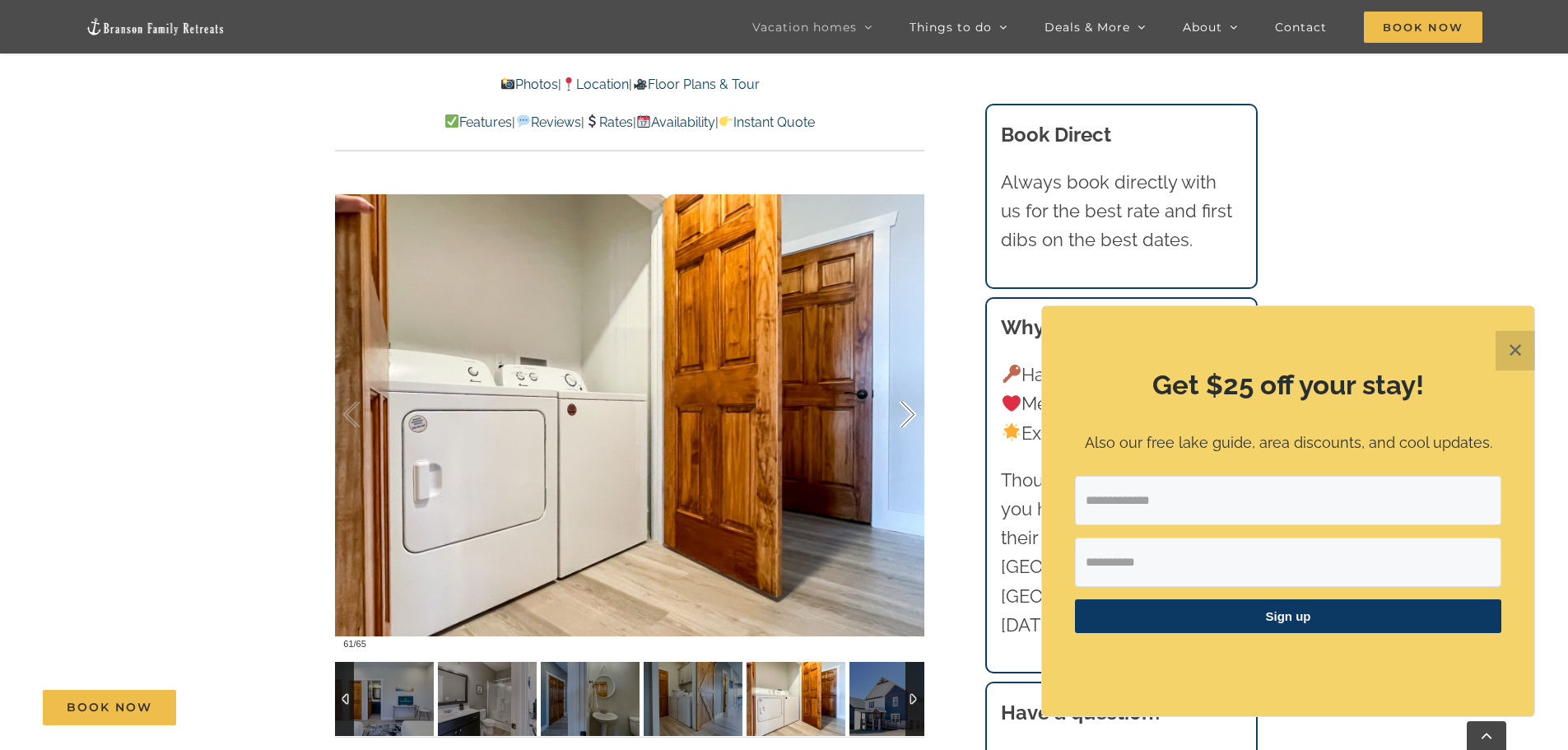
click at [907, 410] on div at bounding box center [890, 415] width 51 height 102
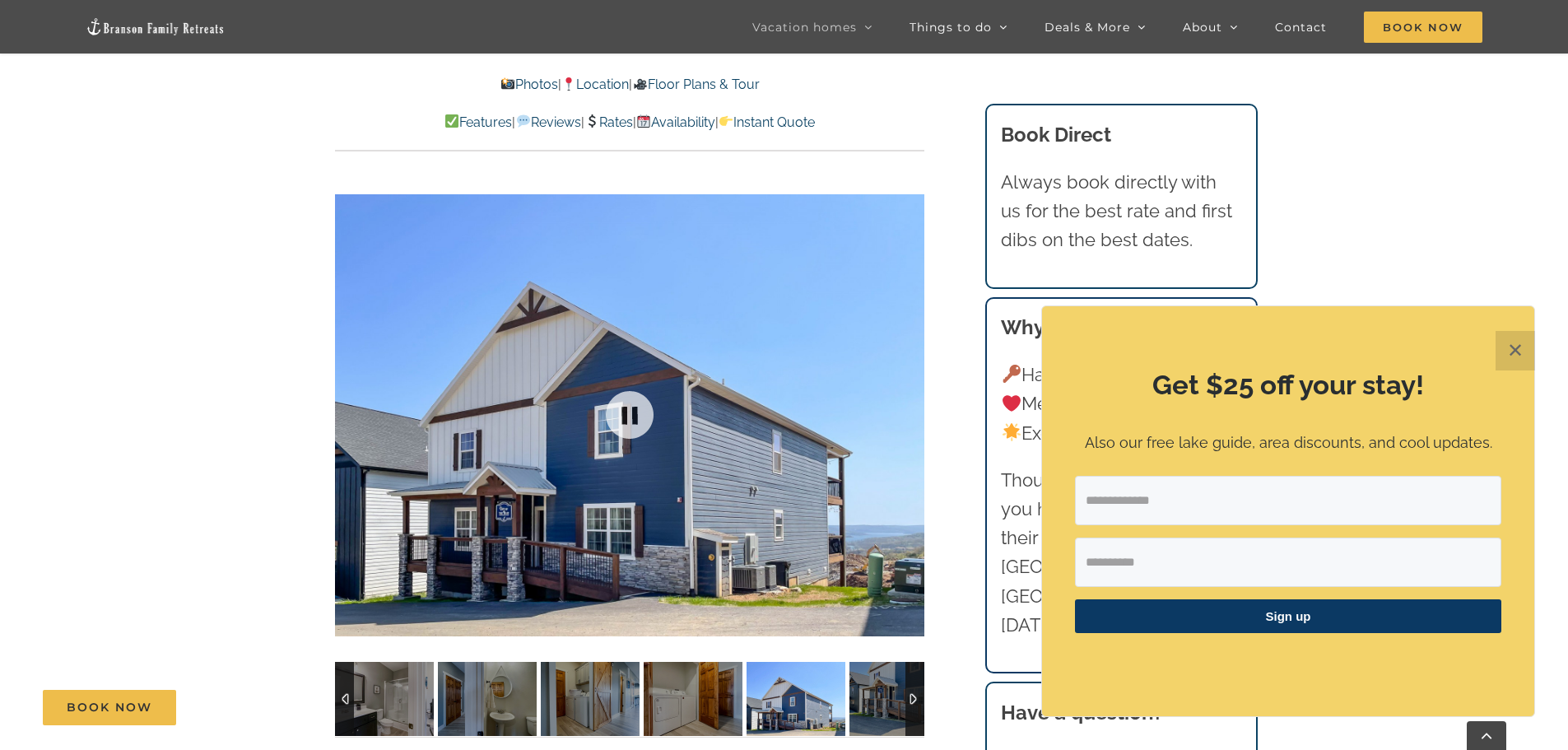
click at [907, 410] on div at bounding box center [629, 415] width 589 height 484
click at [1528, 361] on button "✕" at bounding box center [1516, 350] width 39 height 39
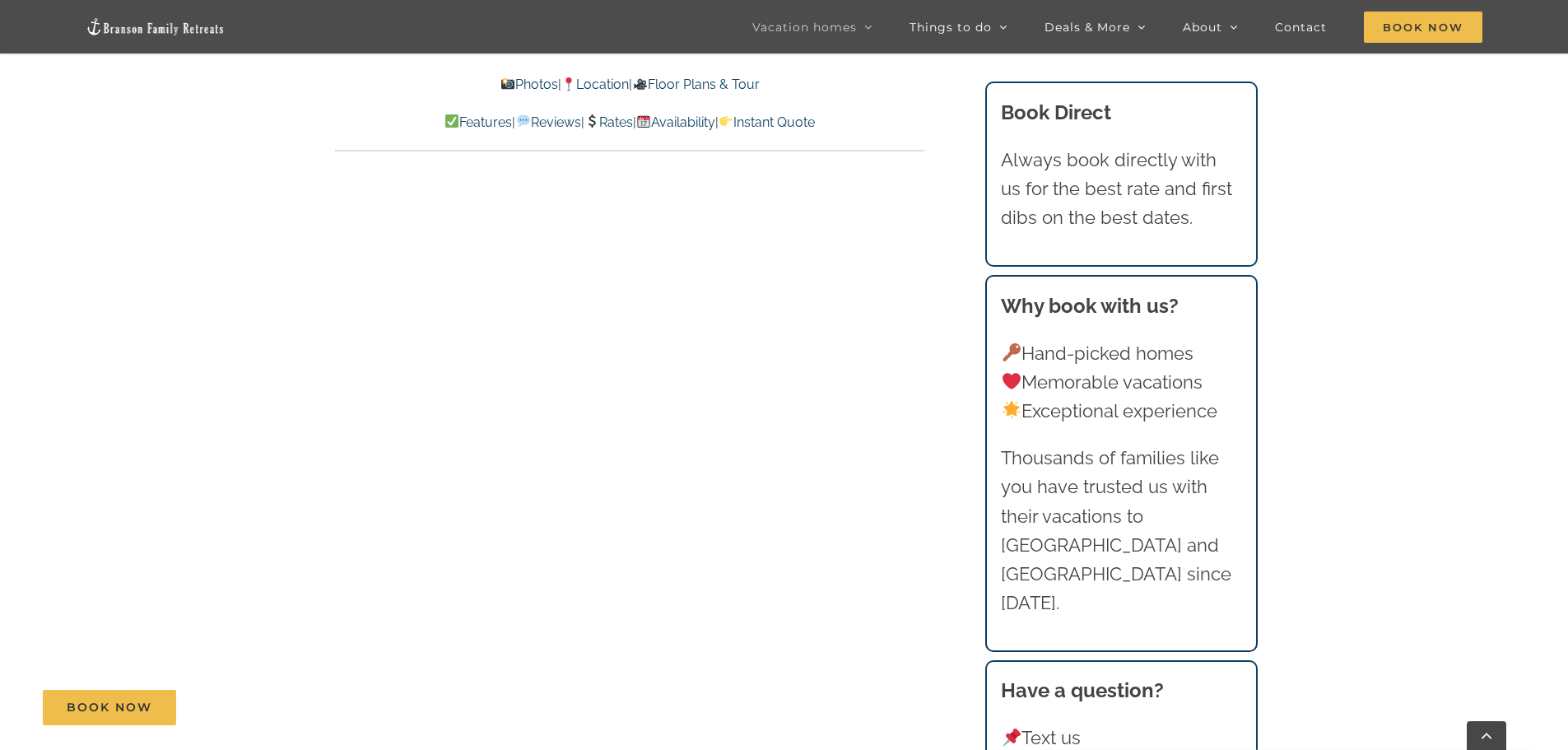
scroll to position [9056, 0]
